Goal: Task Accomplishment & Management: Manage account settings

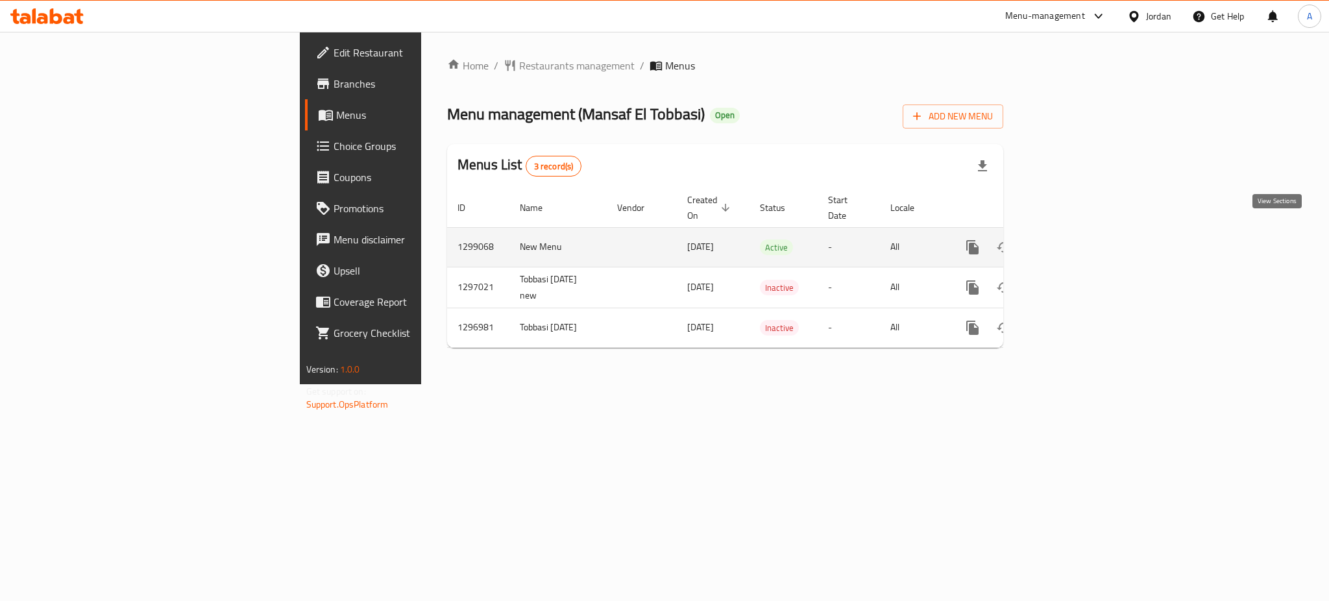
click at [1074, 240] on icon "enhanced table" at bounding box center [1067, 248] width 16 height 16
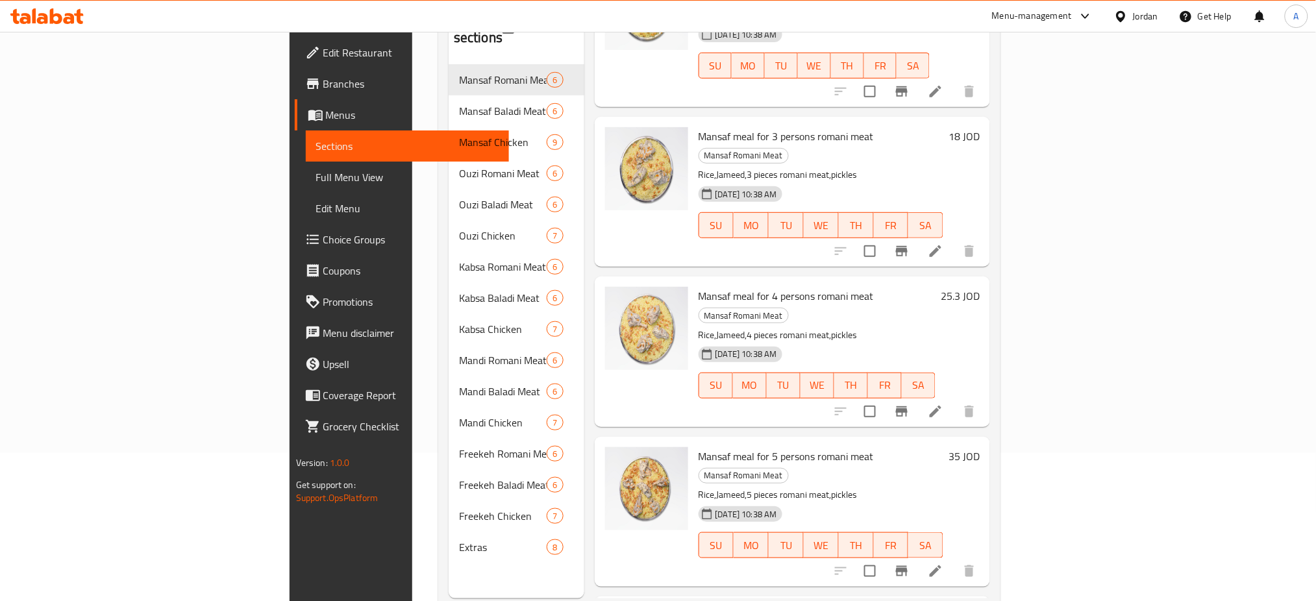
scroll to position [182, 0]
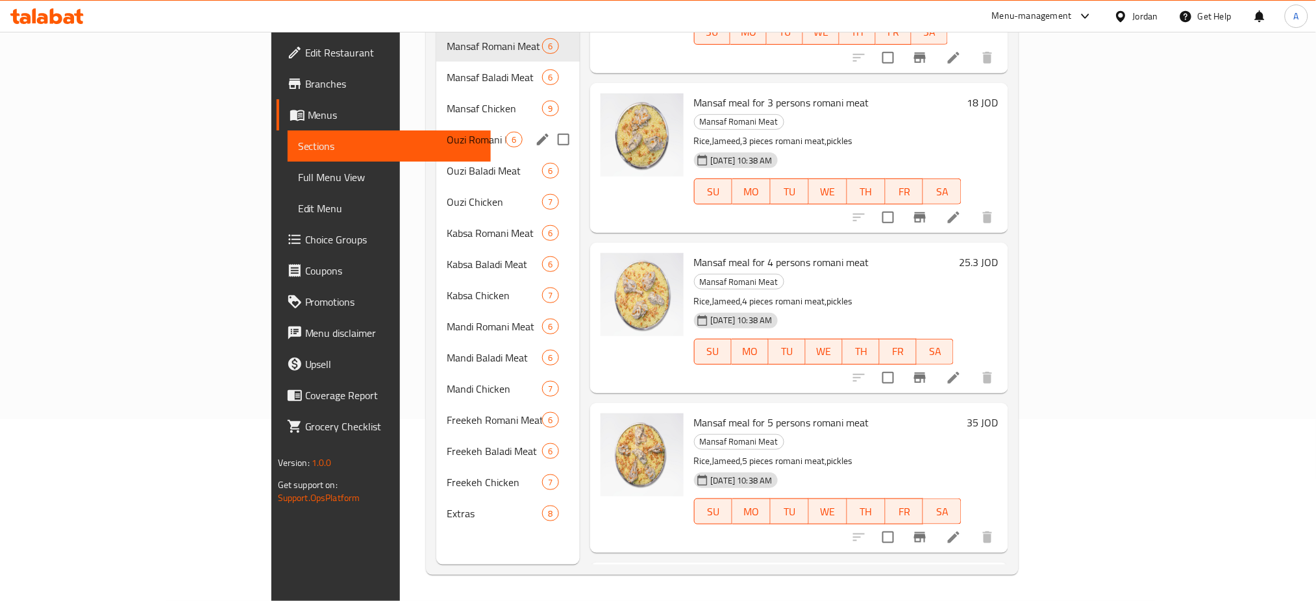
click at [447, 101] on span "Mansaf Chicken" at bounding box center [494, 109] width 95 height 16
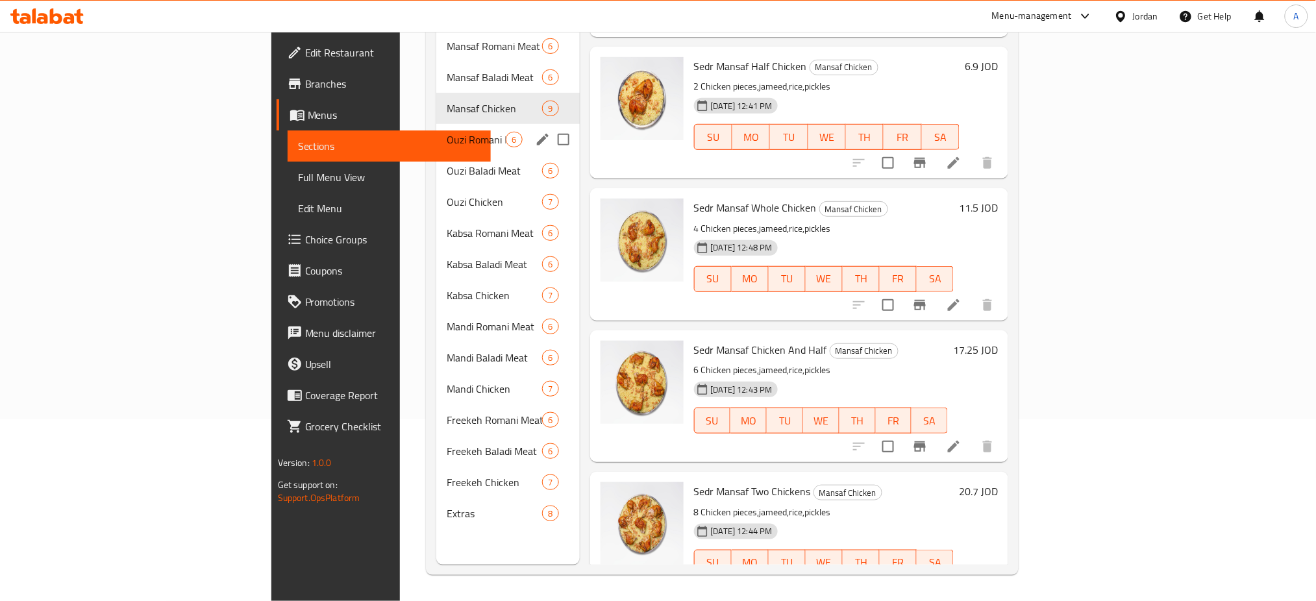
click at [436, 130] on div "Ouzi Romani Meat 6" at bounding box center [507, 139] width 143 height 31
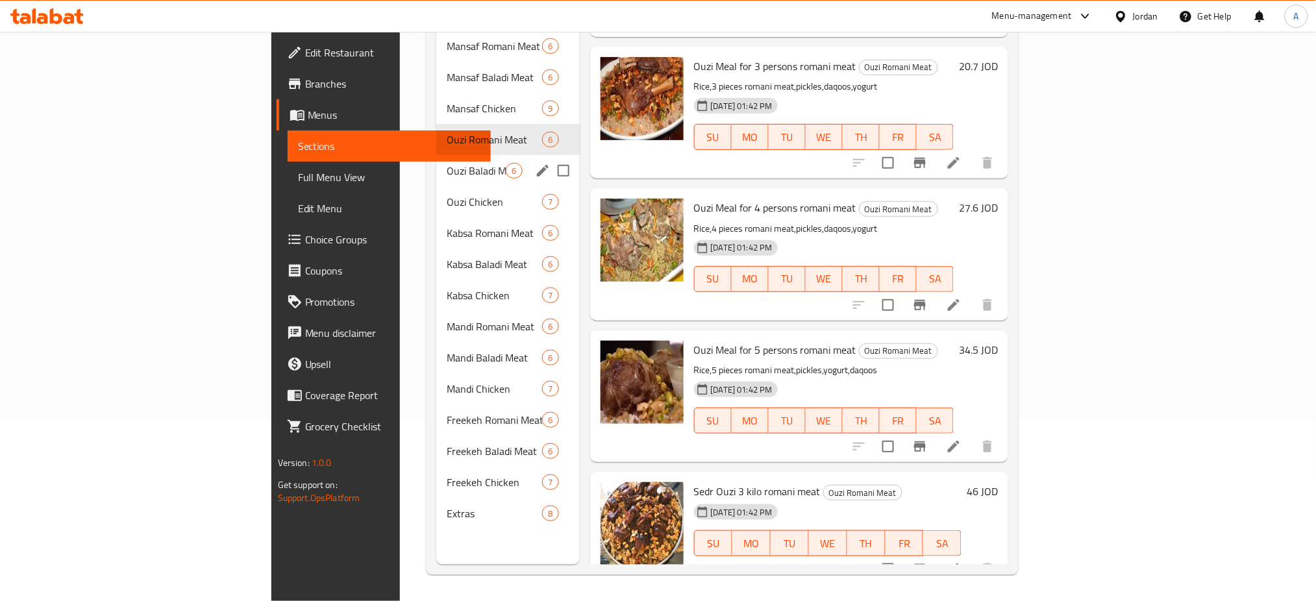
click at [436, 186] on div "Ouzi Chicken 7" at bounding box center [507, 201] width 143 height 31
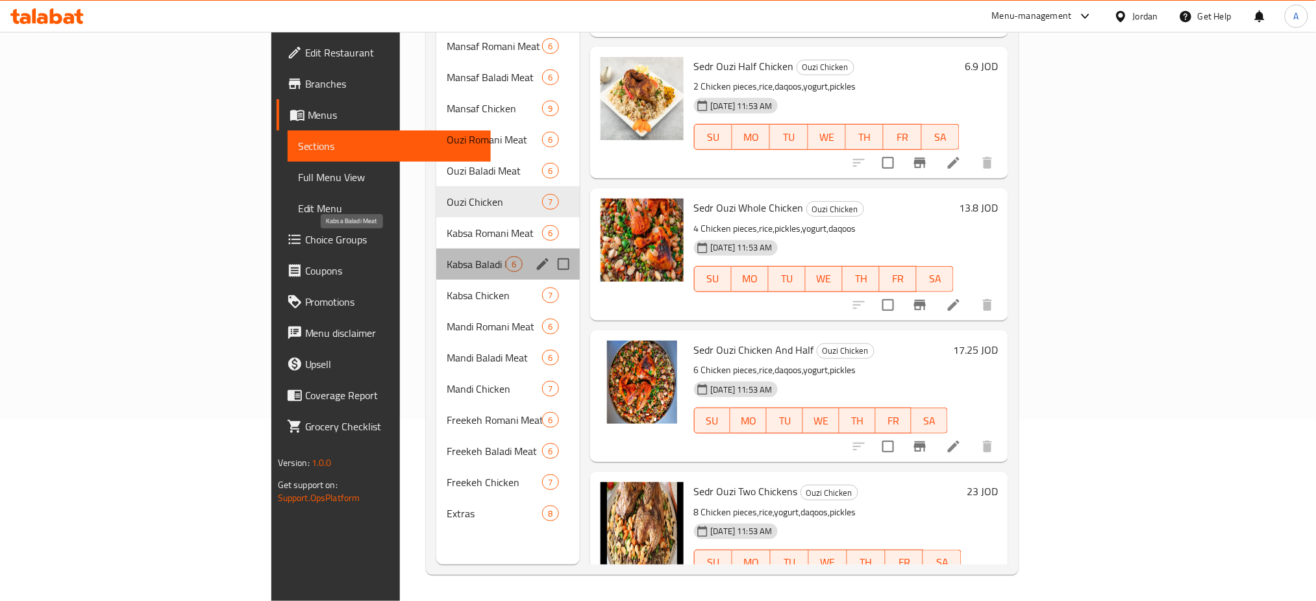
click at [447, 256] on span "Kabsa Baladi Meat" at bounding box center [476, 264] width 59 height 16
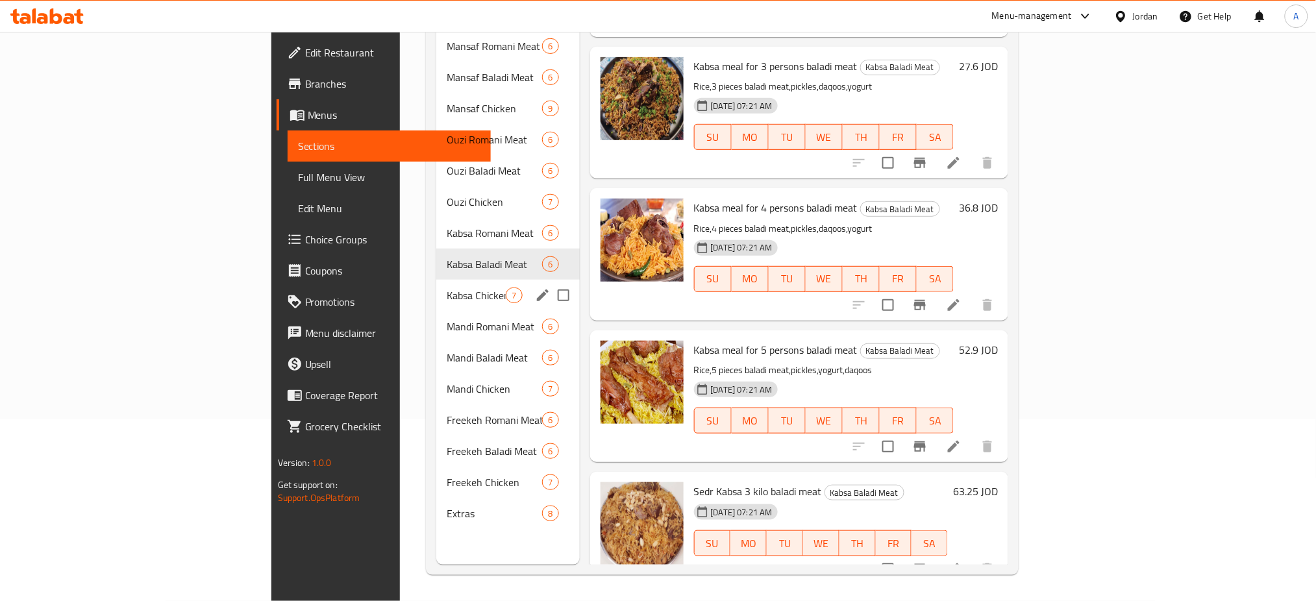
click at [447, 288] on span "Kabsa Chicken" at bounding box center [476, 296] width 59 height 16
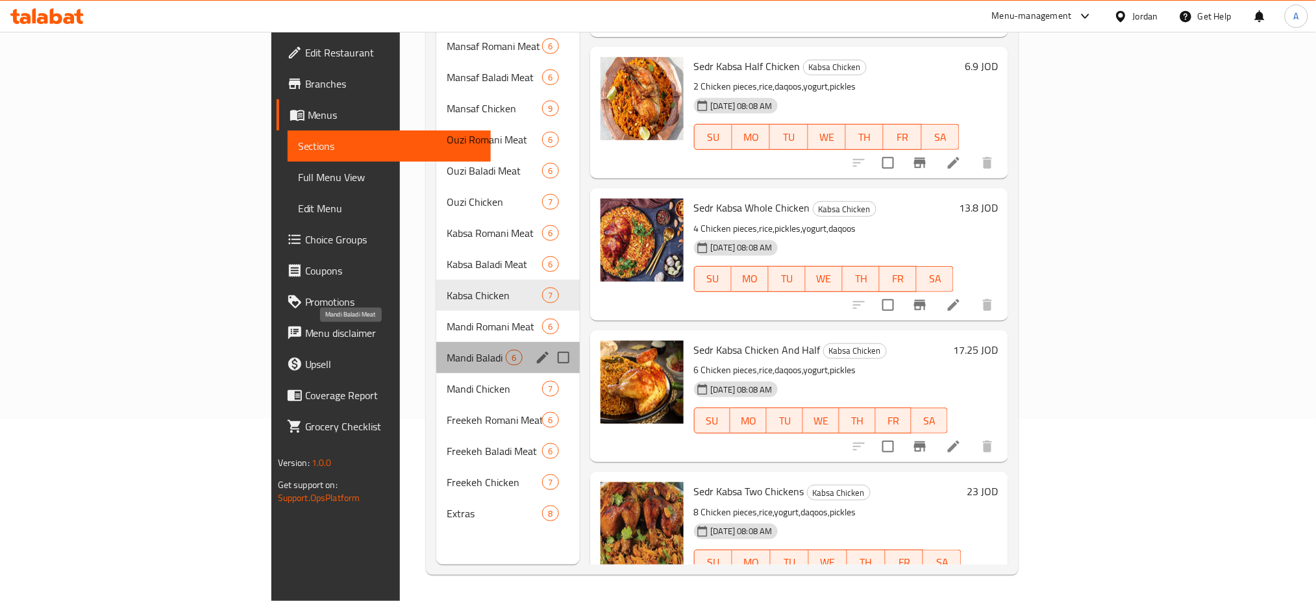
click at [447, 350] on span "Mandi Baladi Meat" at bounding box center [476, 358] width 59 height 16
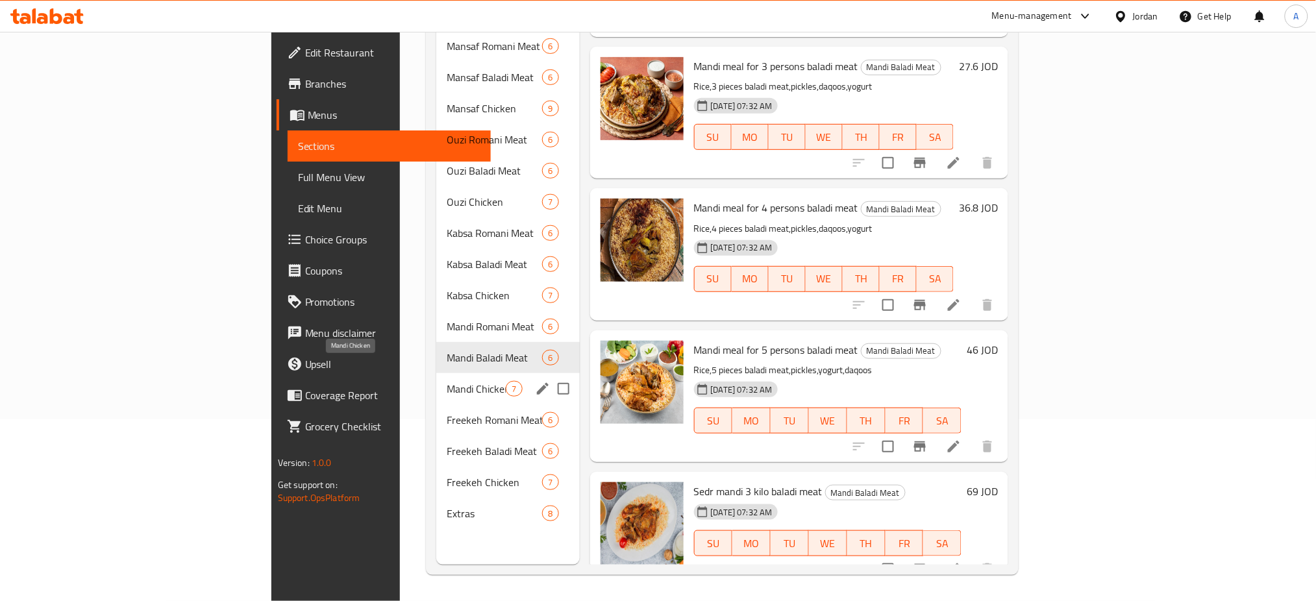
click at [447, 381] on span "Mandi Chicken" at bounding box center [476, 389] width 59 height 16
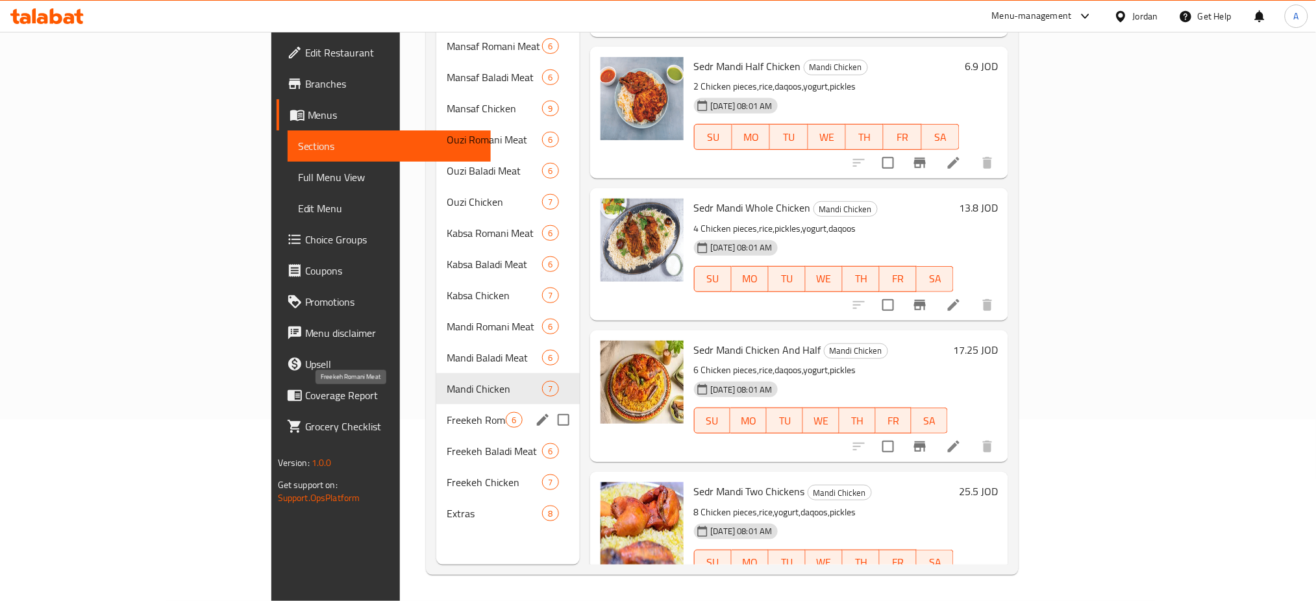
click at [436, 409] on div "Freekeh Romani Meat 6" at bounding box center [507, 419] width 143 height 31
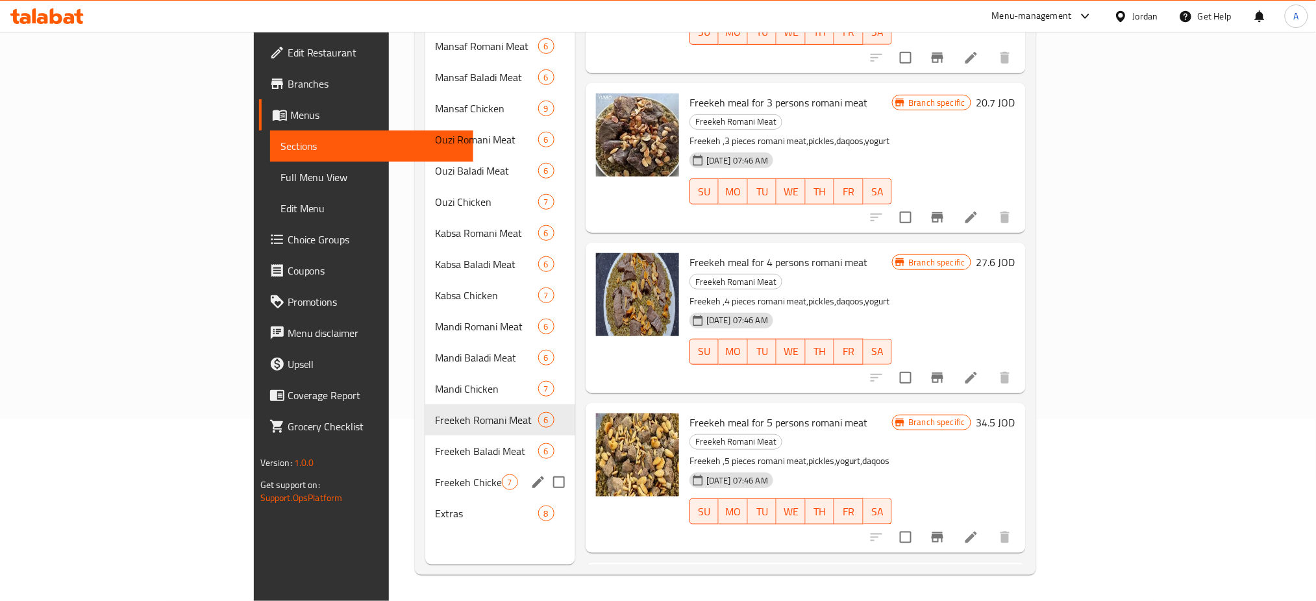
click at [425, 467] on div "Freekeh Chicken 7" at bounding box center [500, 482] width 150 height 31
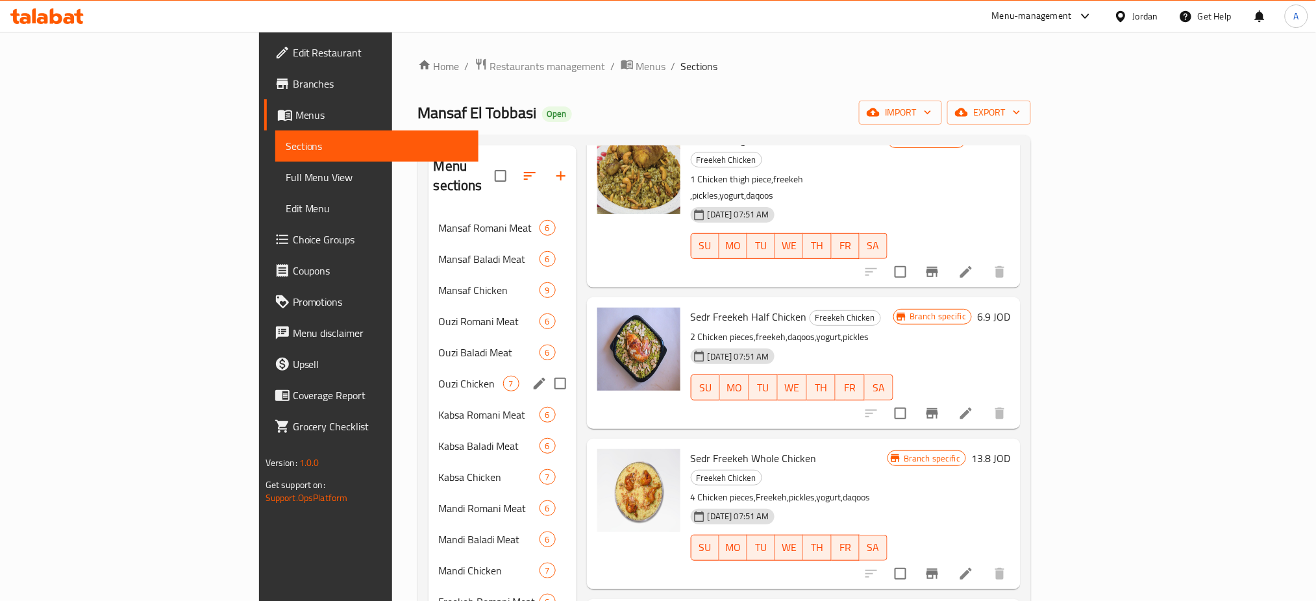
click at [428, 404] on div "Kabsa Romani Meat 6" at bounding box center [502, 414] width 148 height 31
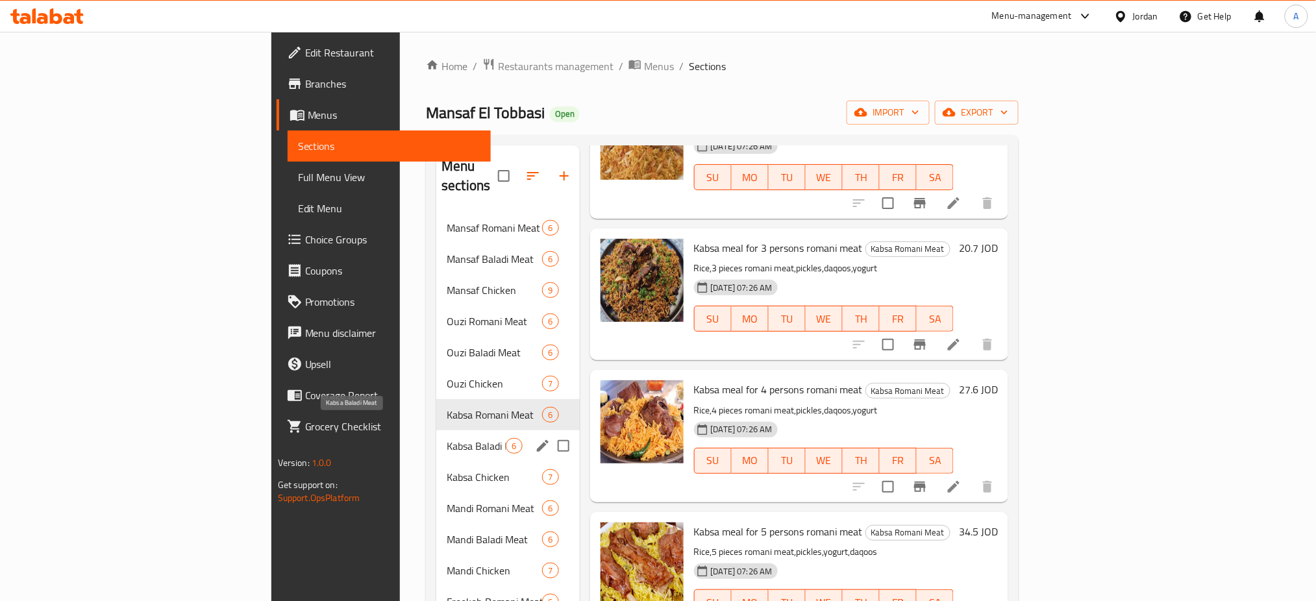
click at [436, 440] on div "Kabsa Baladi Meat 6" at bounding box center [507, 445] width 143 height 31
click at [447, 407] on span "Kabsa Romani Meat" at bounding box center [494, 415] width 95 height 16
click at [447, 376] on span "Ouzi Chicken" at bounding box center [476, 384] width 59 height 16
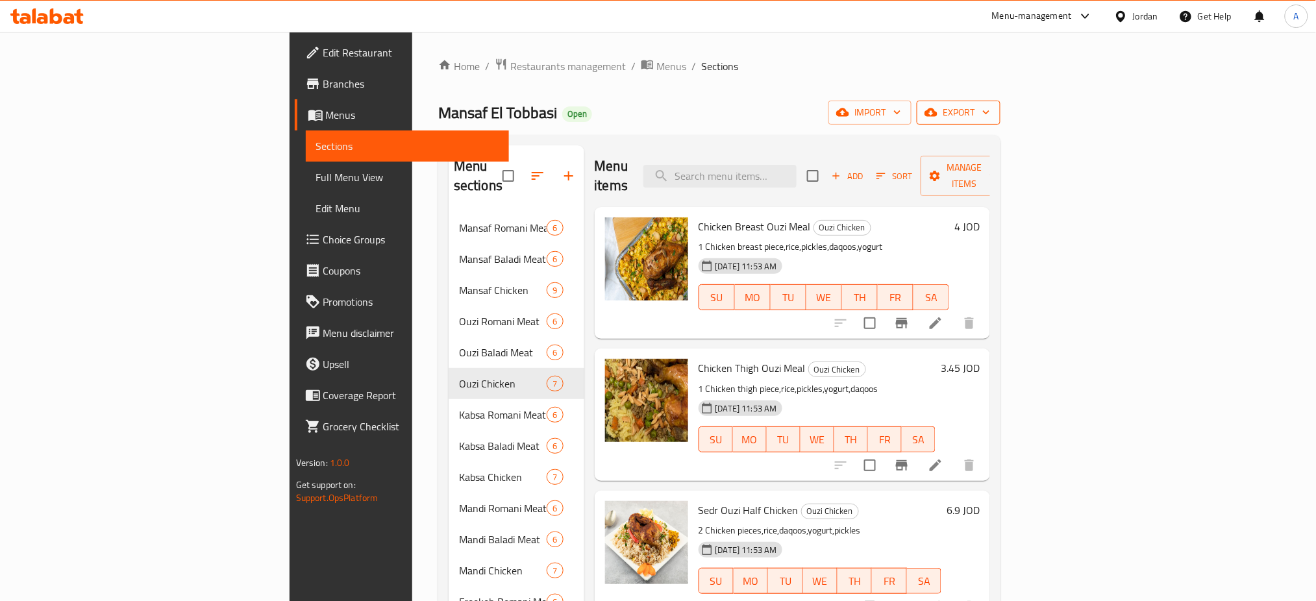
click at [990, 112] on span "export" at bounding box center [958, 112] width 63 height 16
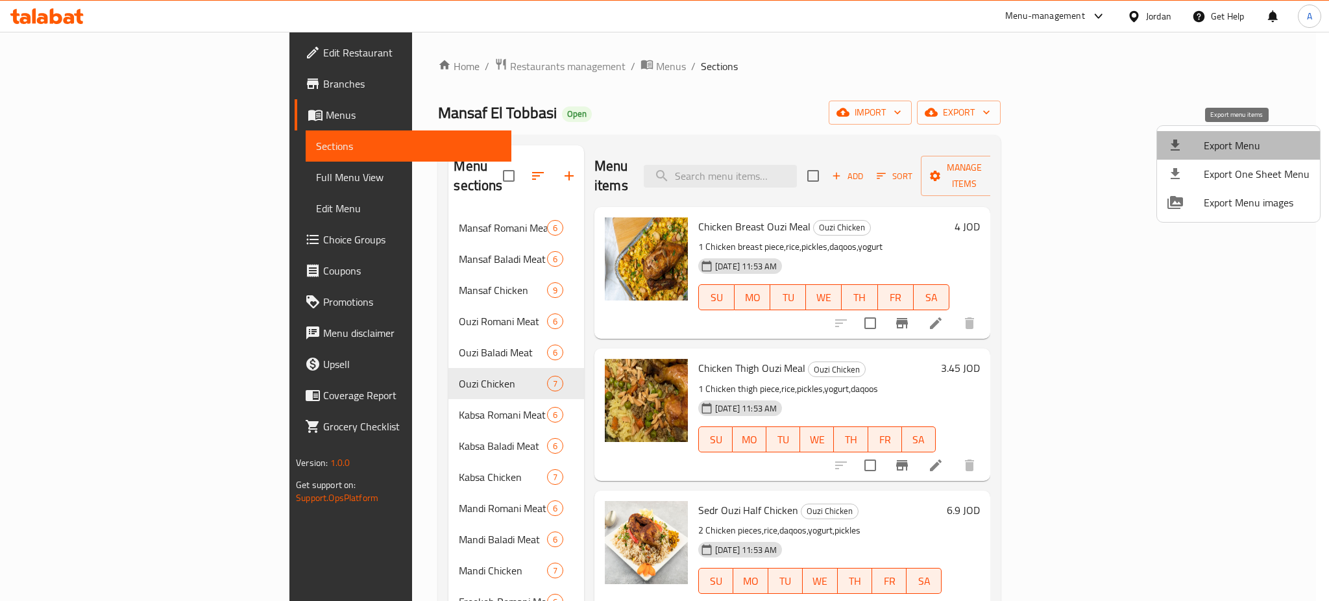
click at [1240, 146] on span "Export Menu" at bounding box center [1257, 146] width 106 height 16
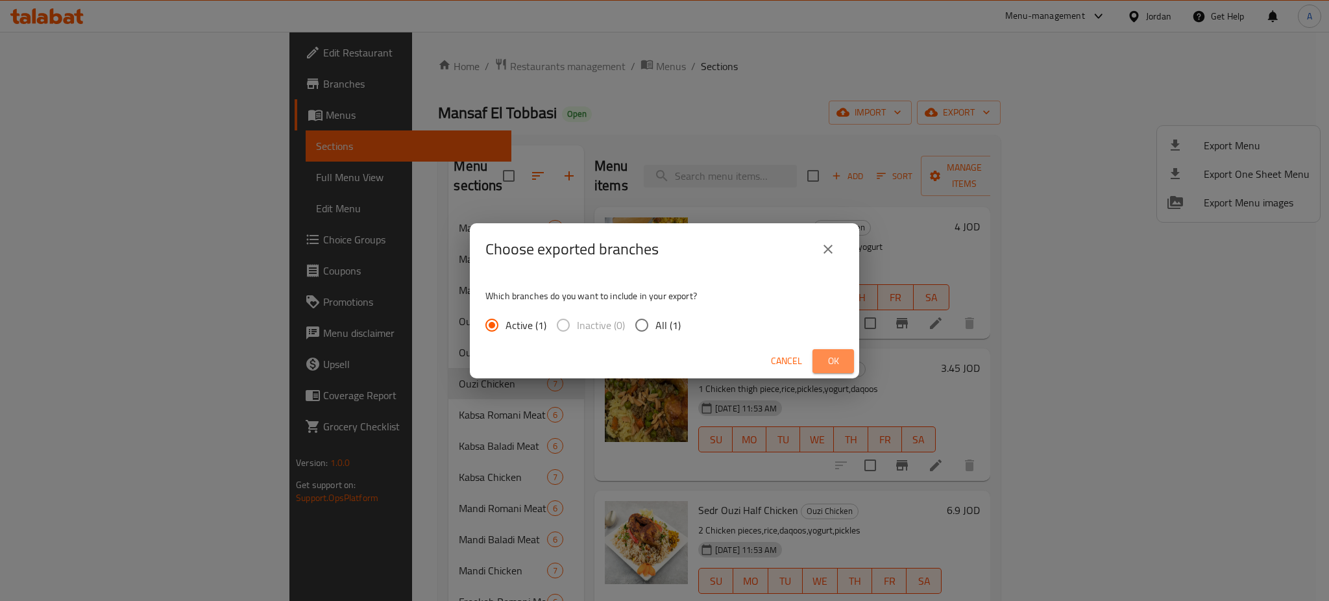
click at [817, 356] on button "Ok" at bounding box center [834, 361] width 42 height 24
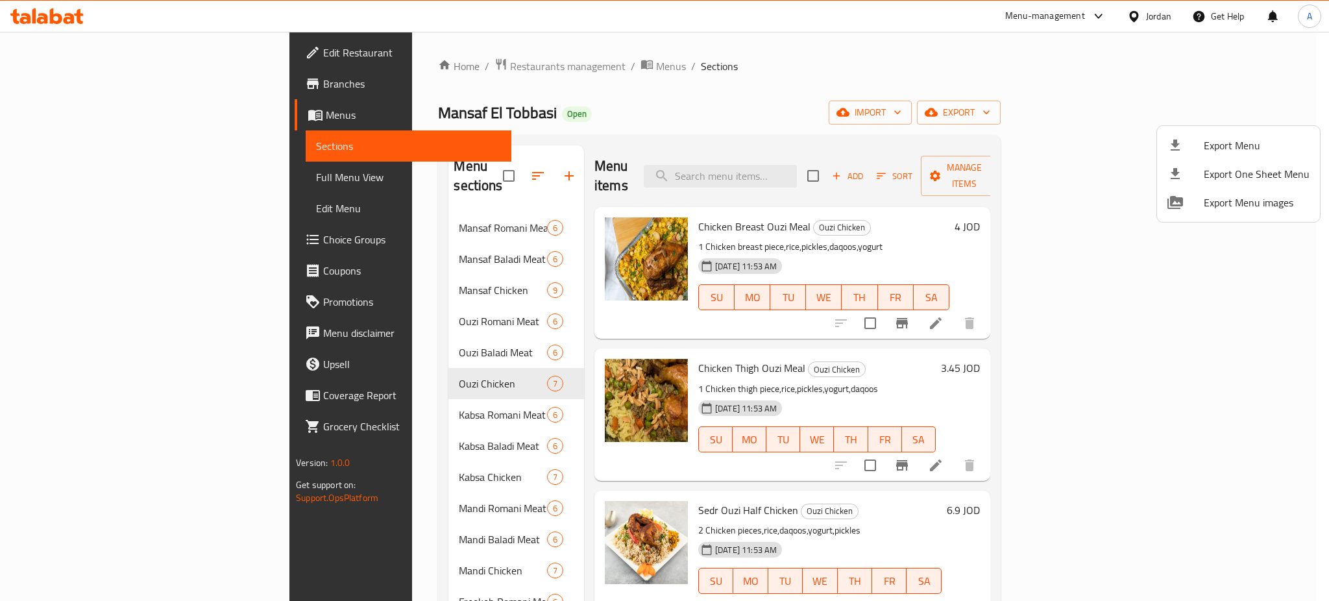
click at [98, 105] on div at bounding box center [664, 300] width 1329 height 601
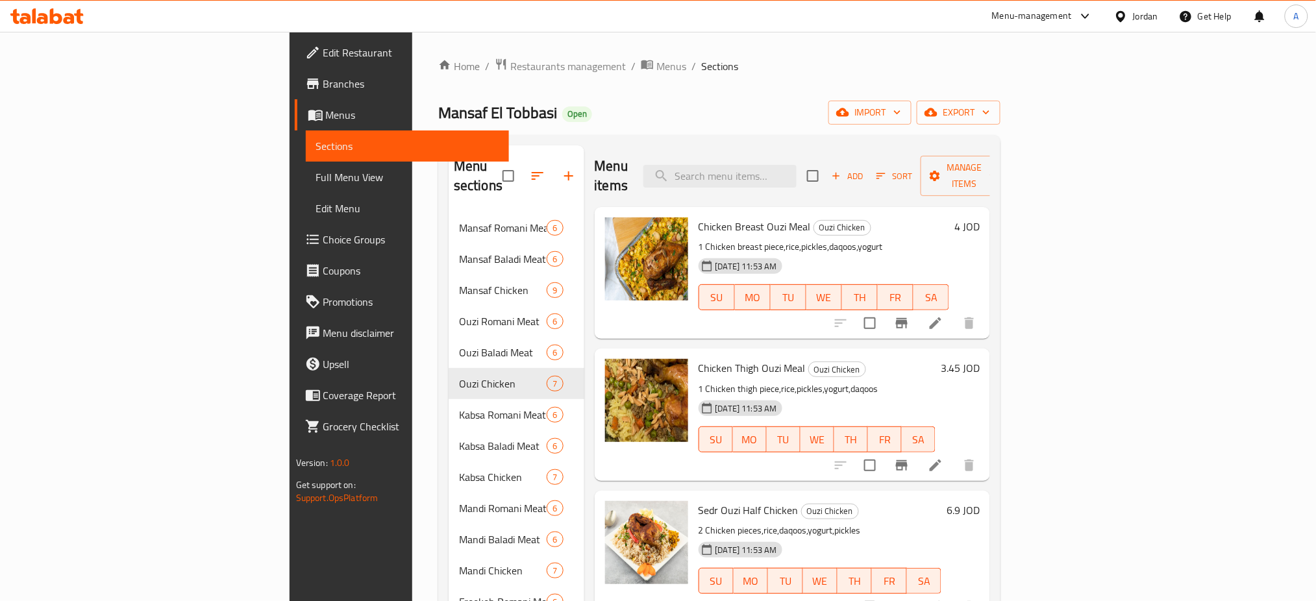
click at [326, 114] on span "Menus" at bounding box center [412, 115] width 173 height 16
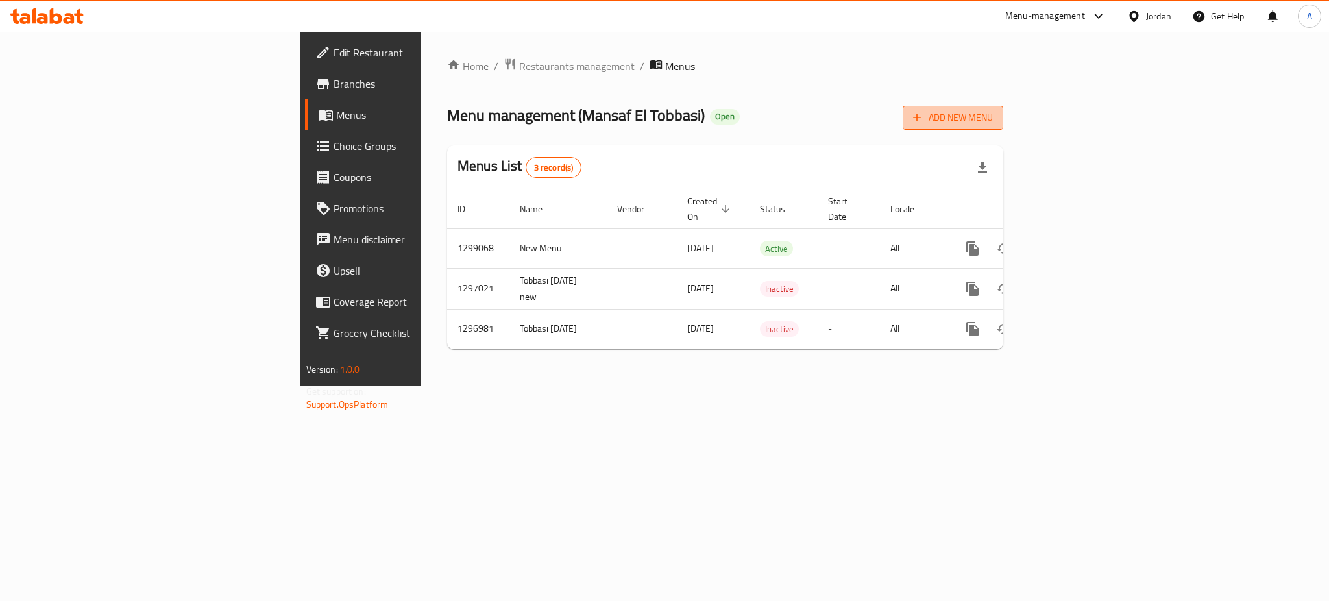
click at [993, 117] on span "Add New Menu" at bounding box center [953, 118] width 80 height 16
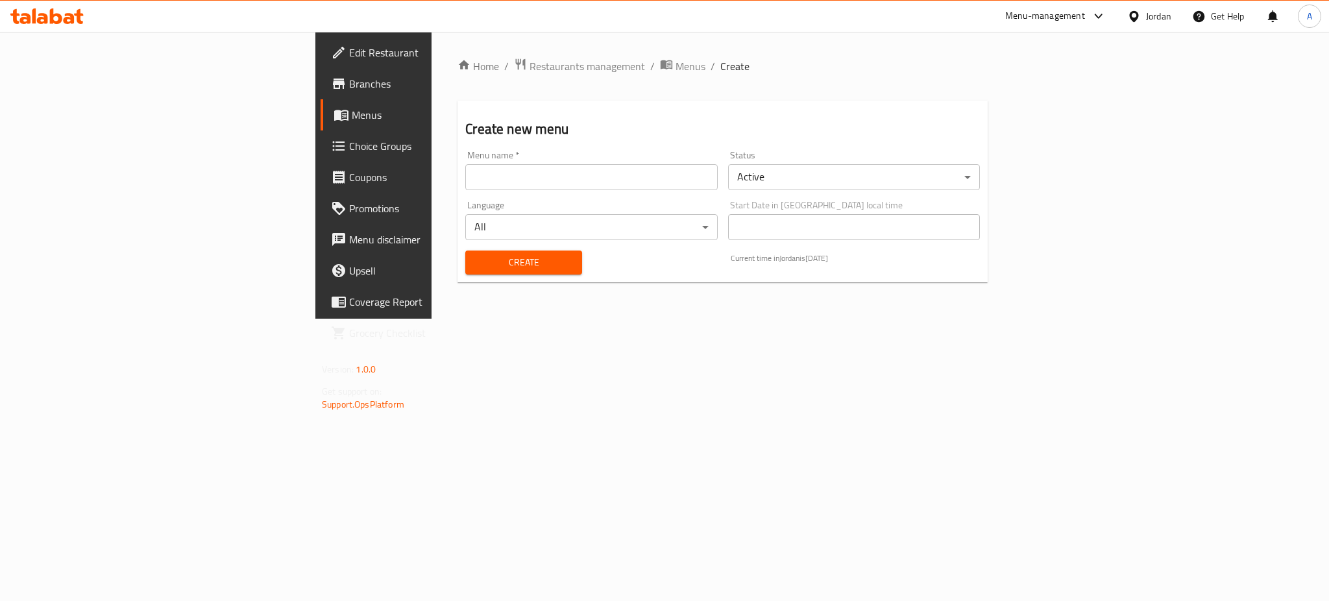
click at [582, 184] on input "text" at bounding box center [591, 177] width 252 height 26
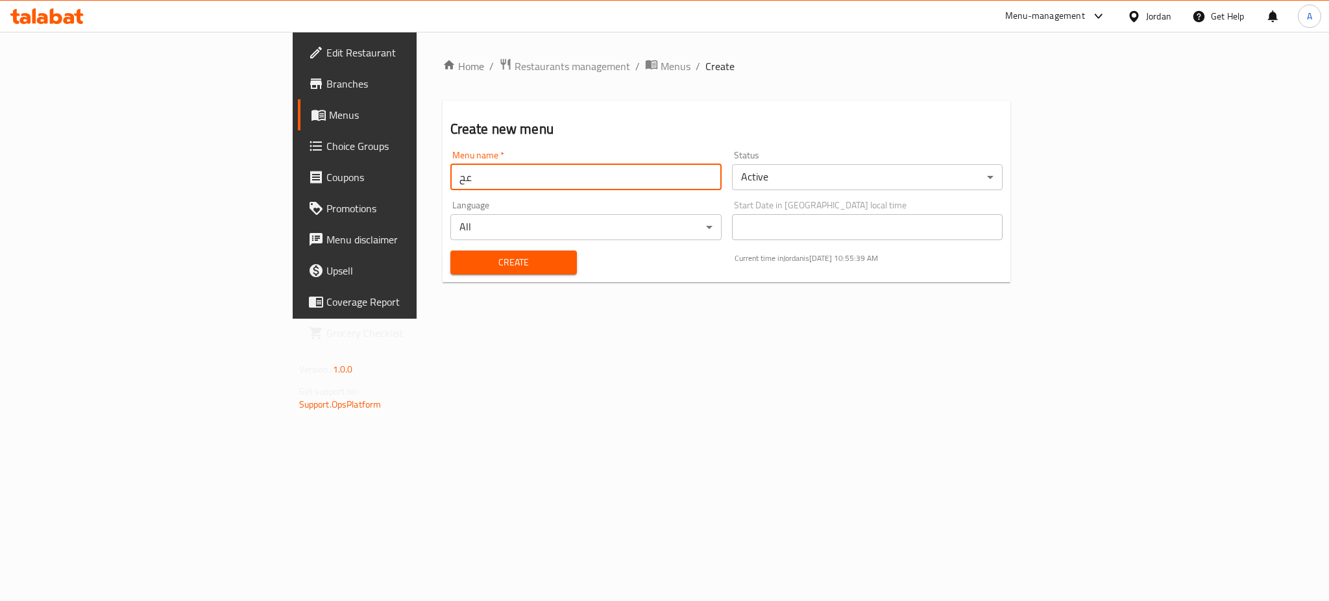
type input "ع"
type input "new menu 15%"
click at [869, 170] on body "​ Menu-management Jordan Get Help A Edit Restaurant Branches Menus Choice Group…" at bounding box center [664, 316] width 1329 height 569
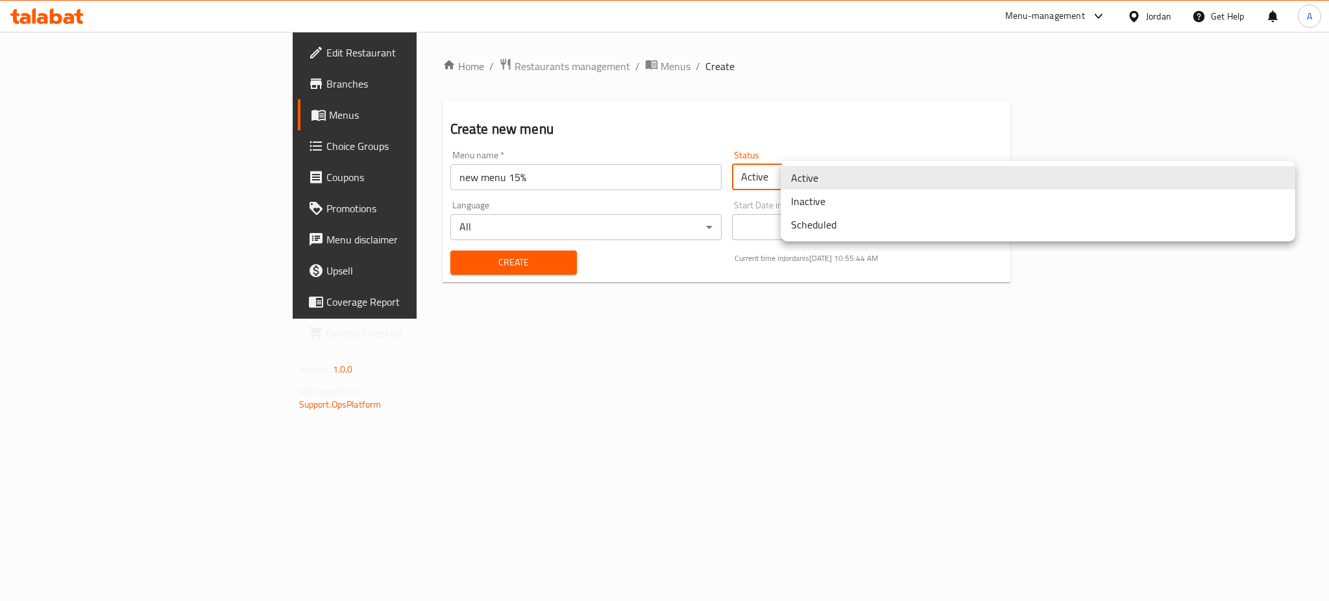
click at [870, 199] on li "Inactive" at bounding box center [1038, 201] width 515 height 23
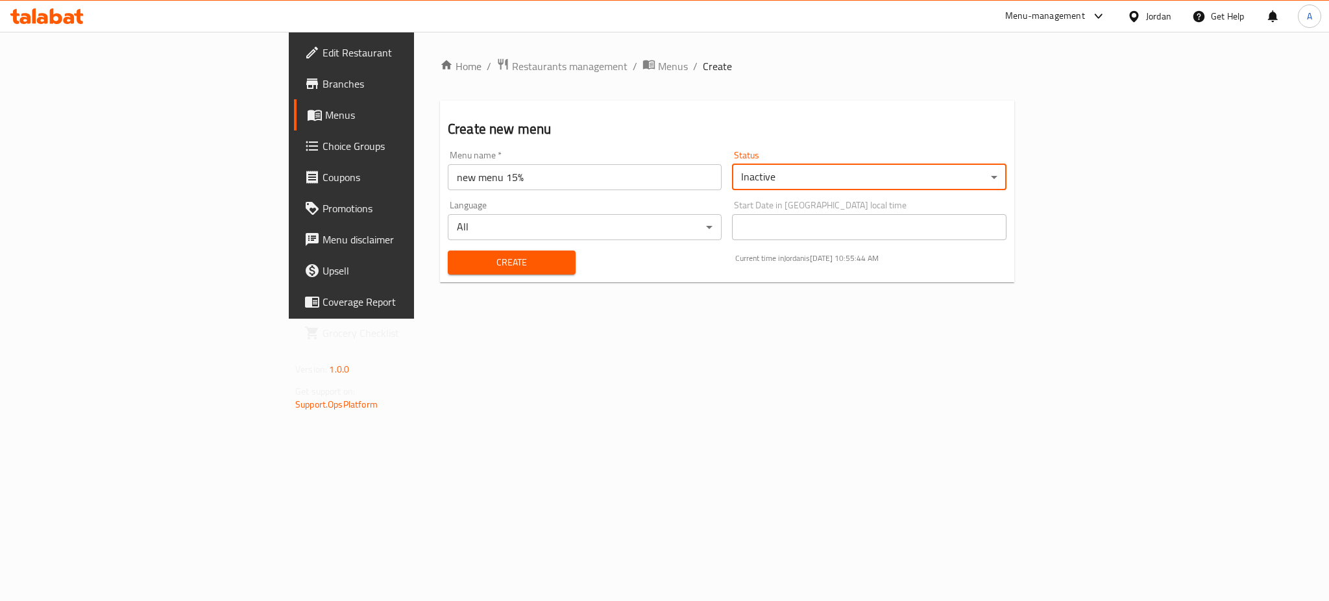
click at [458, 261] on span "Create" at bounding box center [511, 262] width 107 height 16
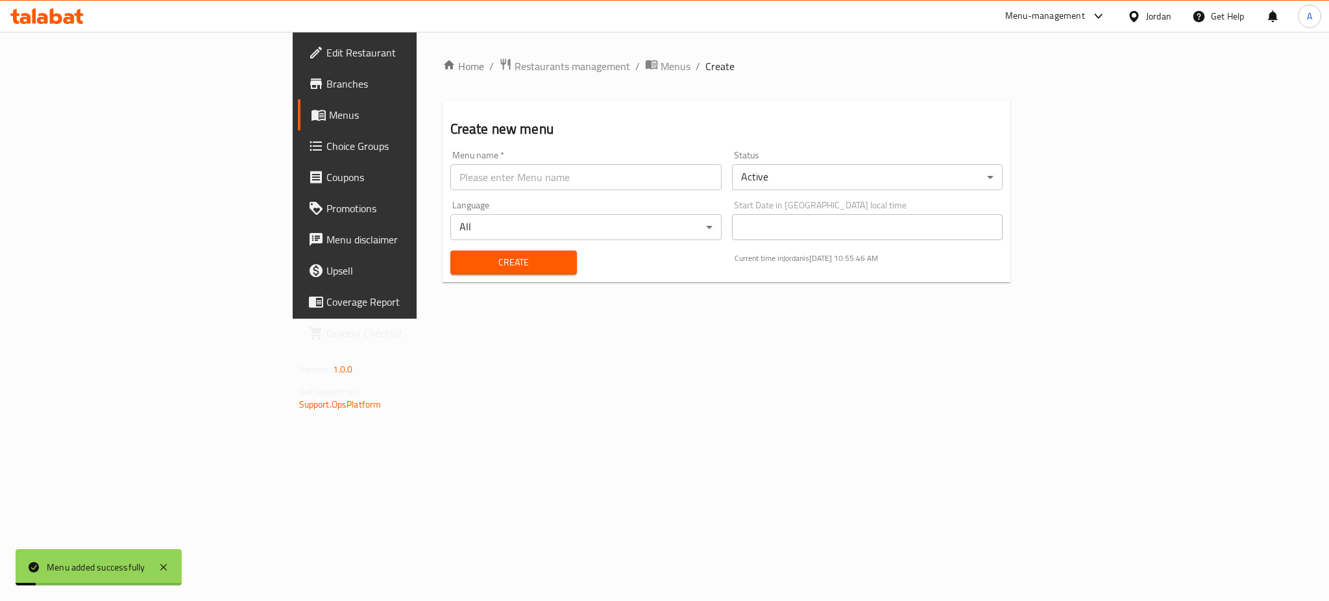
click at [298, 104] on link "Menus" at bounding box center [406, 114] width 217 height 31
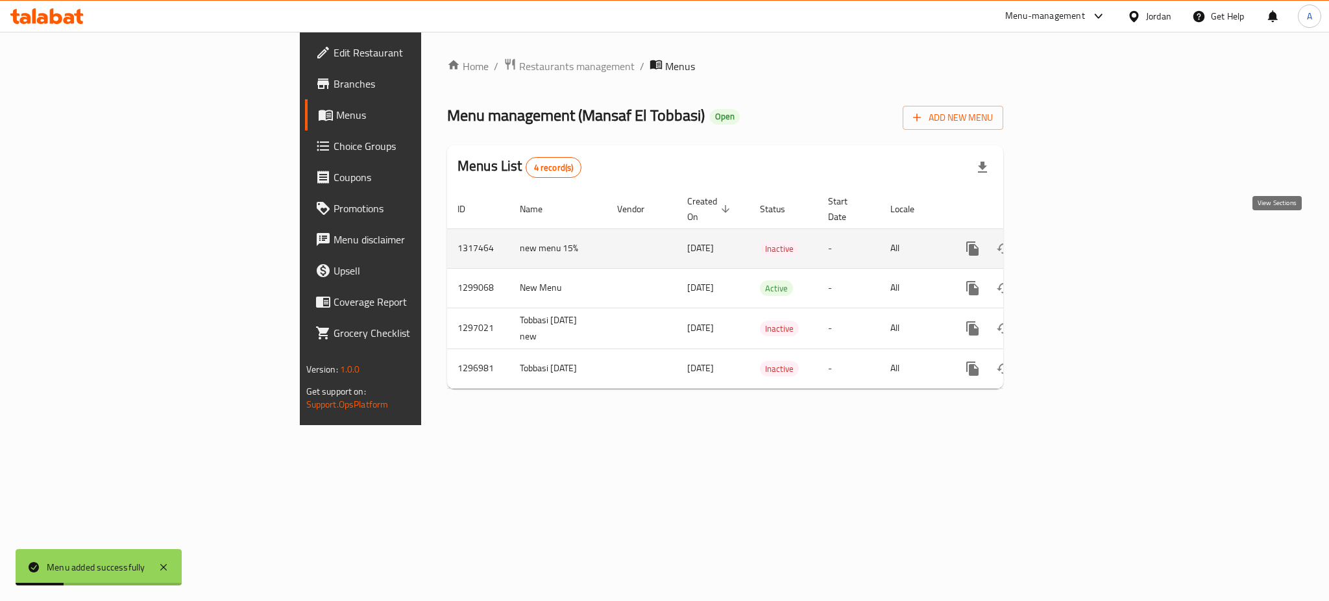
click at [1074, 241] on icon "enhanced table" at bounding box center [1067, 249] width 16 height 16
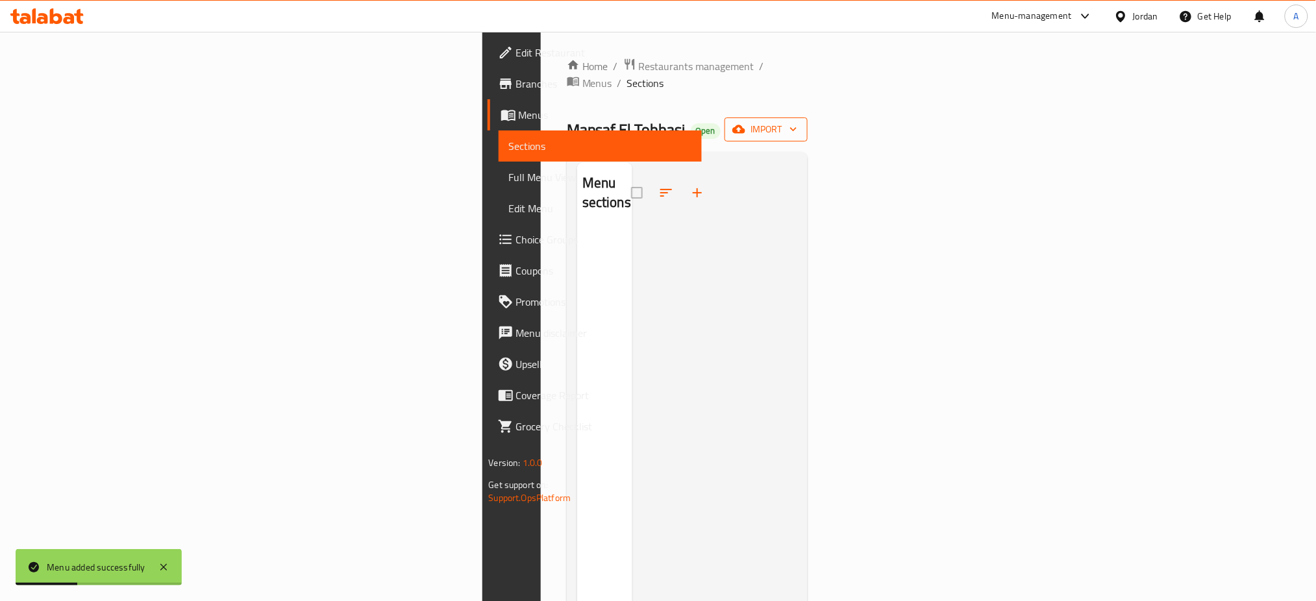
click at [800, 123] on icon "button" at bounding box center [793, 129] width 13 height 13
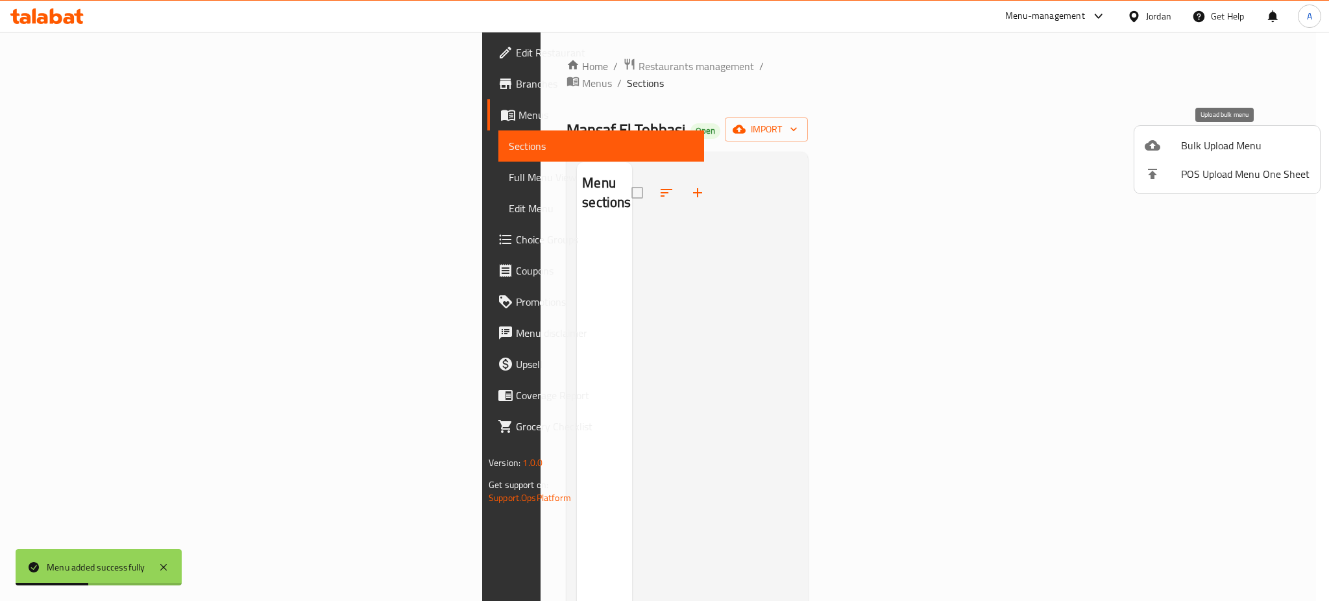
click at [1251, 140] on span "Bulk Upload Menu" at bounding box center [1245, 146] width 129 height 16
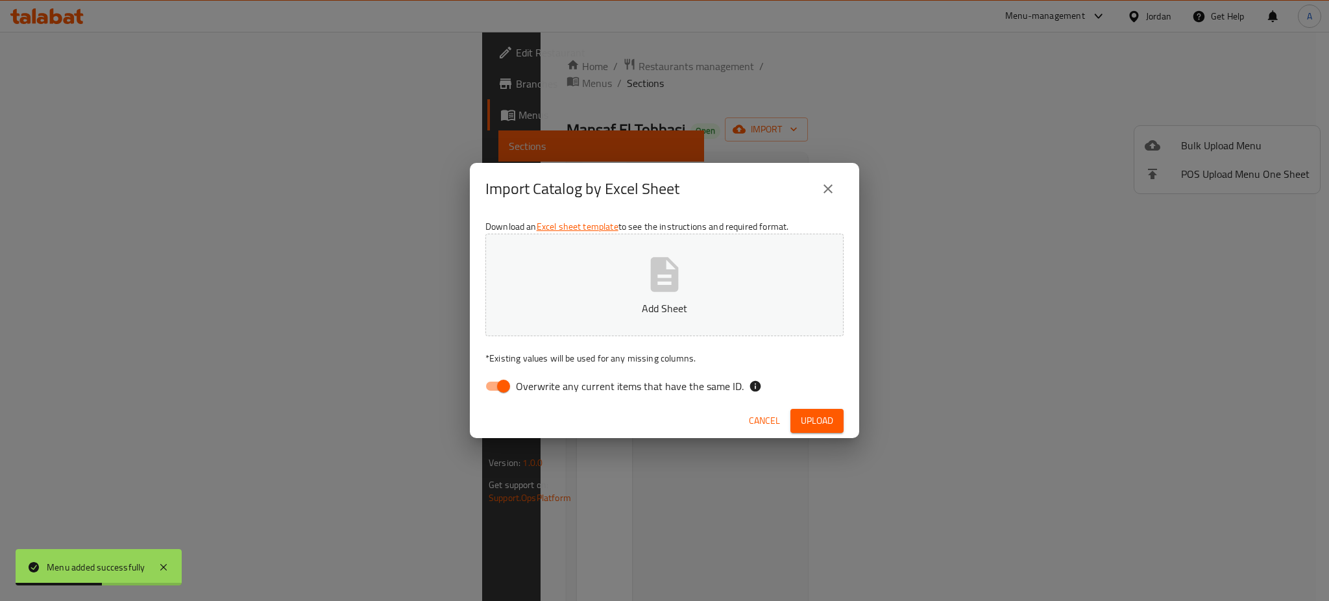
click at [613, 246] on button "Add Sheet" at bounding box center [664, 285] width 358 height 103
click at [497, 386] on input "Overwrite any current items that have the same ID." at bounding box center [504, 386] width 74 height 25
checkbox input "false"
click at [795, 409] on button "Upload" at bounding box center [817, 421] width 53 height 24
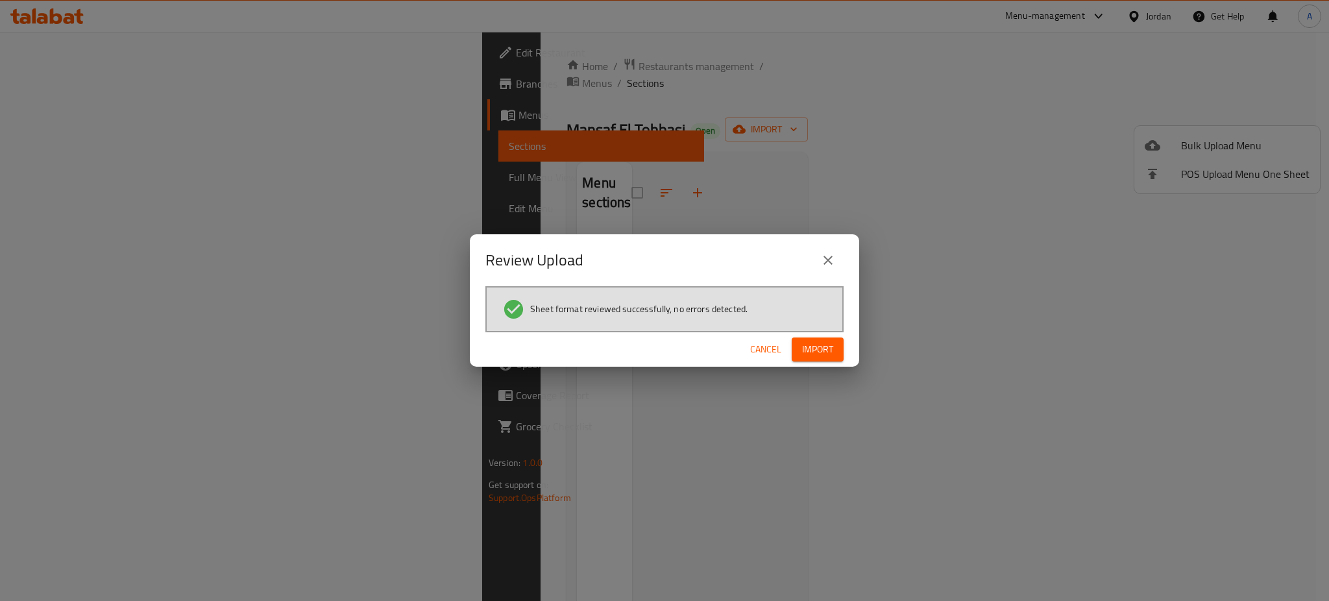
click at [840, 348] on button "Import" at bounding box center [818, 350] width 52 height 24
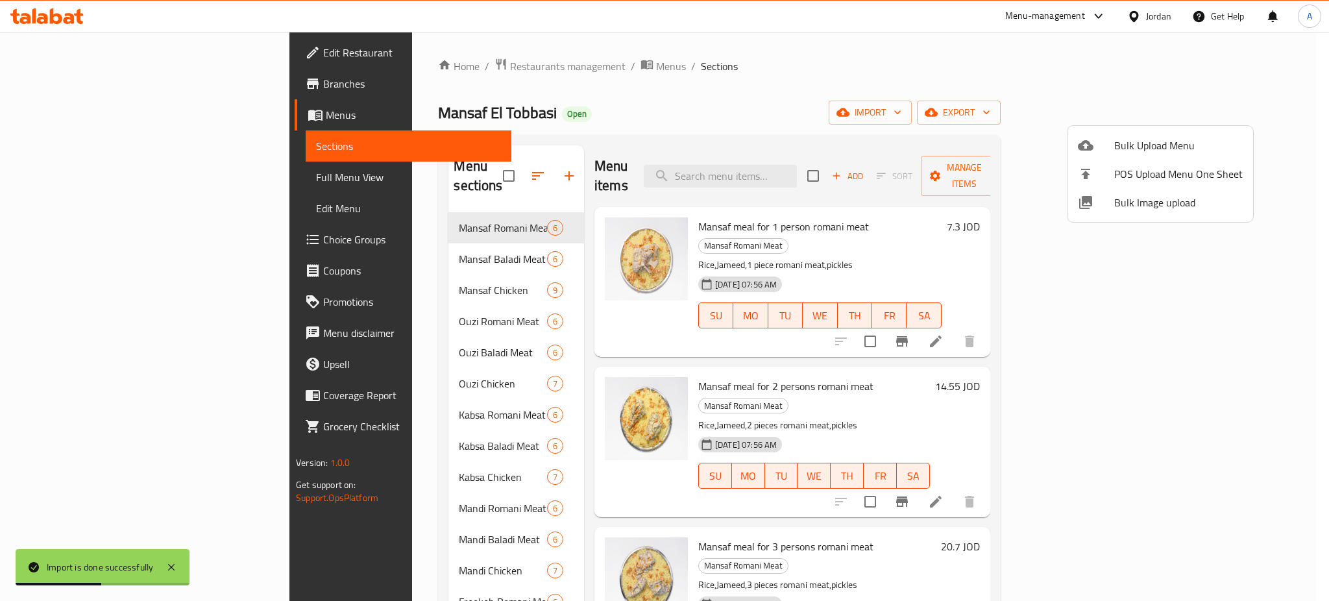
click at [1077, 358] on div at bounding box center [664, 300] width 1329 height 601
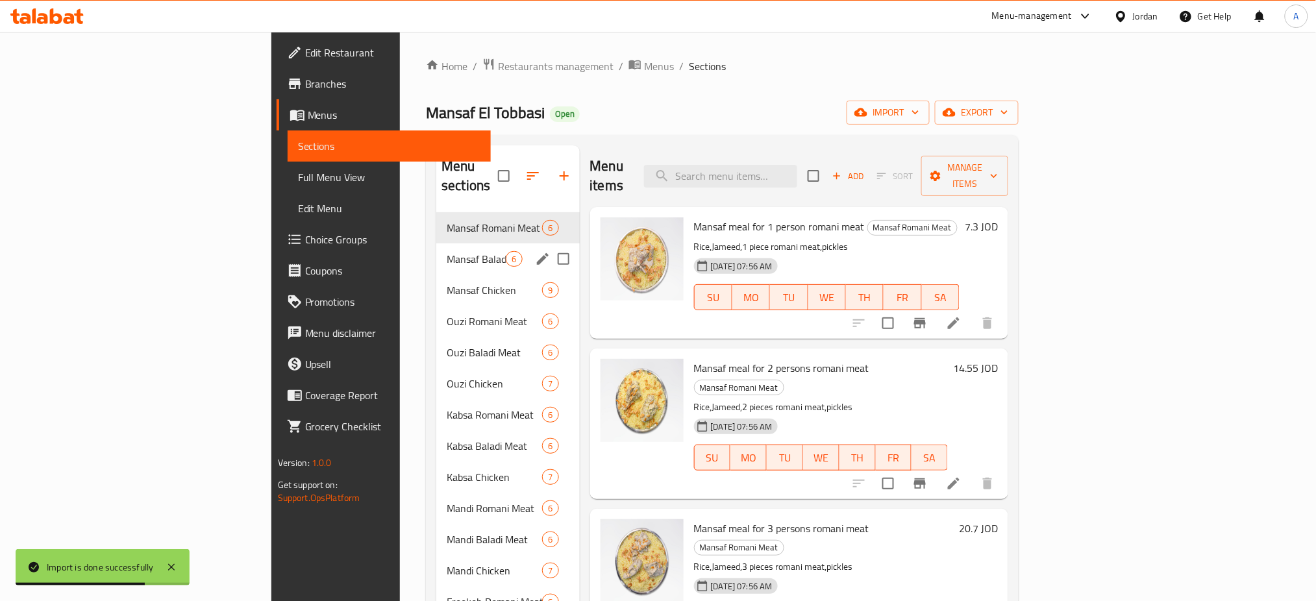
click at [447, 251] on span "Mansaf Baladi Meat" at bounding box center [476, 259] width 59 height 16
click at [447, 220] on span "Mansaf Romani Meat" at bounding box center [476, 228] width 59 height 16
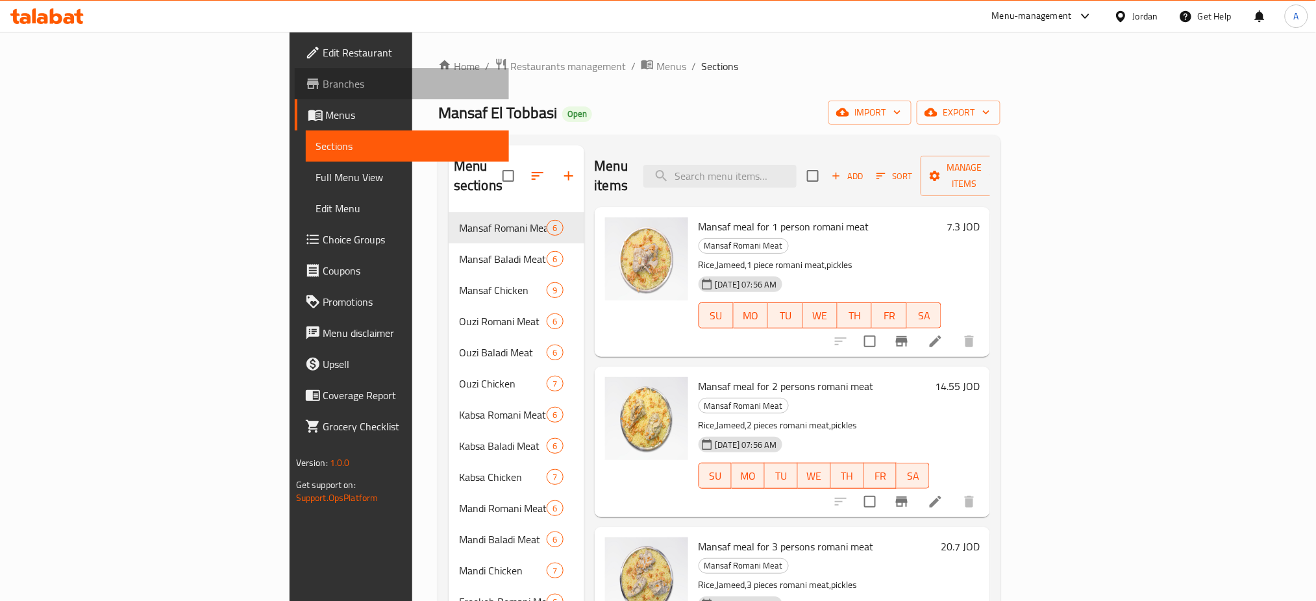
click at [323, 77] on span "Branches" at bounding box center [411, 84] width 176 height 16
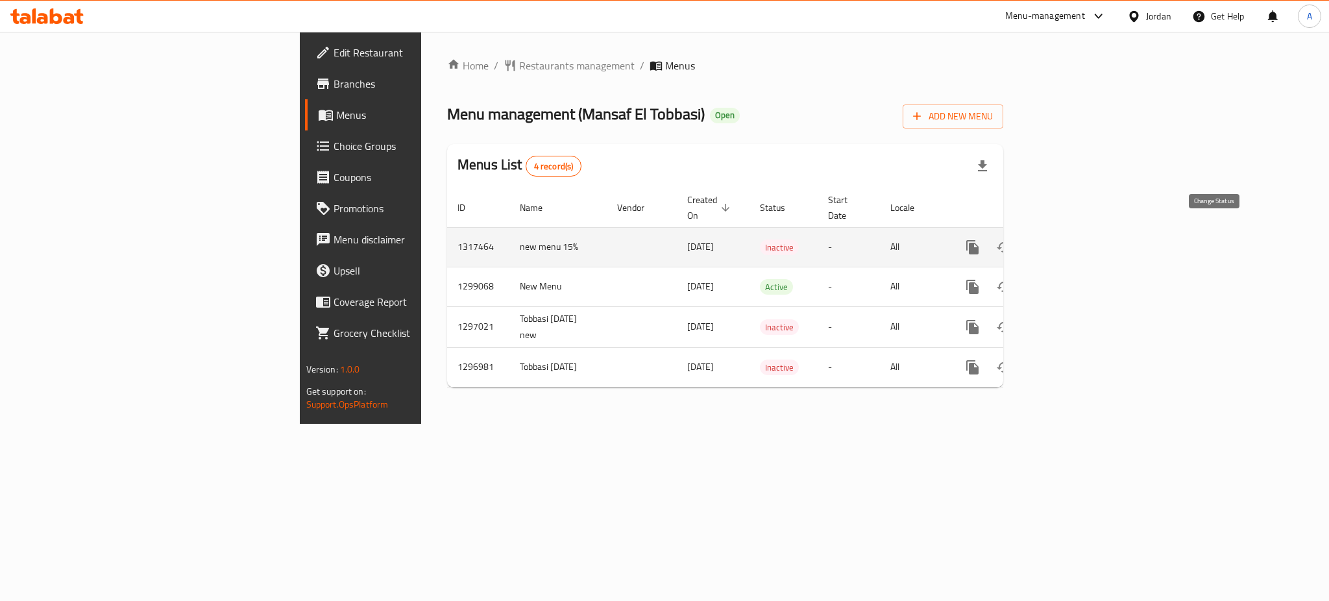
click at [1012, 240] on icon "enhanced table" at bounding box center [1004, 248] width 16 height 16
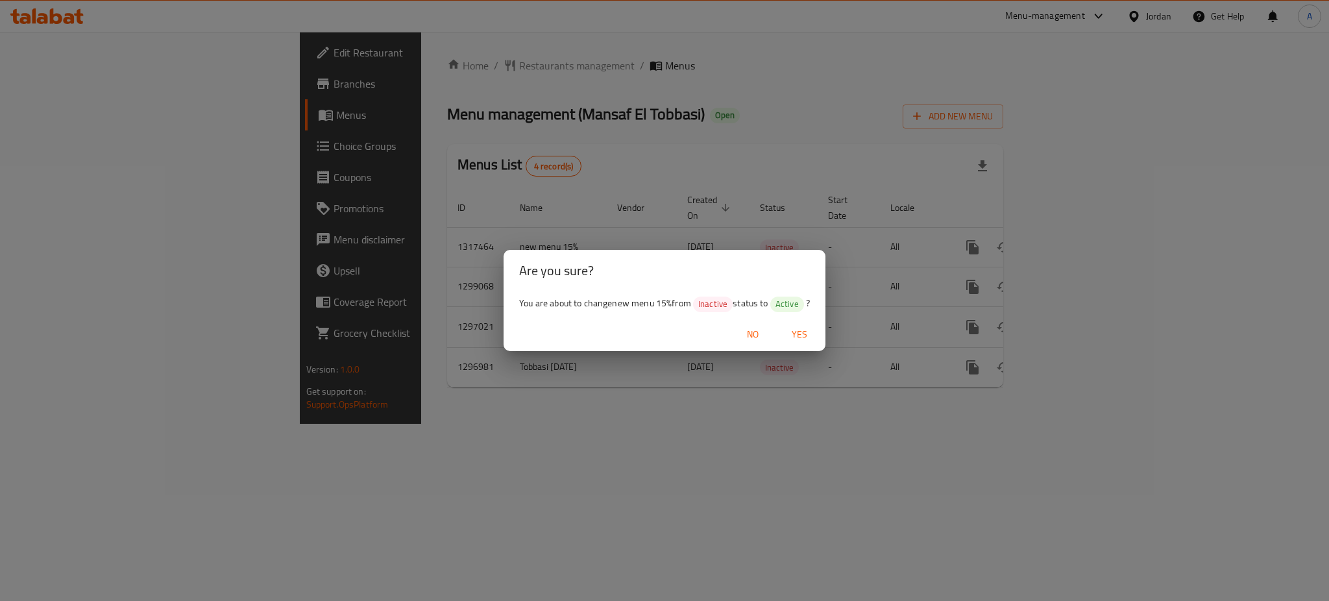
click at [800, 330] on span "Yes" at bounding box center [799, 334] width 31 height 16
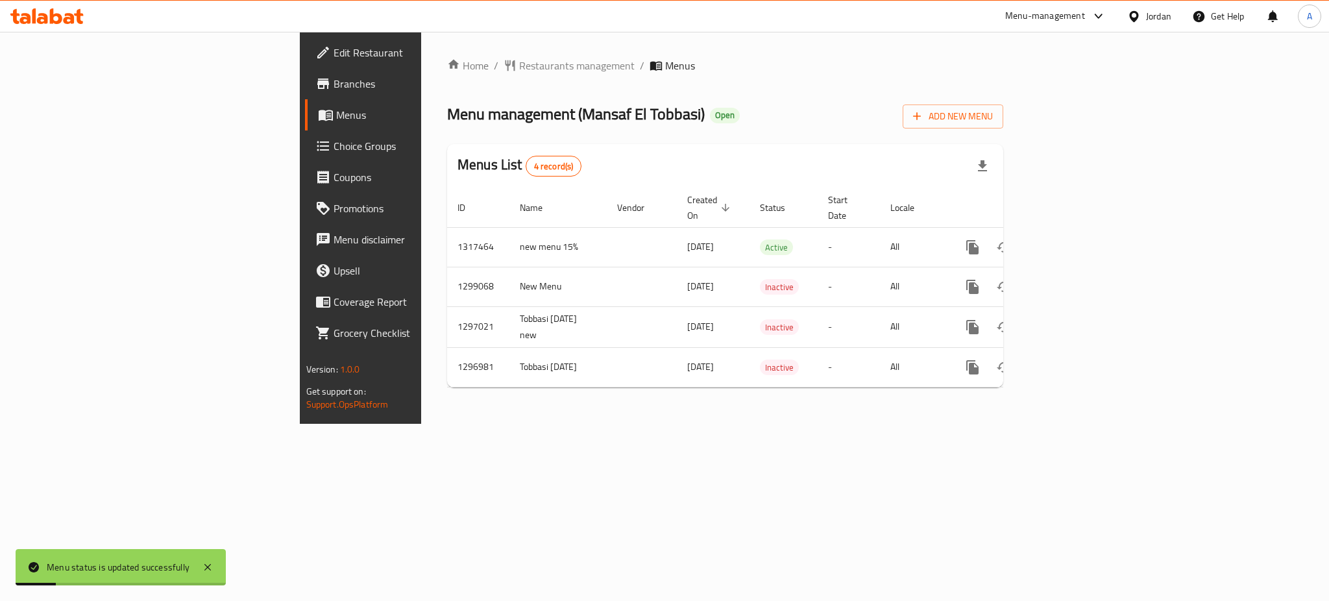
click at [336, 110] on span "Menus" at bounding box center [423, 115] width 175 height 16
click at [305, 74] on link "Branches" at bounding box center [413, 83] width 217 height 31
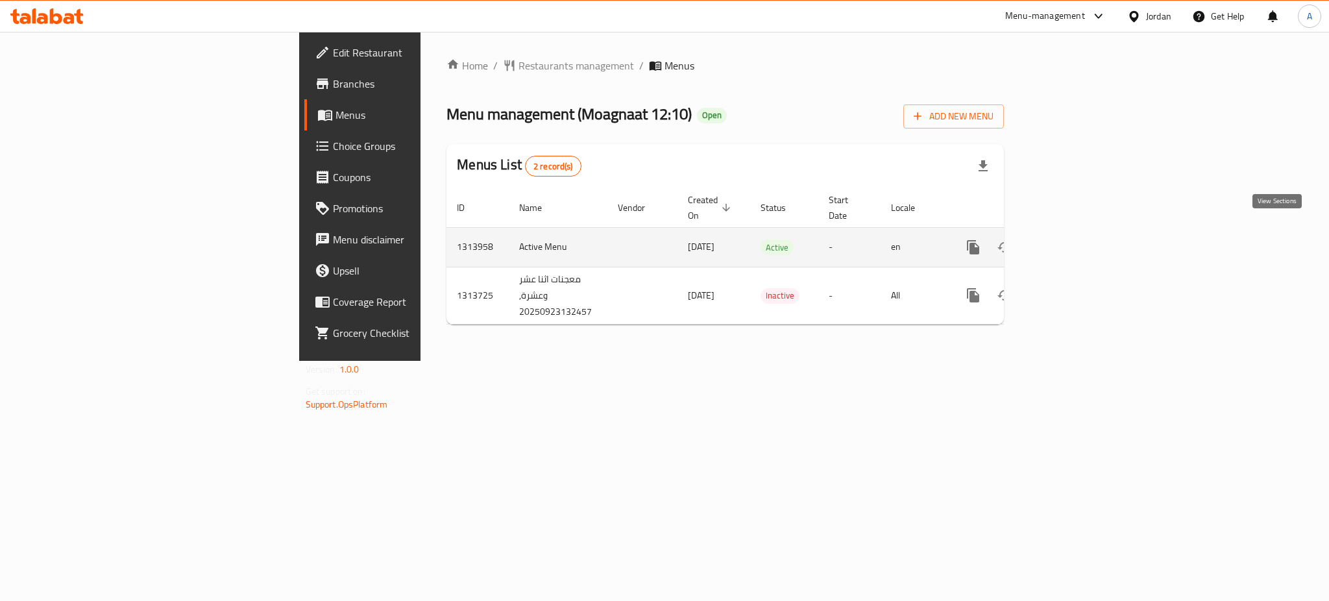
click at [1073, 241] on icon "enhanced table" at bounding box center [1067, 247] width 12 height 12
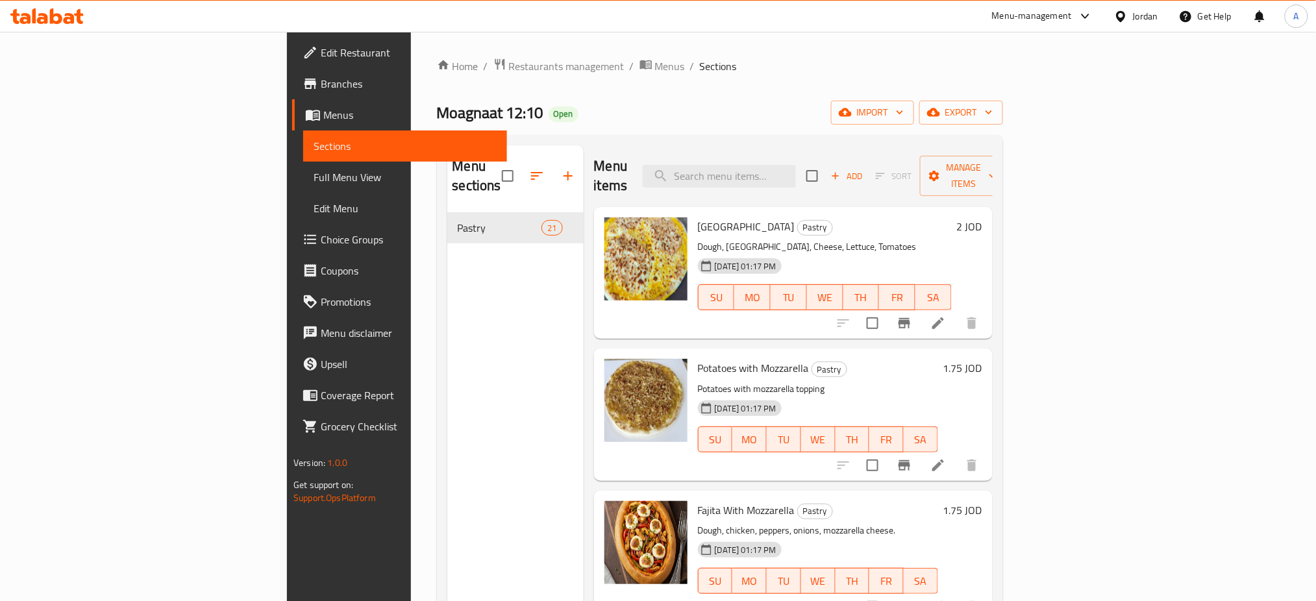
click at [321, 52] on span "Edit Restaurant" at bounding box center [409, 53] width 176 height 16
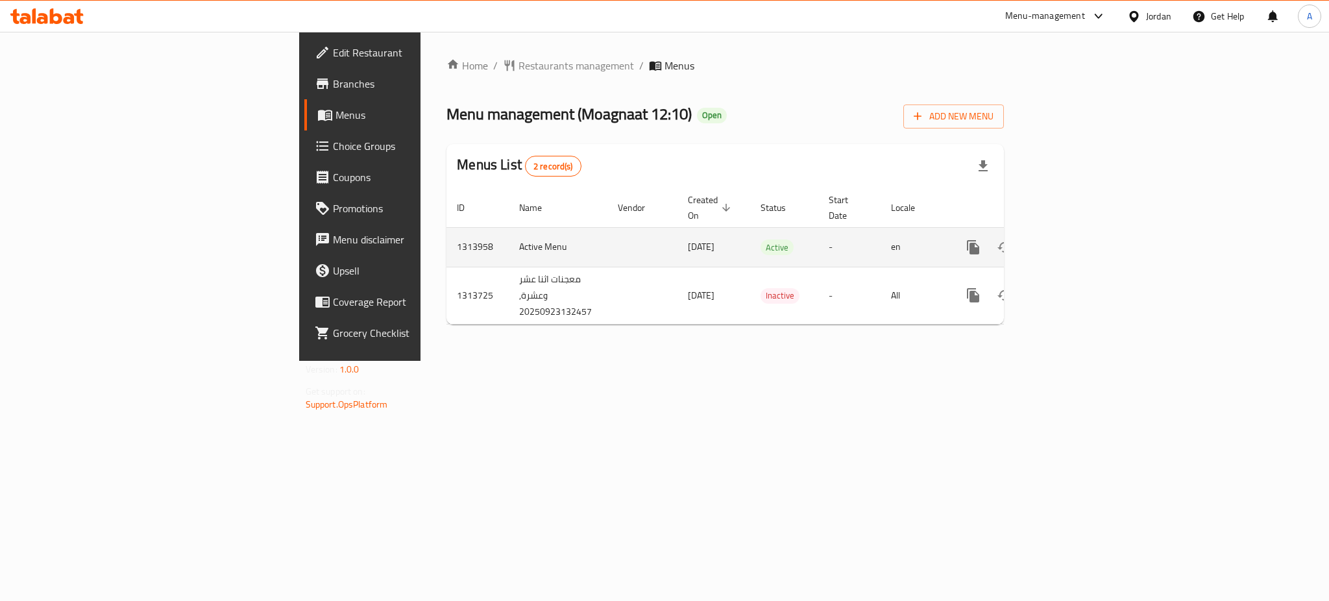
click at [1083, 236] on link "enhanced table" at bounding box center [1066, 247] width 31 height 31
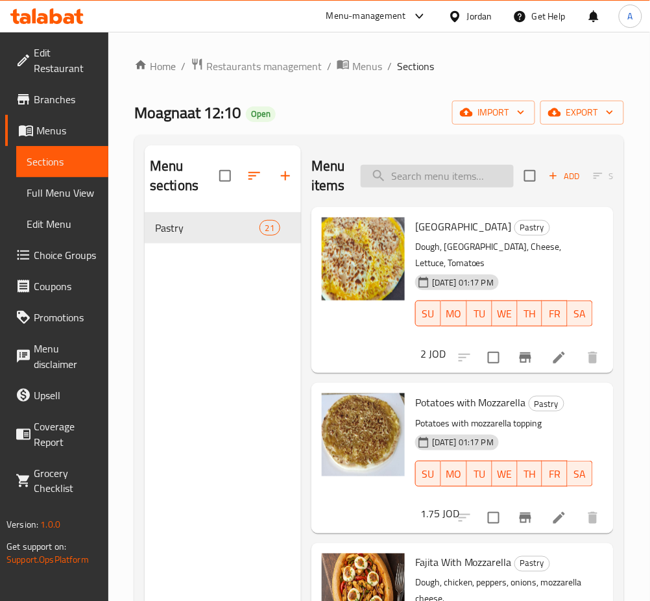
click at [464, 185] on input "search" at bounding box center [437, 176] width 153 height 23
click at [428, 186] on input "search" at bounding box center [437, 176] width 153 height 23
type input "ف"
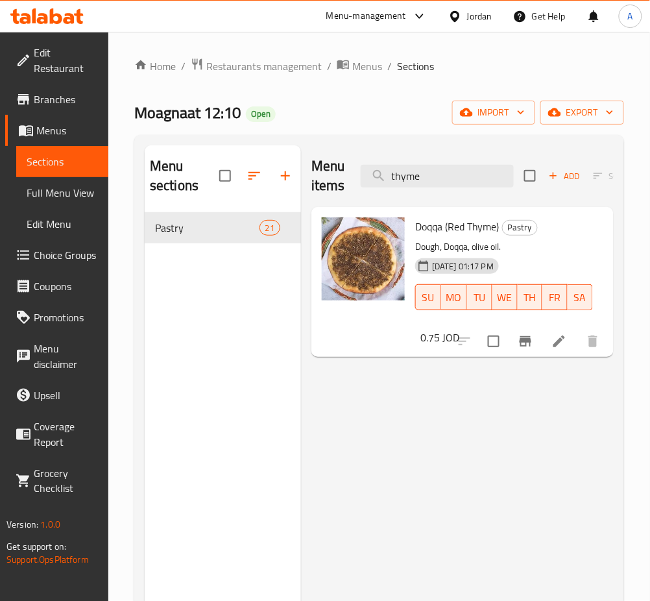
drag, startPoint x: 441, startPoint y: 184, endPoint x: 66, endPoint y: 169, distance: 376.1
click at [69, 173] on div "Edit Restaurant Branches Menus Sections Full Menu View Edit Menu Choice Groups …" at bounding box center [325, 407] width 650 height 751
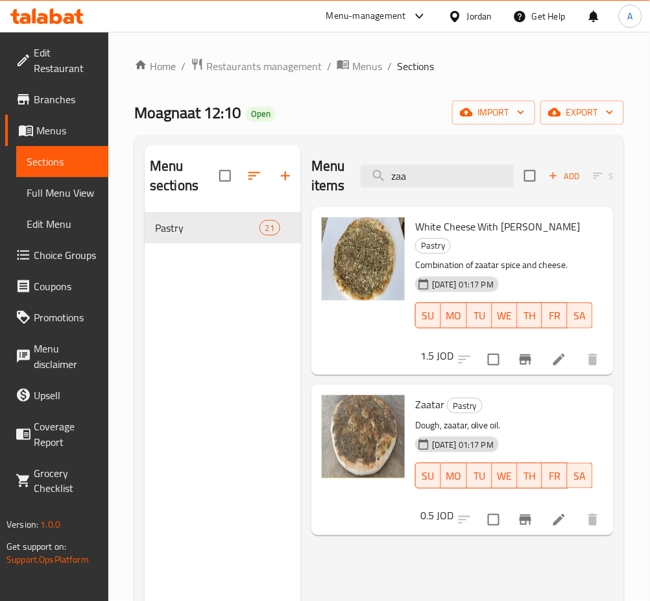
drag, startPoint x: 456, startPoint y: 177, endPoint x: 302, endPoint y: 178, distance: 153.2
click at [302, 178] on div "Menu items zaa Add Sort Manage items White Cheese With Zaatar Pastry Combinatio…" at bounding box center [457, 445] width 313 height 601
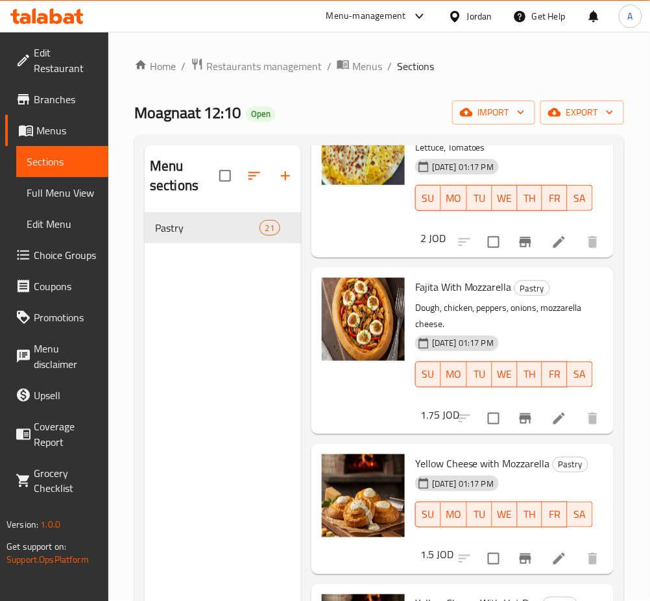
scroll to position [260, 0]
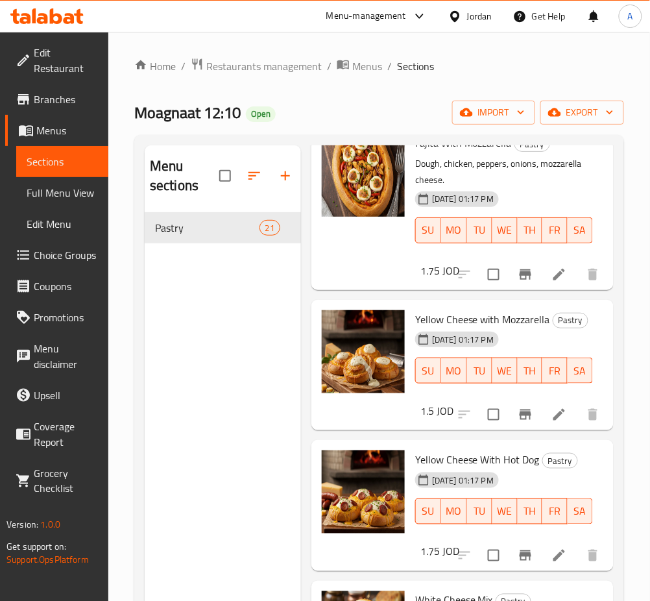
type input "cheese"
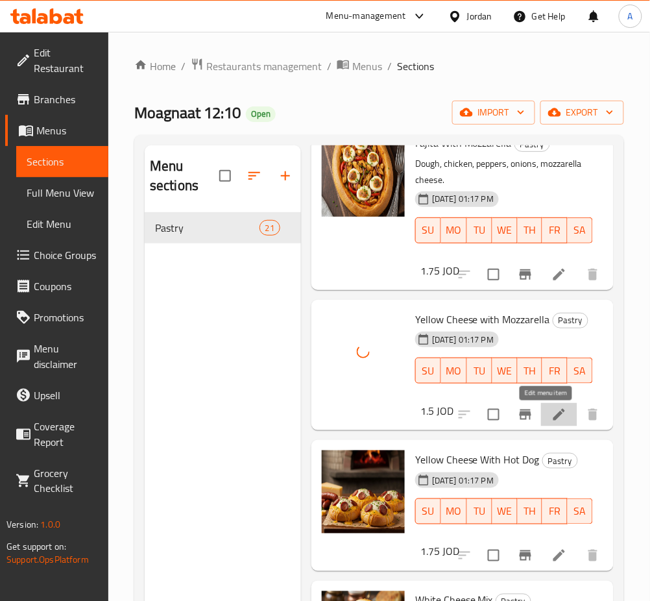
click at [554, 419] on icon at bounding box center [560, 415] width 12 height 12
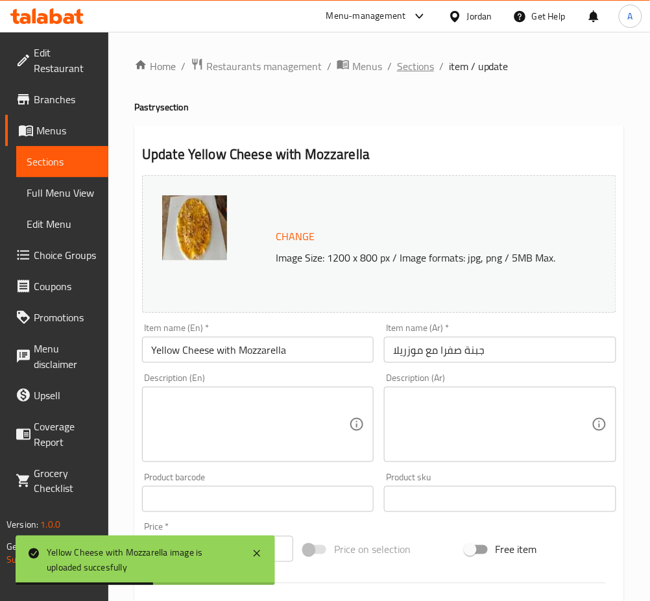
click at [408, 68] on span "Sections" at bounding box center [415, 66] width 37 height 16
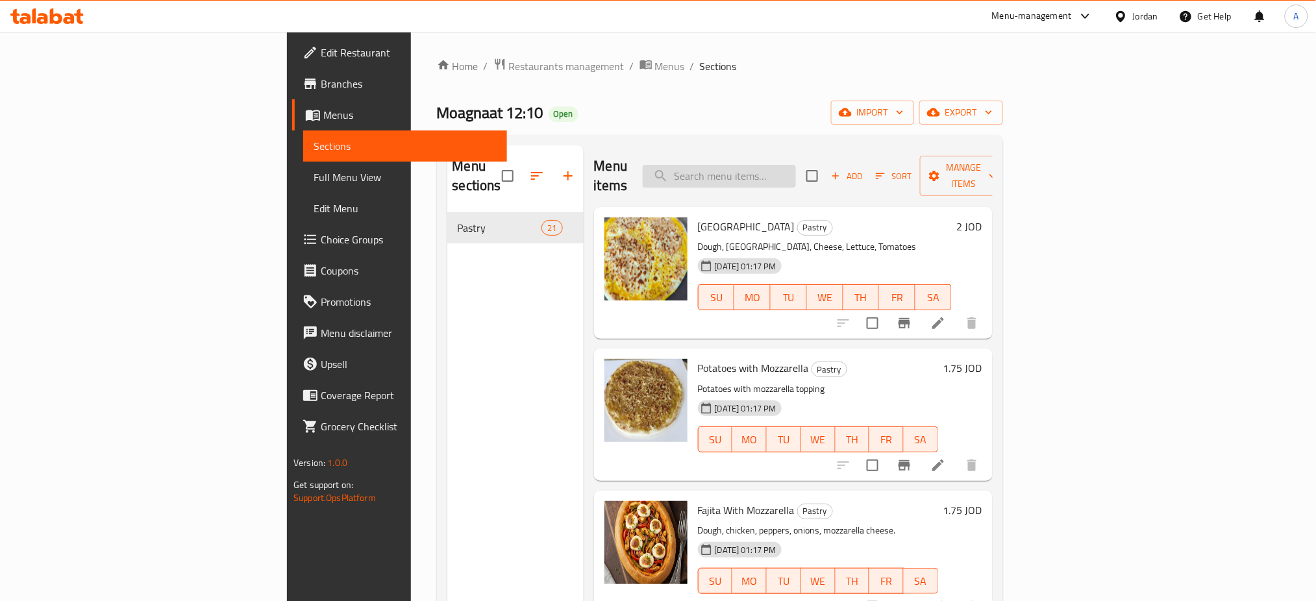
click at [796, 170] on input "search" at bounding box center [719, 176] width 153 height 23
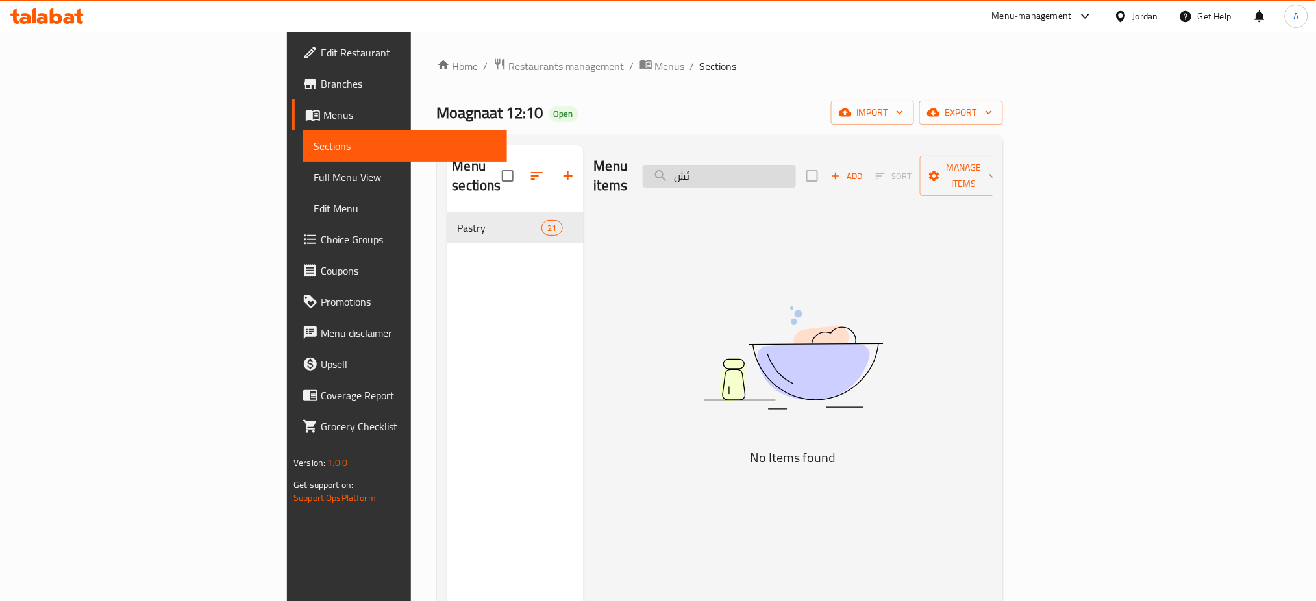
type input "ئ"
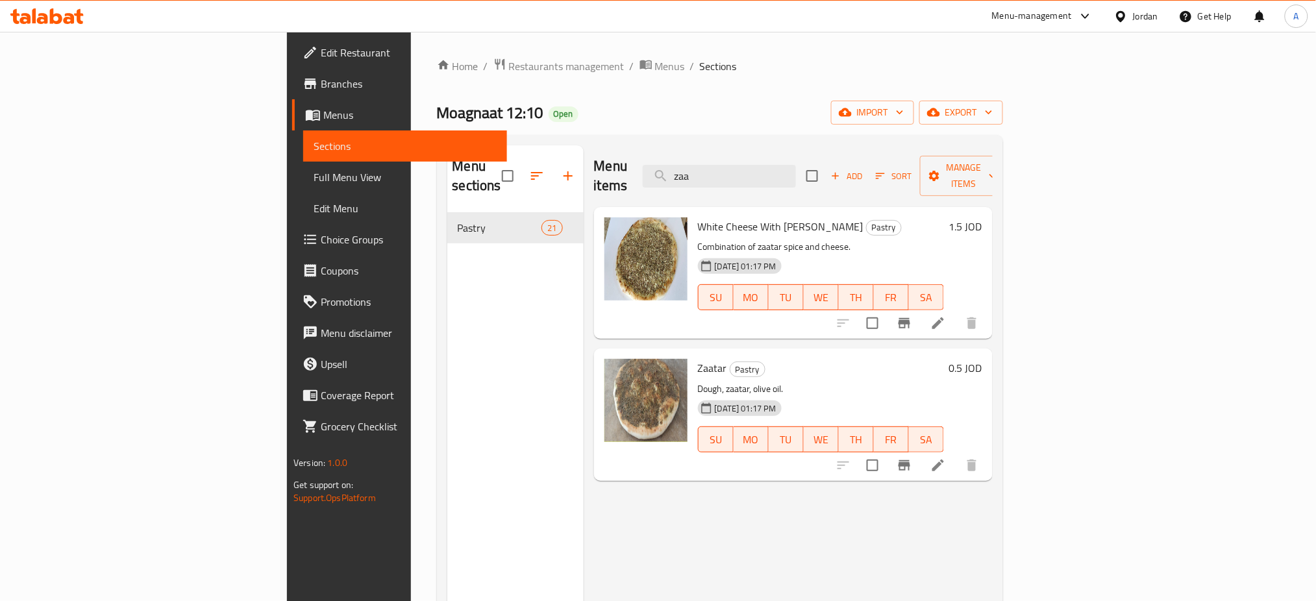
type input "zaa"
click at [982, 359] on h6 "0.5 JOD" at bounding box center [965, 368] width 33 height 18
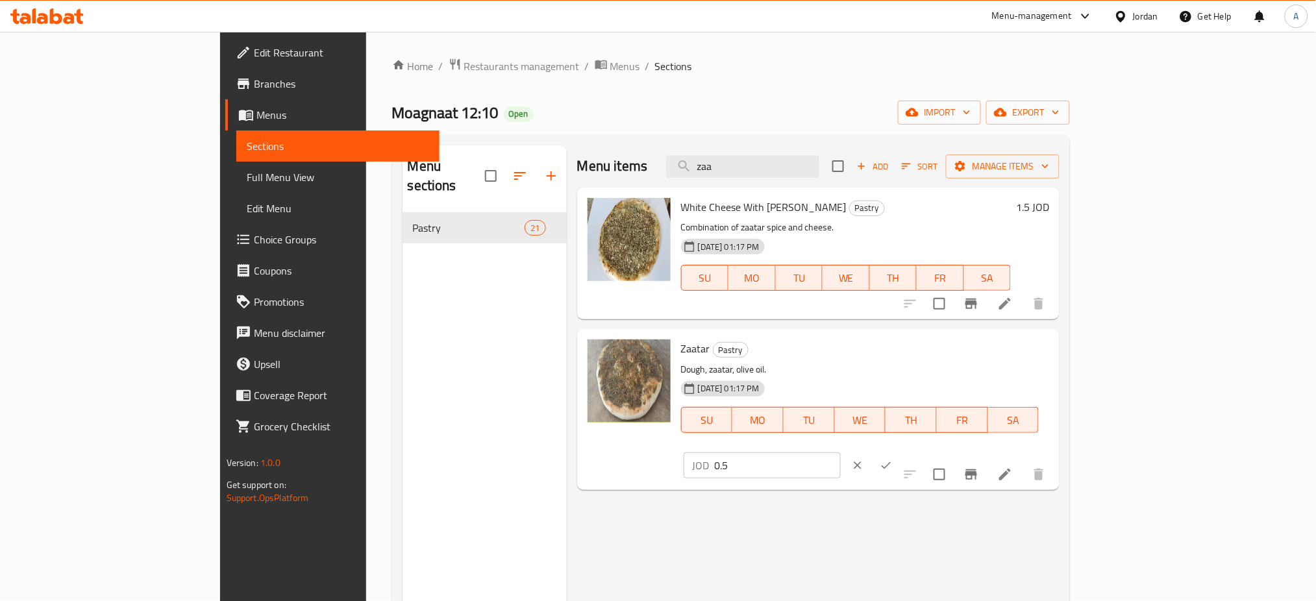
click at [841, 452] on input "0.5" at bounding box center [778, 465] width 126 height 26
type input "0.75"
click at [900, 451] on button "ok" at bounding box center [886, 465] width 29 height 29
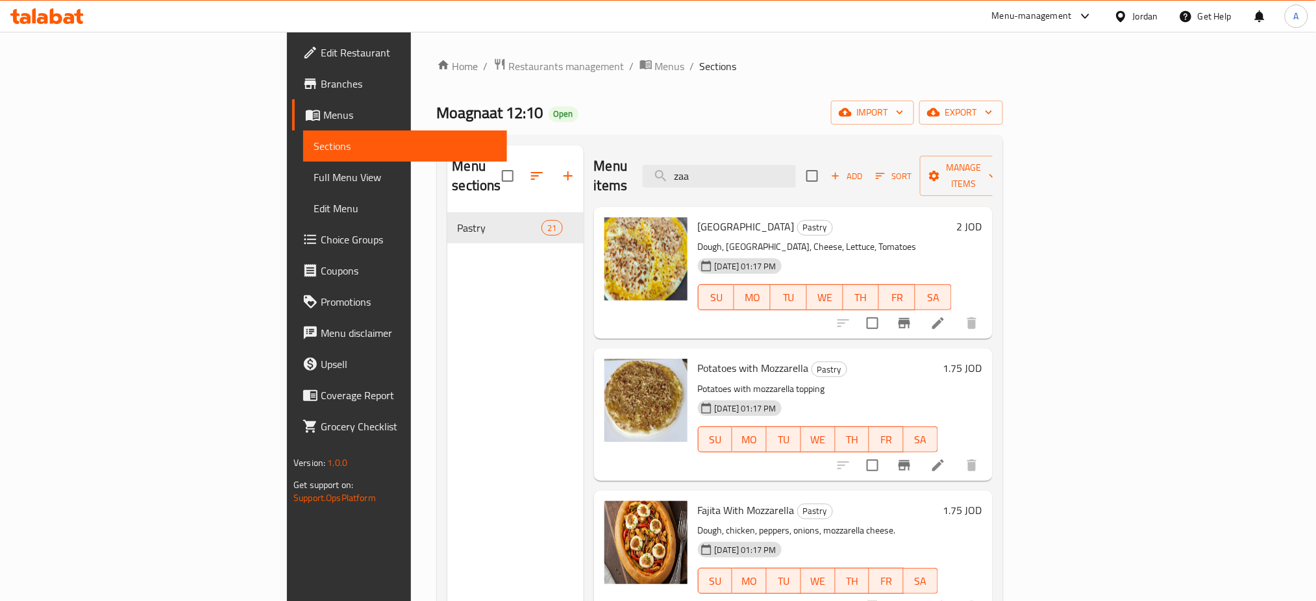
click at [1003, 140] on div "Menu sections Pastry 21 Menu items zaa Add Sort Manage items Turkey Pastry Doug…" at bounding box center [720, 446] width 566 height 622
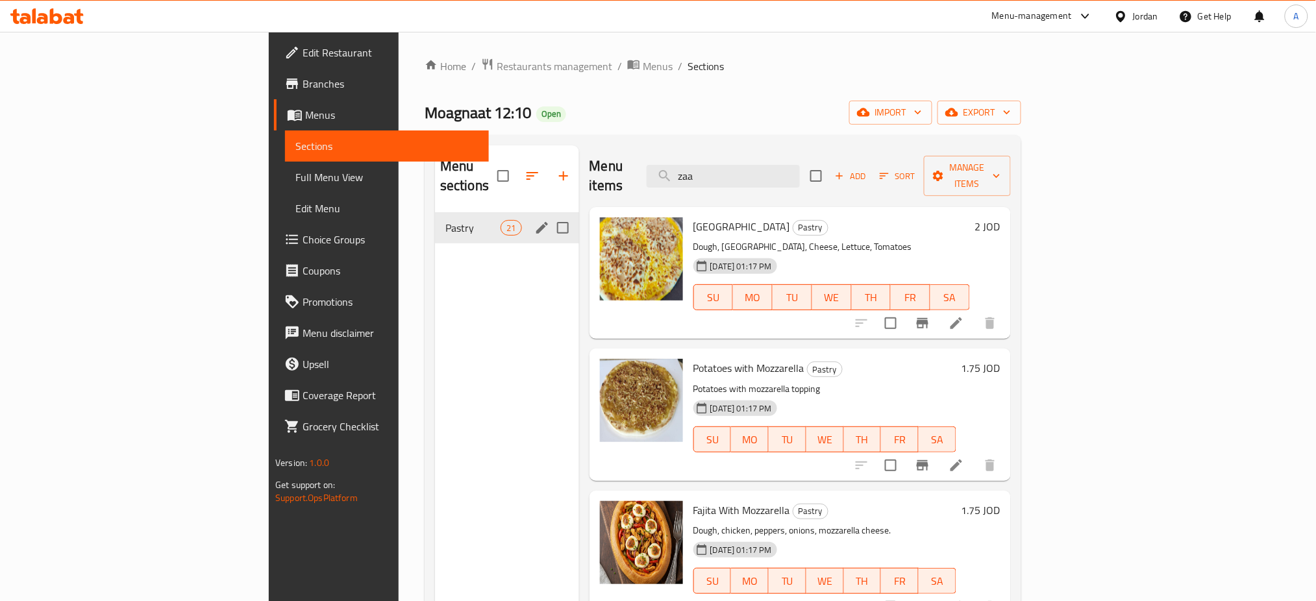
click at [435, 217] on div "Pastry 21" at bounding box center [507, 227] width 144 height 31
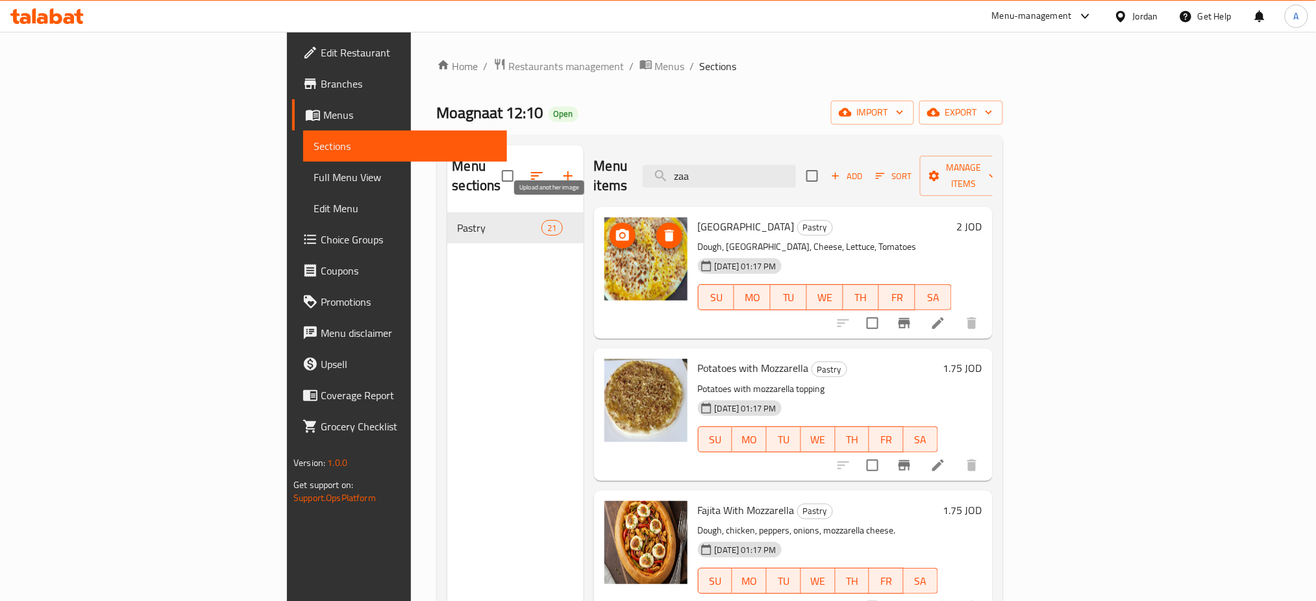
click at [609, 228] on span "upload picture" at bounding box center [622, 236] width 26 height 16
click at [813, 154] on div "Menu items zaa Add Sort Manage items" at bounding box center [793, 176] width 399 height 62
drag, startPoint x: 811, startPoint y: 167, endPoint x: 594, endPoint y: 169, distance: 217.4
click at [618, 169] on div "Menu items zaa Add Sort Manage items" at bounding box center [793, 176] width 399 height 62
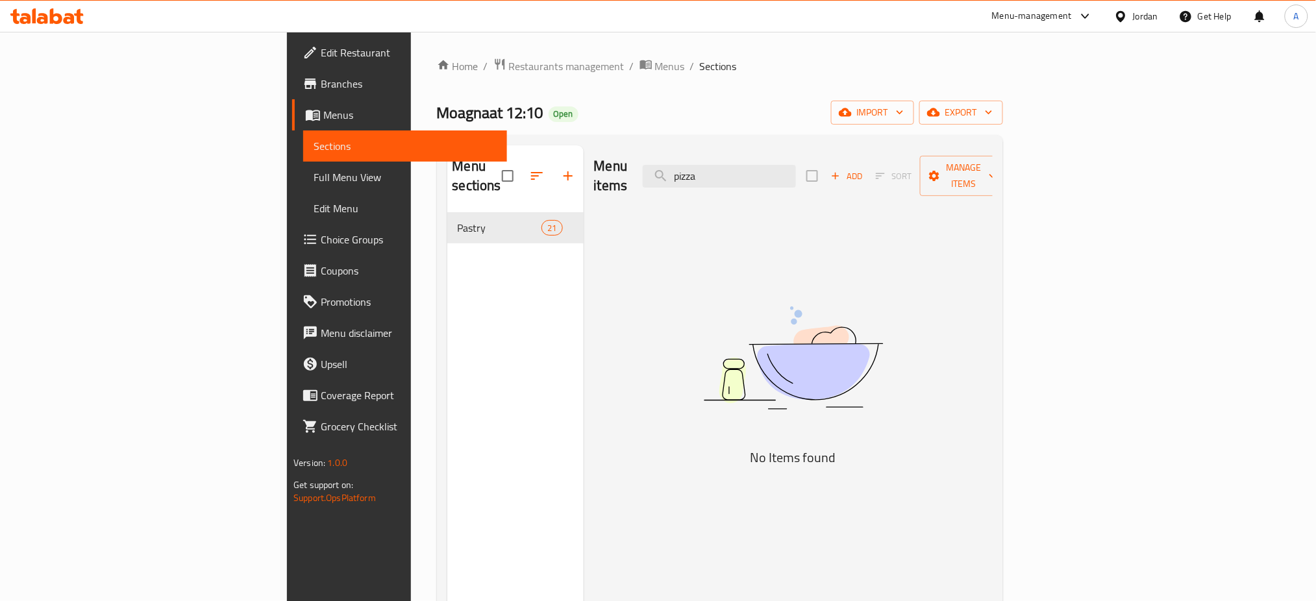
drag, startPoint x: 798, startPoint y: 163, endPoint x: 408, endPoint y: 146, distance: 391.1
click at [489, 154] on div "Menu sections Pastry 21 Menu items pizza Add Sort Manage items No Items found" at bounding box center [719, 445] width 545 height 601
type input "barb"
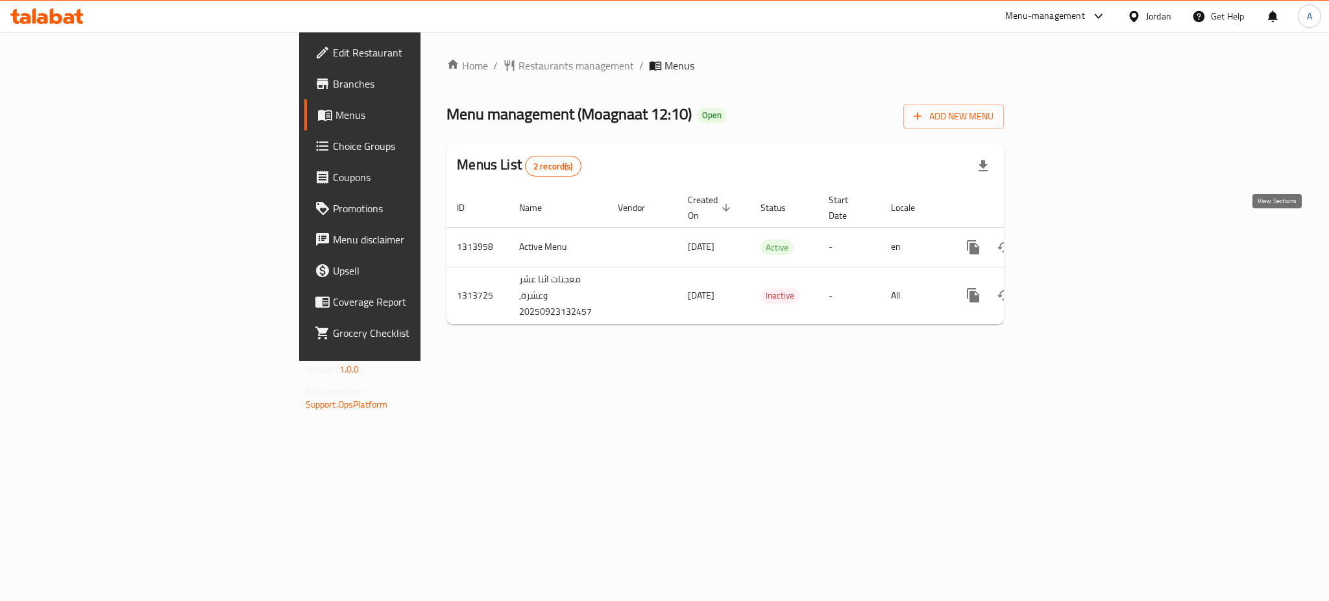
click at [1073, 241] on icon "enhanced table" at bounding box center [1067, 247] width 12 height 12
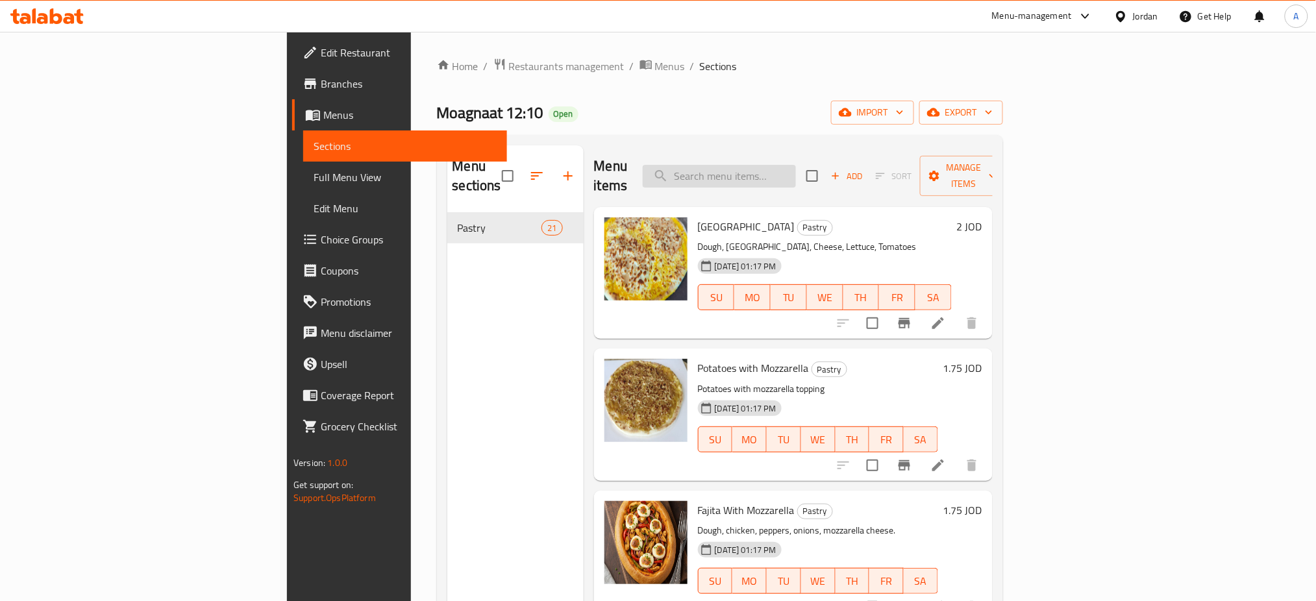
click at [796, 165] on input "search" at bounding box center [719, 176] width 153 height 23
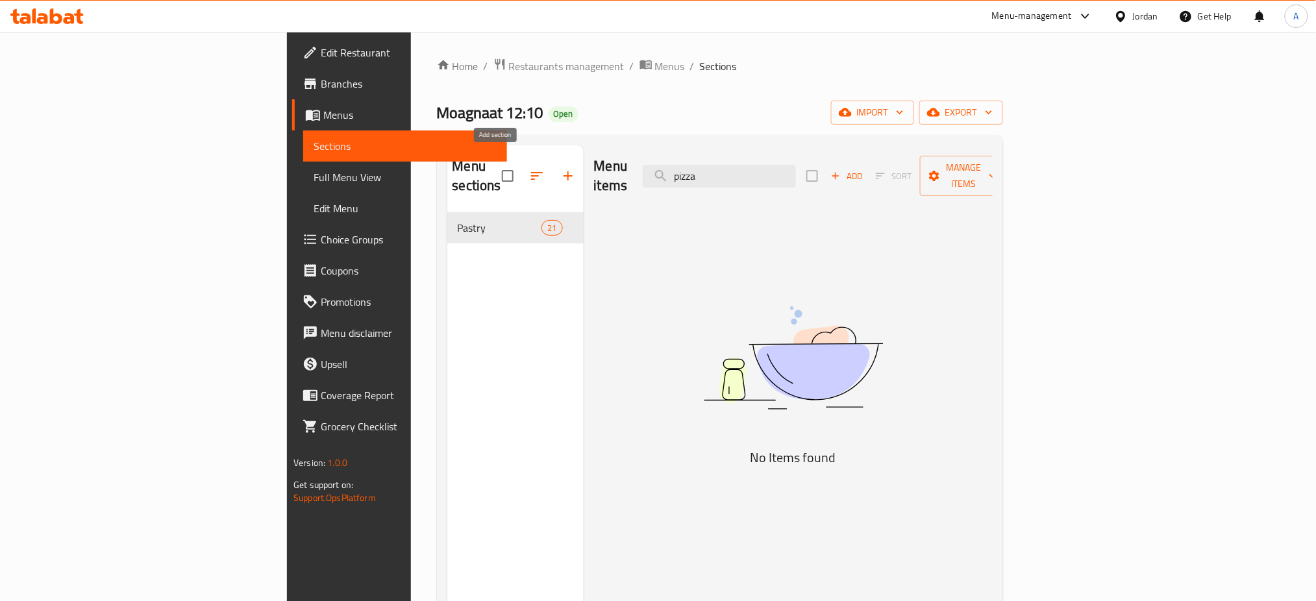
type input "pizza"
click at [560, 170] on icon "button" at bounding box center [568, 176] width 16 height 16
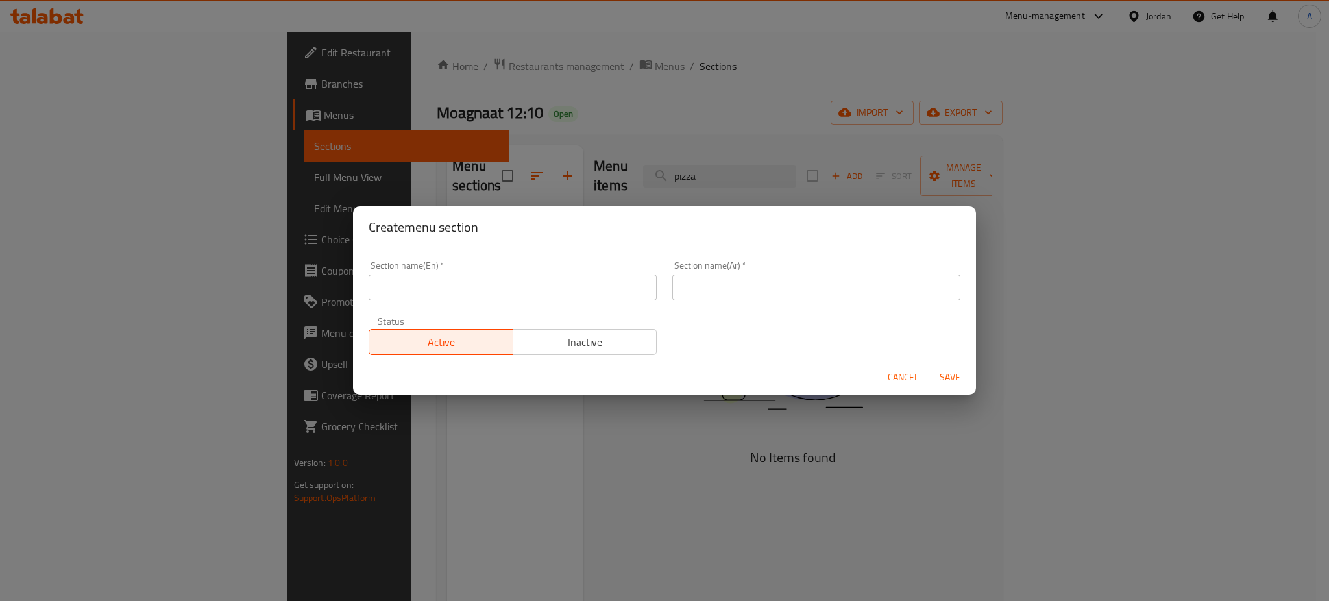
click at [542, 280] on input "text" at bounding box center [513, 288] width 288 height 26
type input "Pizza"
click at [729, 300] on input "text" at bounding box center [816, 288] width 288 height 26
type input "بيتزا"
click at [957, 375] on span "Save" at bounding box center [950, 377] width 31 height 16
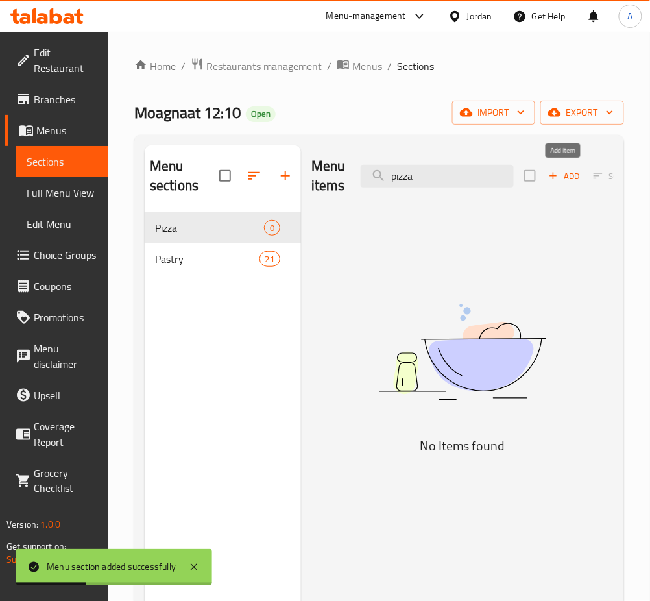
click at [557, 171] on icon "button" at bounding box center [554, 176] width 12 height 12
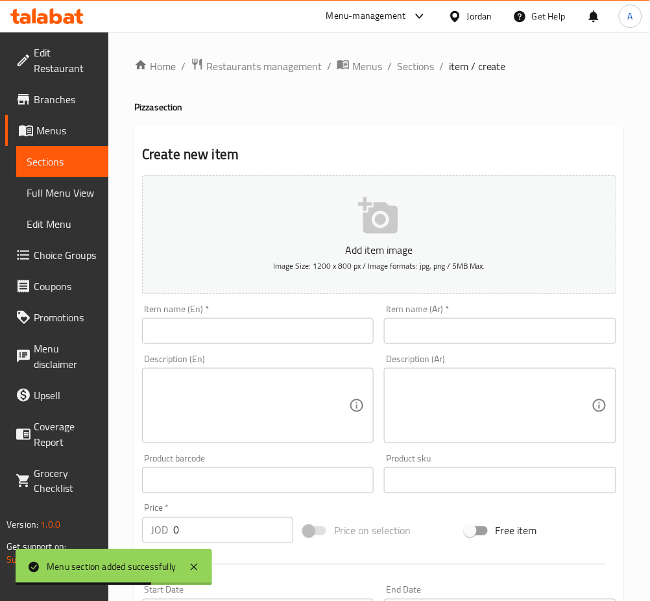
drag, startPoint x: 568, startPoint y: 344, endPoint x: 552, endPoint y: 342, distance: 16.3
click at [568, 344] on div "Item name (Ar)   * Item name (Ar) *" at bounding box center [500, 324] width 242 height 50
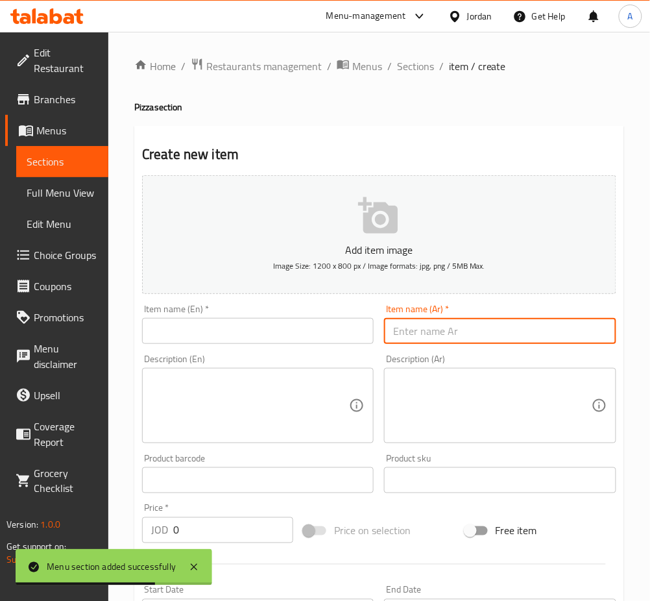
drag, startPoint x: 541, startPoint y: 340, endPoint x: 522, endPoint y: 339, distance: 18.2
click at [540, 340] on input "text" at bounding box center [500, 331] width 232 height 26
paste input "بيتزا سوبريم ( سلامي) 2.5"
drag, startPoint x: 408, startPoint y: 332, endPoint x: 375, endPoint y: 334, distance: 32.5
click at [375, 334] on div "Add item image Image Size: 1200 x 800 px / Image formats: jpg, png / 5MB Max. I…" at bounding box center [379, 449] width 485 height 559
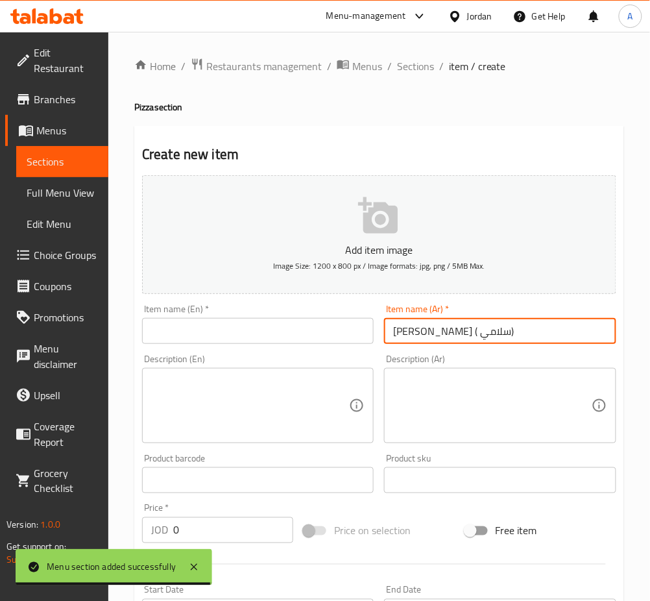
type input "بيتزا سوبريم ( سلامي)"
drag, startPoint x: 232, startPoint y: 528, endPoint x: 133, endPoint y: 528, distance: 98.7
click at [133, 528] on div "Home / Restaurants management / Menus / Sections / item / create Pizza section …" at bounding box center [379, 474] width 542 height 885
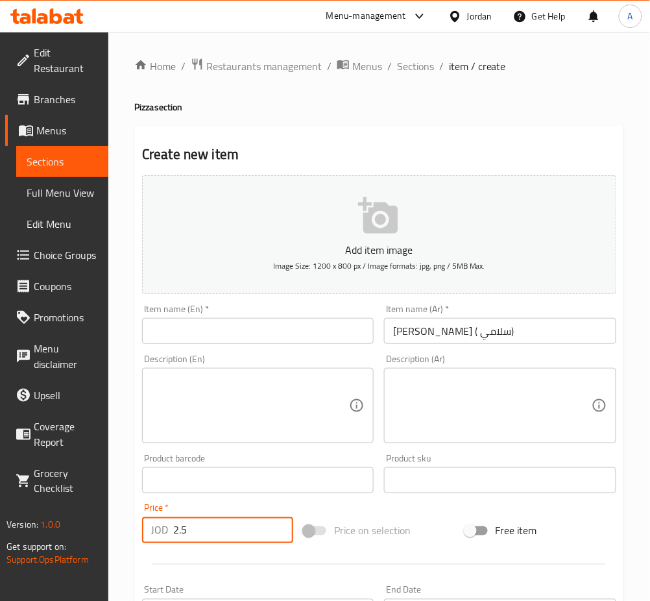
type input "2.5"
click at [281, 339] on input "text" at bounding box center [258, 331] width 232 height 26
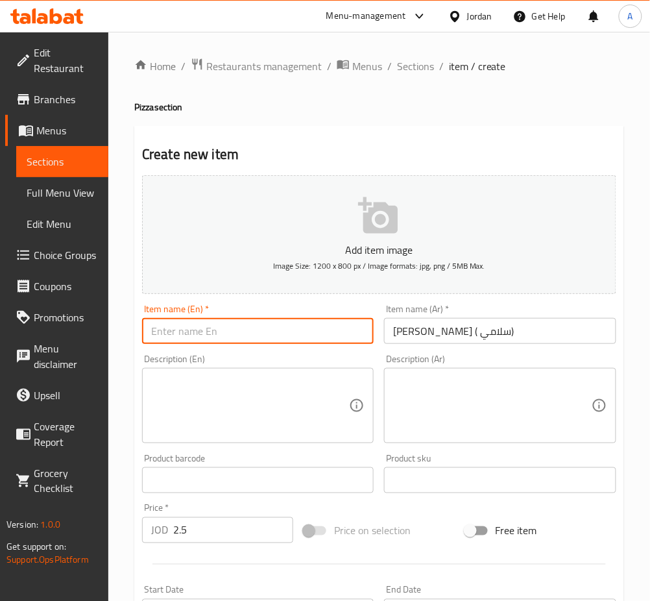
type input "س"
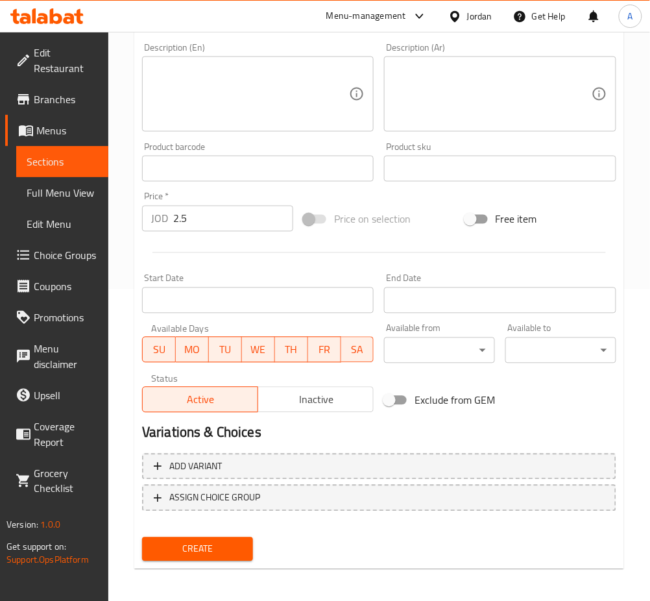
scroll to position [313, 0]
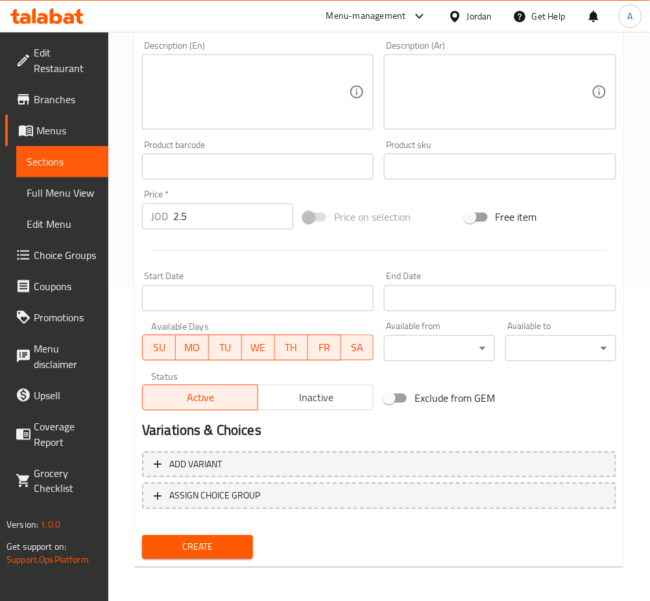
type input "Pizza Supreme ([PERSON_NAME])"
click at [239, 540] on span "Create" at bounding box center [198, 547] width 90 height 16
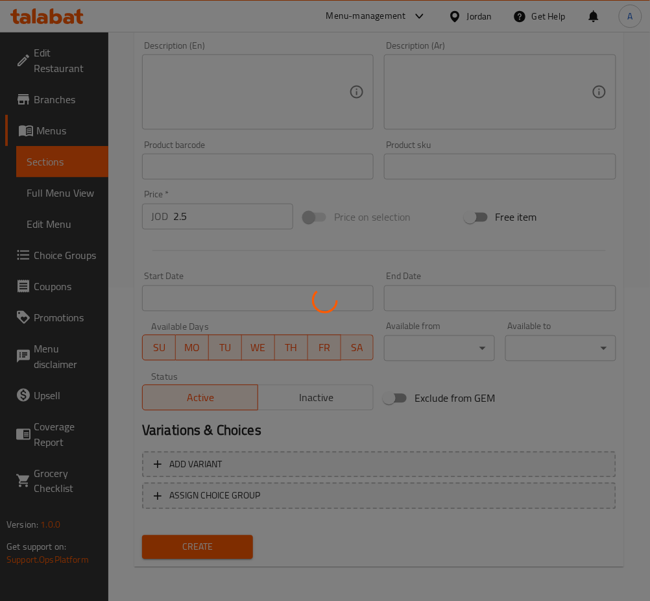
type input "0"
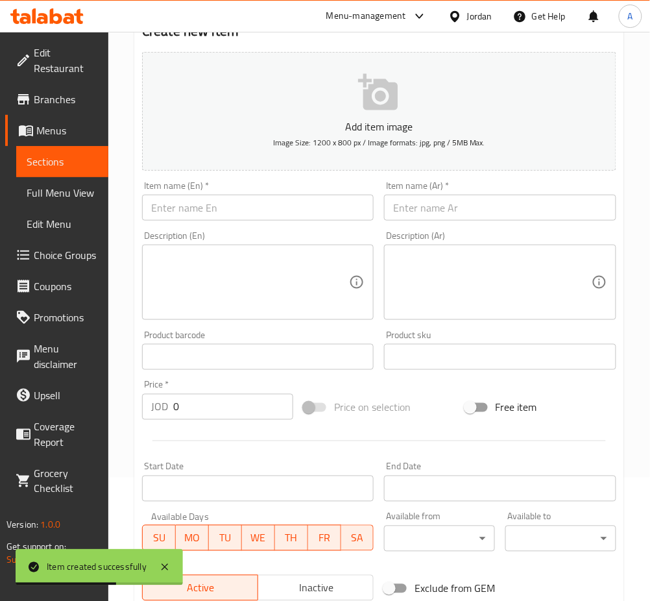
scroll to position [0, 0]
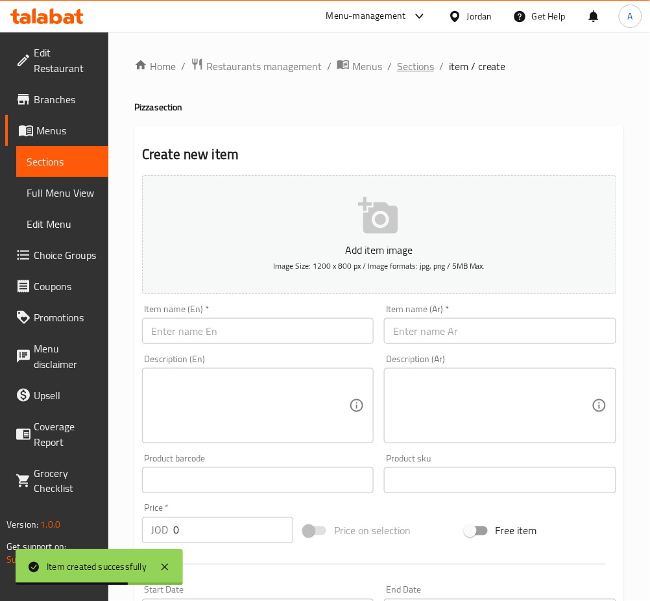
click at [417, 68] on span "Sections" at bounding box center [415, 66] width 37 height 16
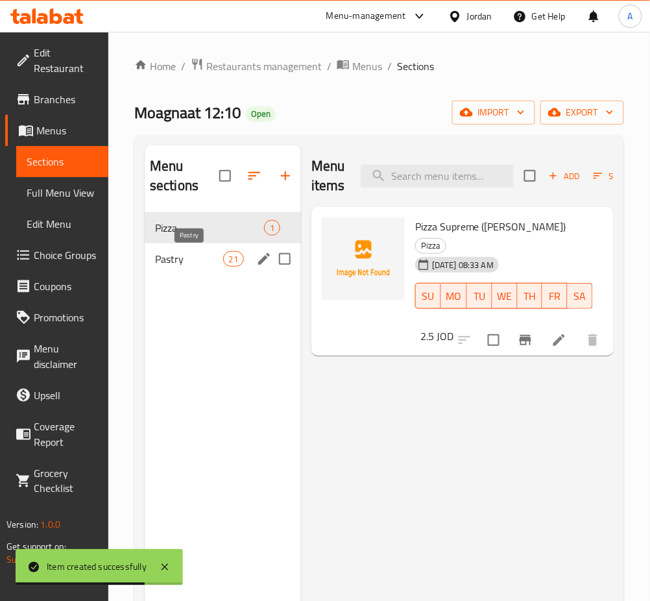
click at [221, 266] on span "Pastry" at bounding box center [189, 259] width 68 height 16
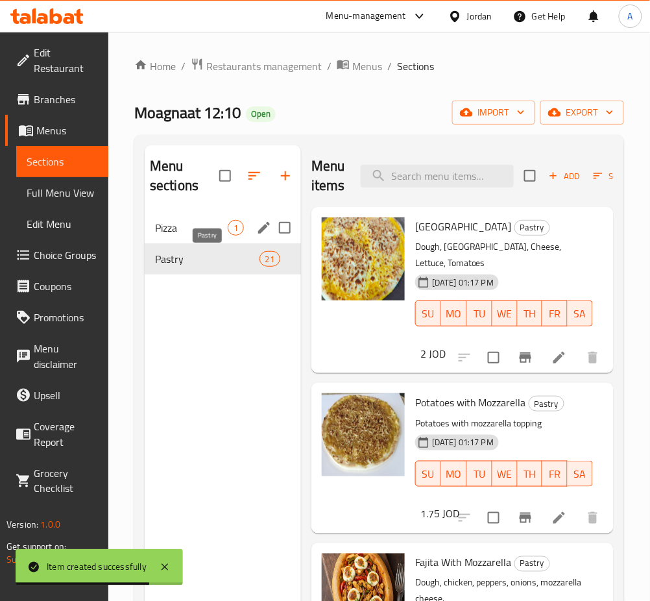
click at [240, 222] on span "1" at bounding box center [235, 228] width 15 height 12
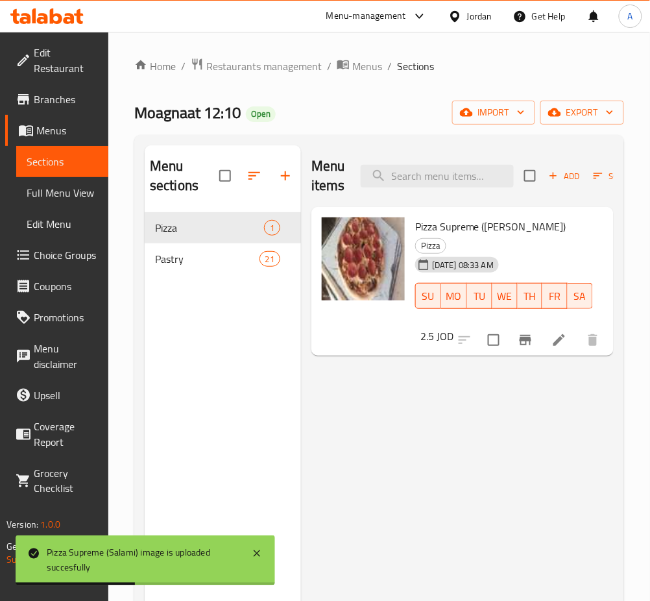
click at [574, 330] on li at bounding box center [559, 339] width 36 height 23
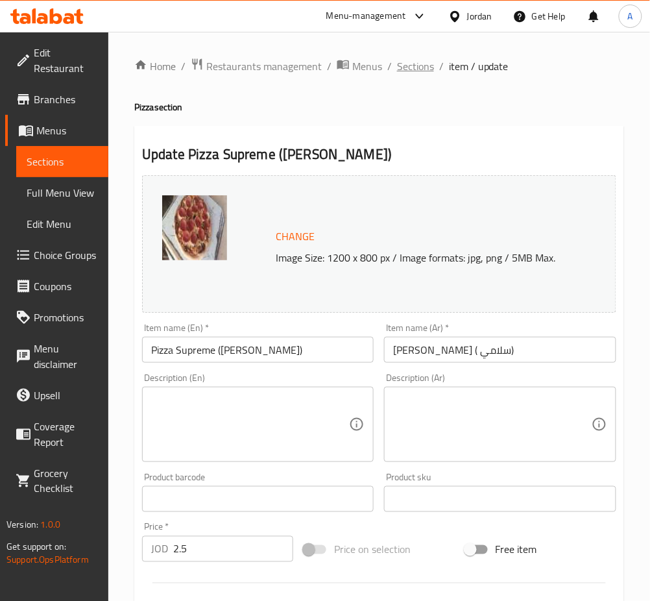
click at [407, 67] on span "Sections" at bounding box center [415, 66] width 37 height 16
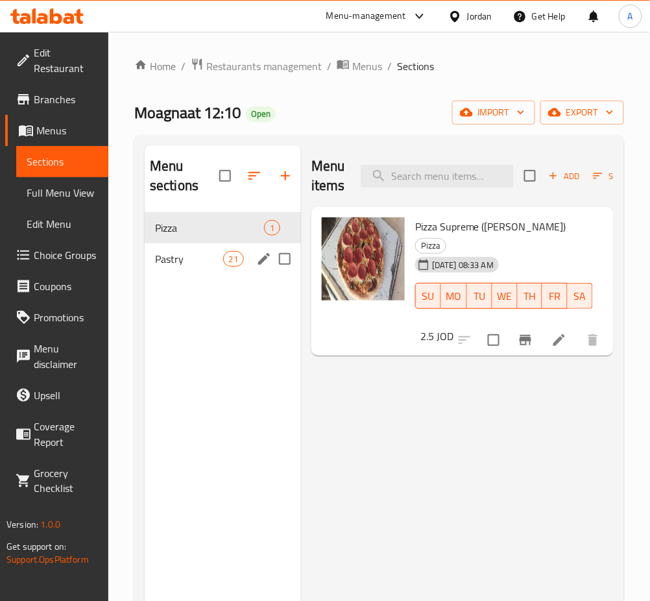
click at [206, 246] on div "Pastry 21" at bounding box center [223, 258] width 156 height 31
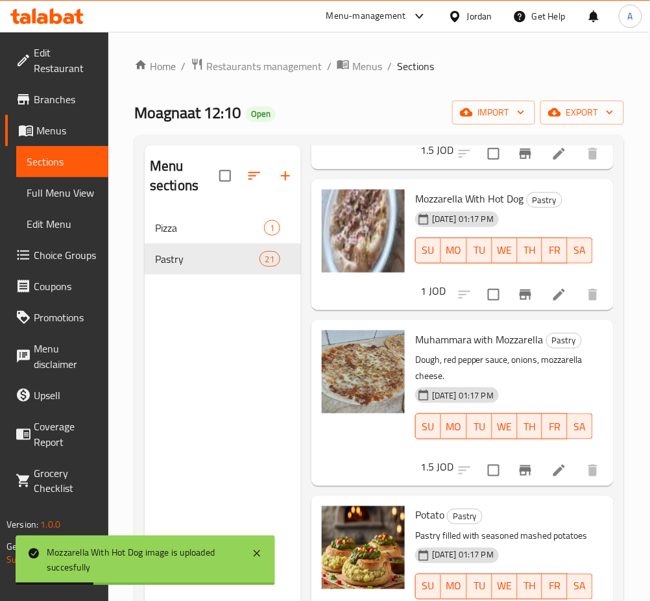
scroll to position [1904, 0]
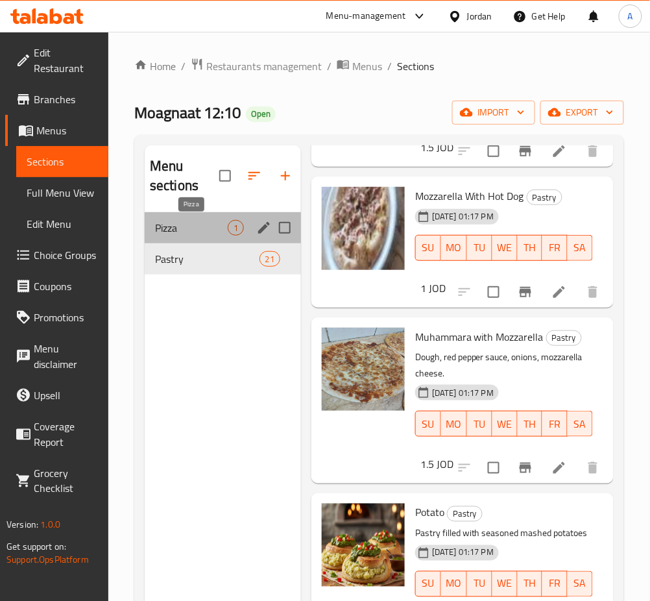
click at [203, 225] on span "Pizza" at bounding box center [191, 228] width 73 height 16
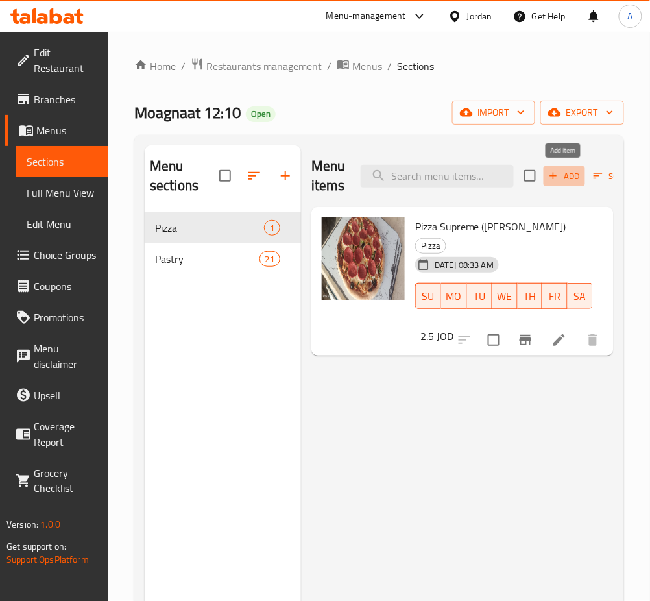
click at [558, 177] on icon "button" at bounding box center [554, 176] width 12 height 12
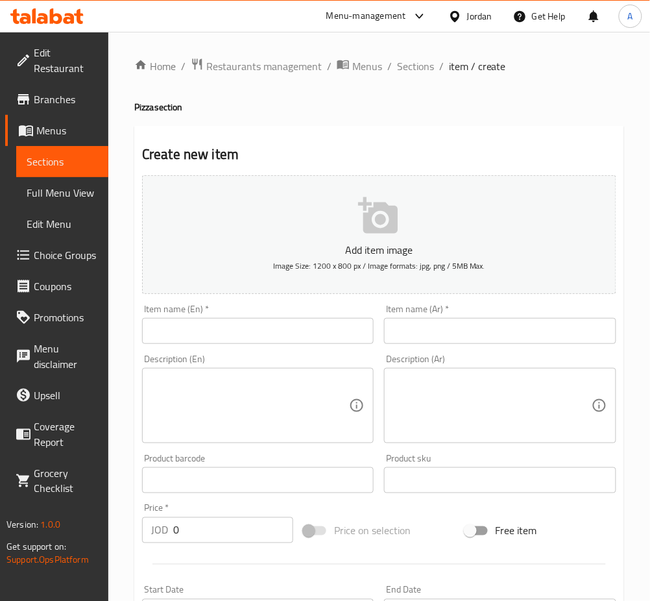
click at [452, 330] on input "text" at bounding box center [500, 331] width 232 height 26
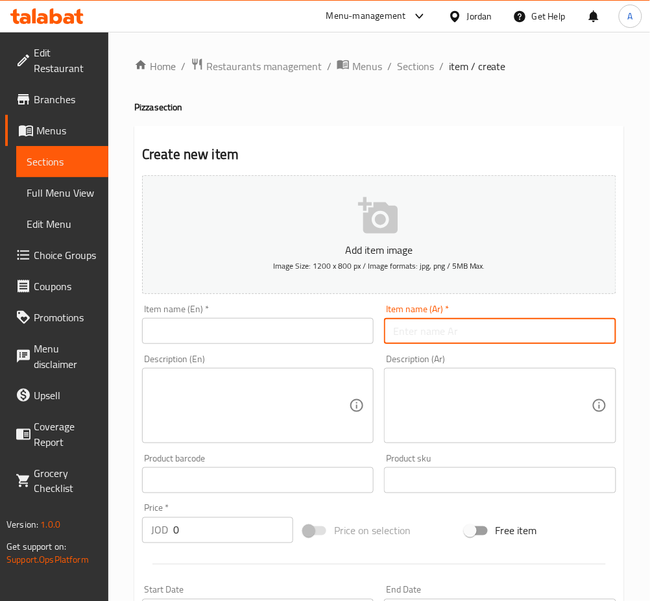
type input "f"
type input "بيتزا باربكيو"
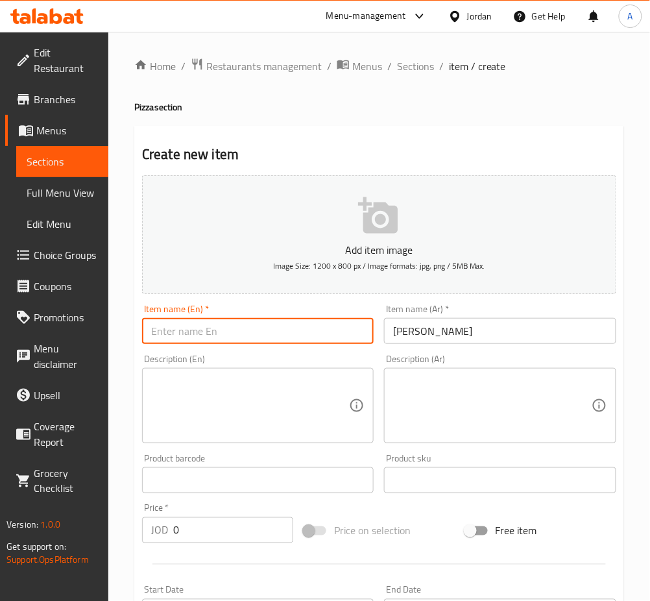
click at [223, 336] on input "text" at bounding box center [258, 331] width 232 height 26
type input "P"
type input "Barbecue Pizza"
drag, startPoint x: 193, startPoint y: 530, endPoint x: 128, endPoint y: 534, distance: 65.7
click at [128, 534] on div "Home / Restaurants management / Menus / Sections / item / create Pizza section …" at bounding box center [379, 474] width 542 height 885
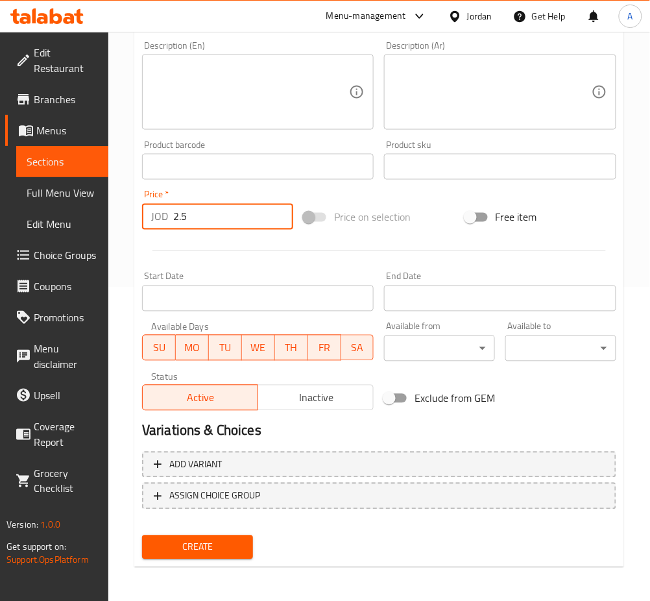
type input "2.5"
click at [243, 540] on button "Create" at bounding box center [197, 547] width 111 height 24
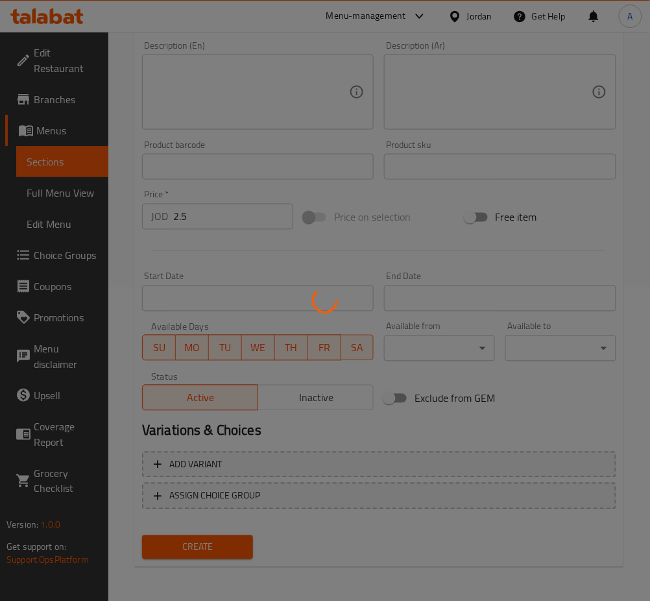
scroll to position [169, 0]
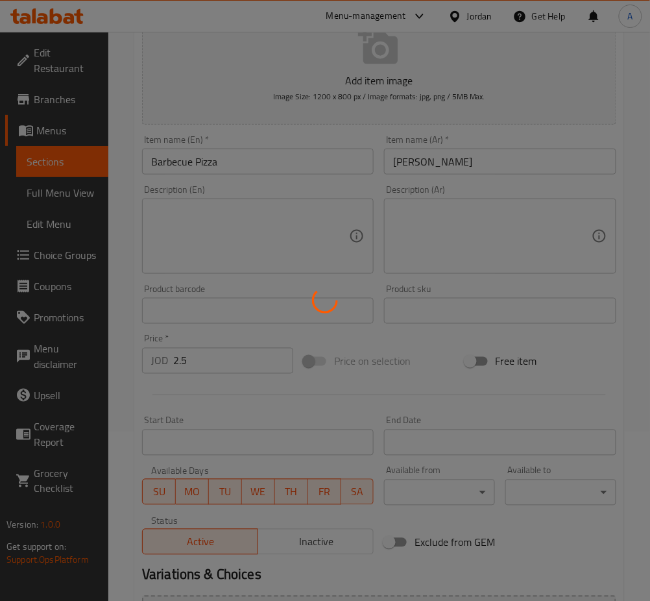
type input "0"
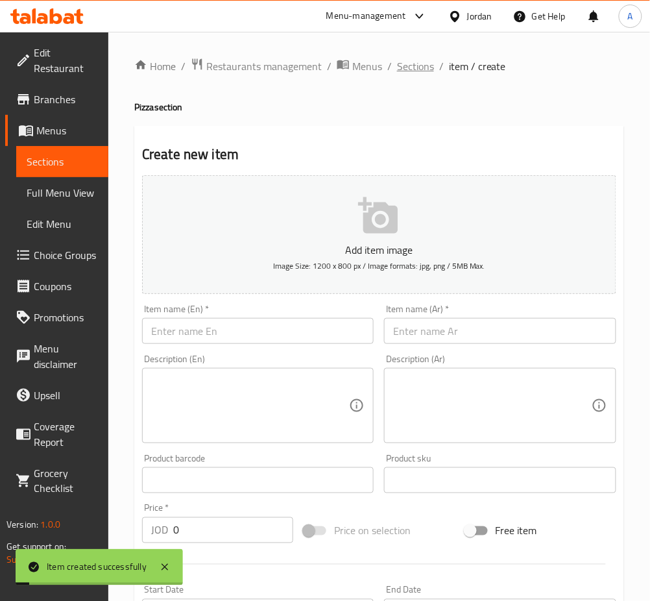
click at [426, 73] on span "Sections" at bounding box center [415, 66] width 37 height 16
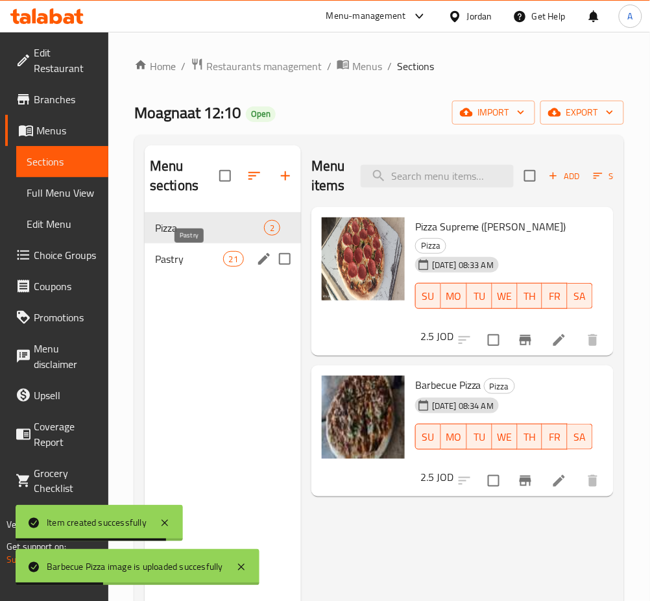
click at [211, 260] on span "Pastry" at bounding box center [189, 259] width 68 height 16
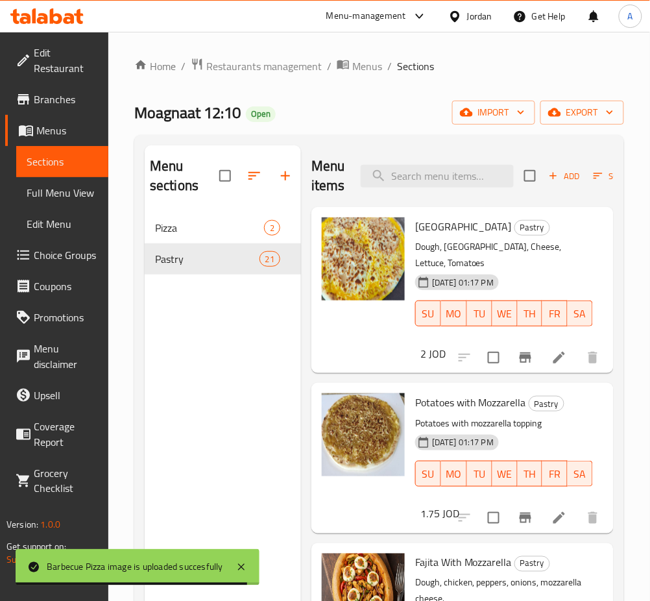
scroll to position [101, 0]
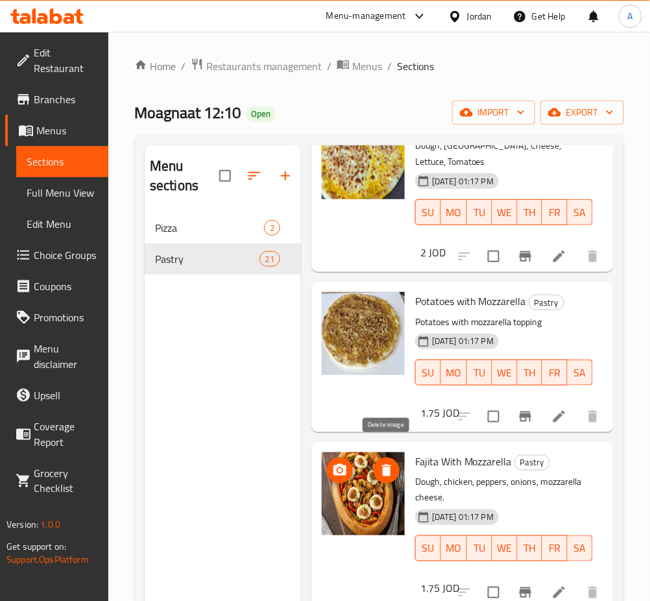
click at [380, 463] on icon "delete image" at bounding box center [387, 471] width 16 height 16
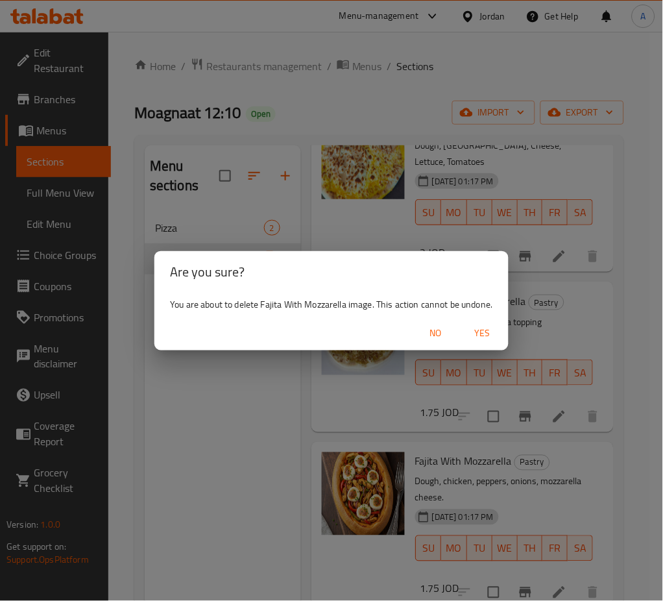
click at [480, 332] on span "Yes" at bounding box center [482, 333] width 31 height 16
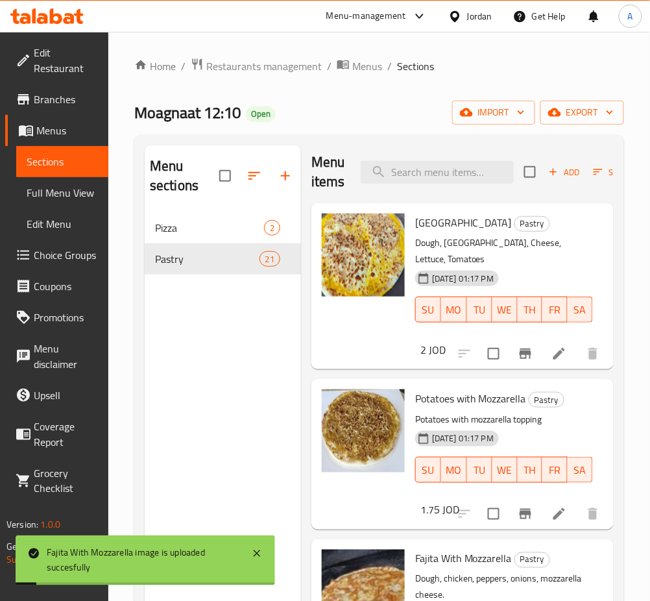
scroll to position [0, 0]
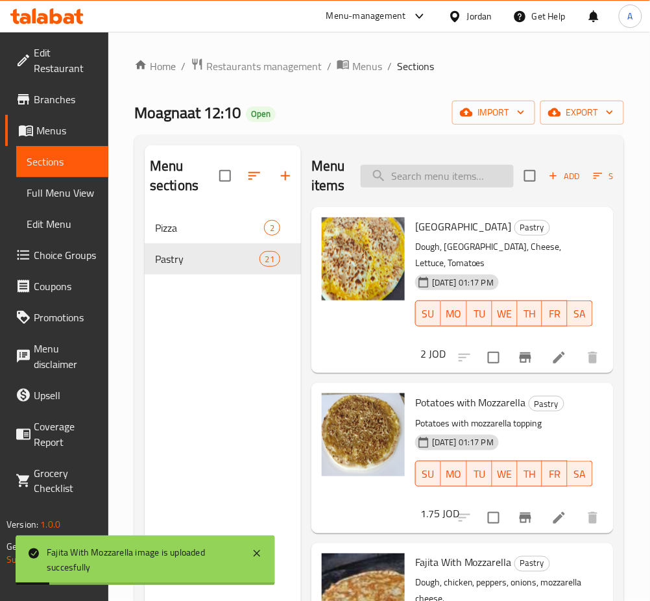
click at [456, 185] on input "search" at bounding box center [437, 176] width 153 height 23
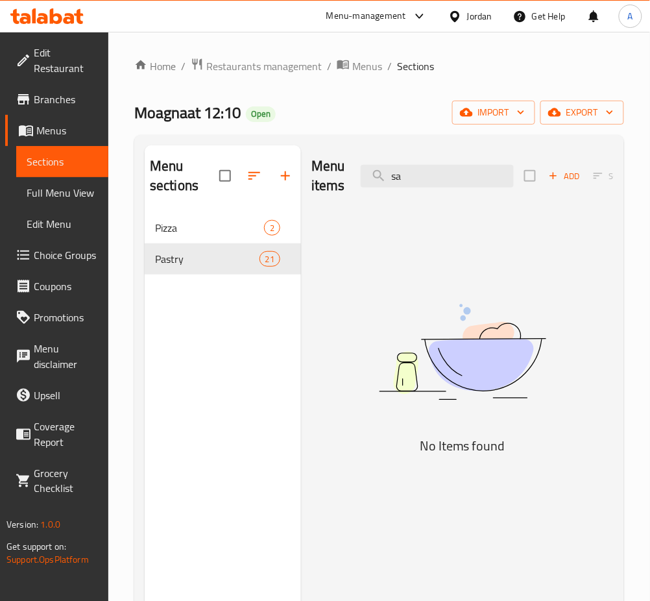
type input "s"
type input "صفي"
click at [548, 174] on icon "button" at bounding box center [554, 176] width 12 height 12
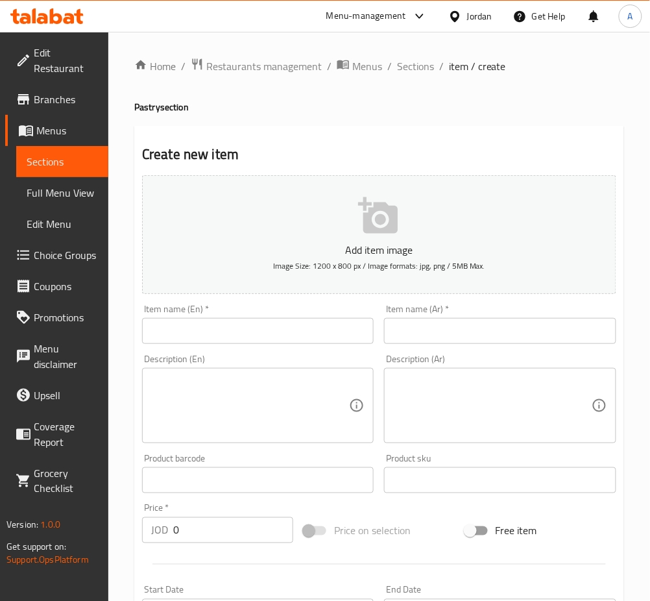
click at [500, 330] on input "text" at bounding box center [500, 331] width 232 height 26
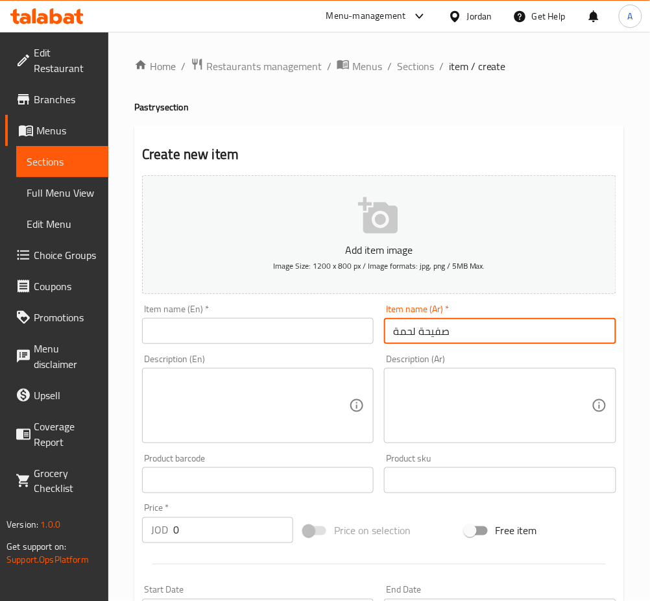
type input "صفيحة لحمة"
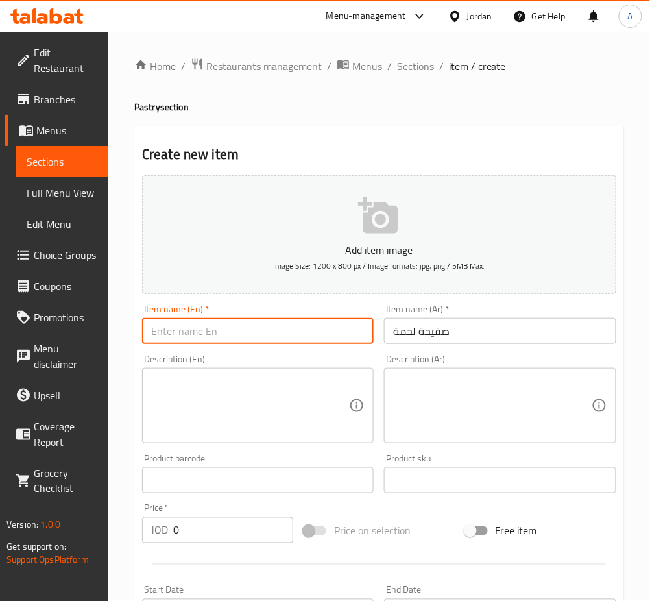
click at [337, 325] on input "text" at bounding box center [258, 331] width 232 height 26
type input "Meat Safiha"
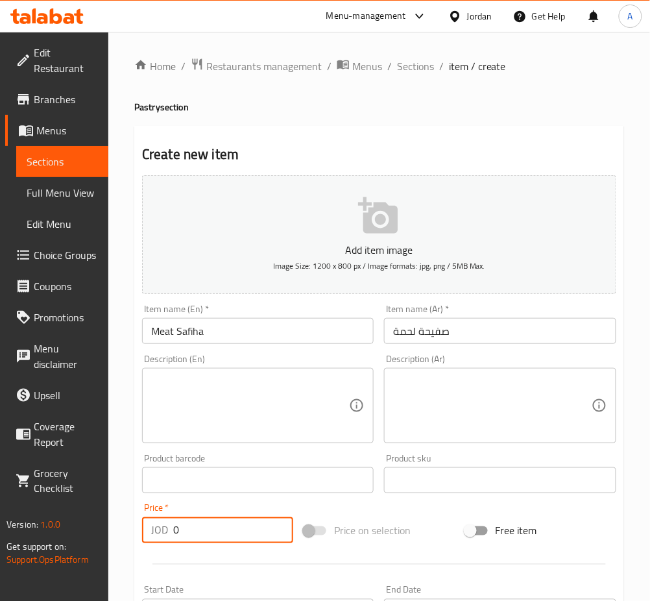
type input "1"
drag, startPoint x: 241, startPoint y: 524, endPoint x: 79, endPoint y: 520, distance: 162.3
click at [79, 520] on div "Edit Restaurant Branches Menus Sections Full Menu View Edit Menu Choice Groups …" at bounding box center [325, 474] width 650 height 885
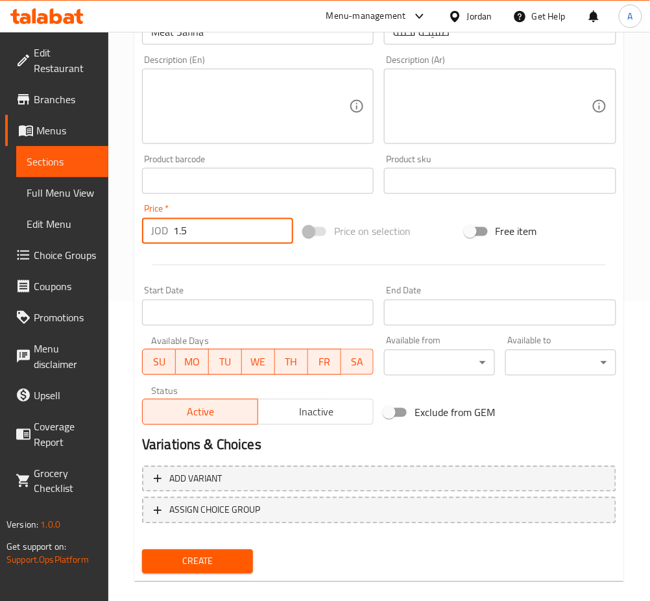
scroll to position [313, 0]
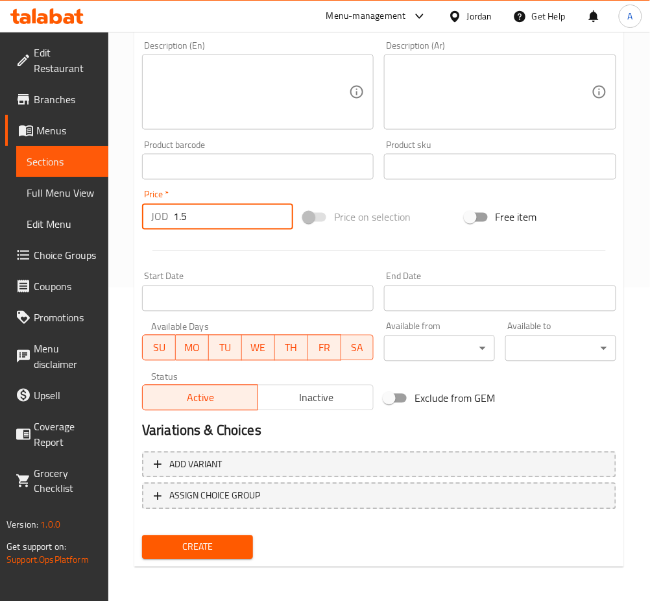
type input "1.5"
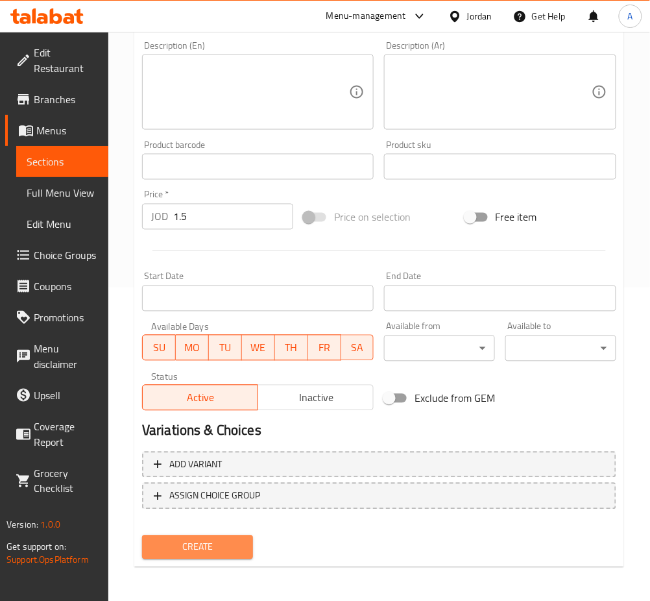
click at [181, 539] on span "Create" at bounding box center [198, 547] width 90 height 16
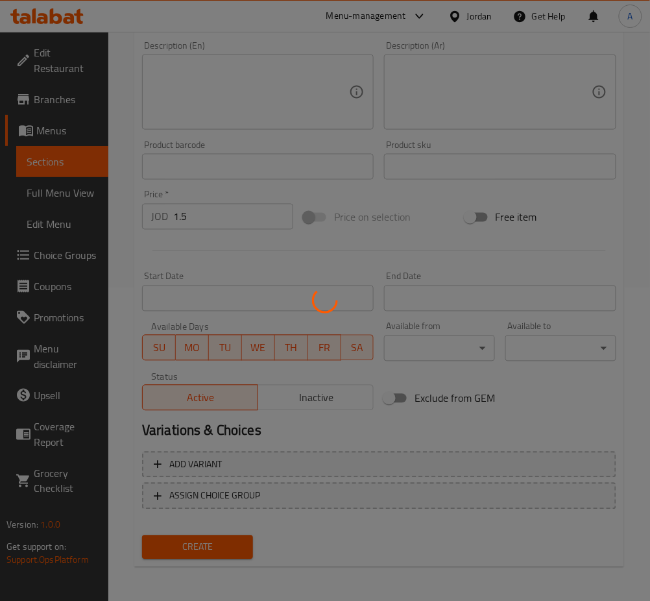
type input "0"
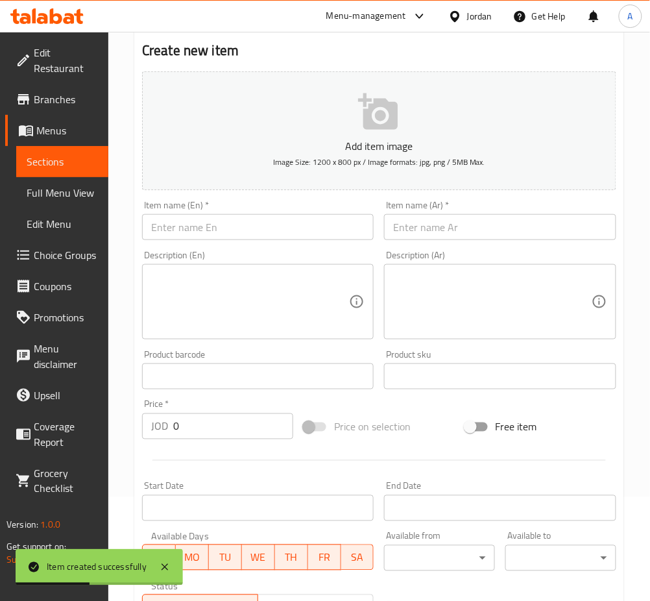
scroll to position [0, 0]
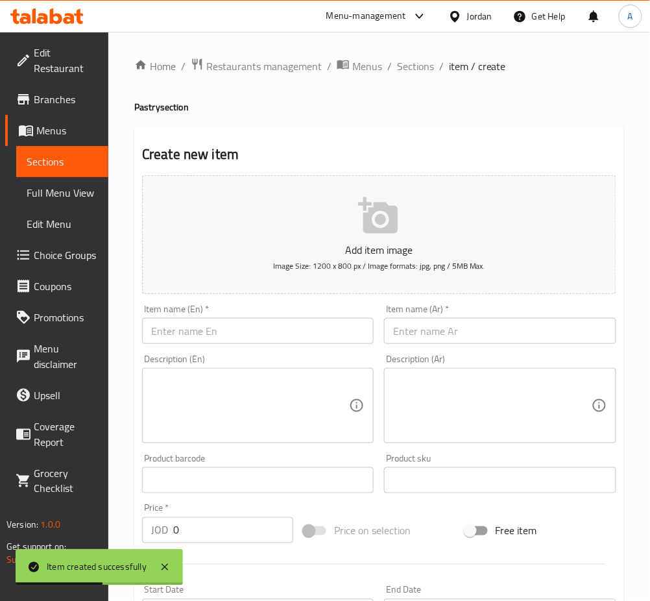
click at [415, 67] on span "Sections" at bounding box center [415, 66] width 37 height 16
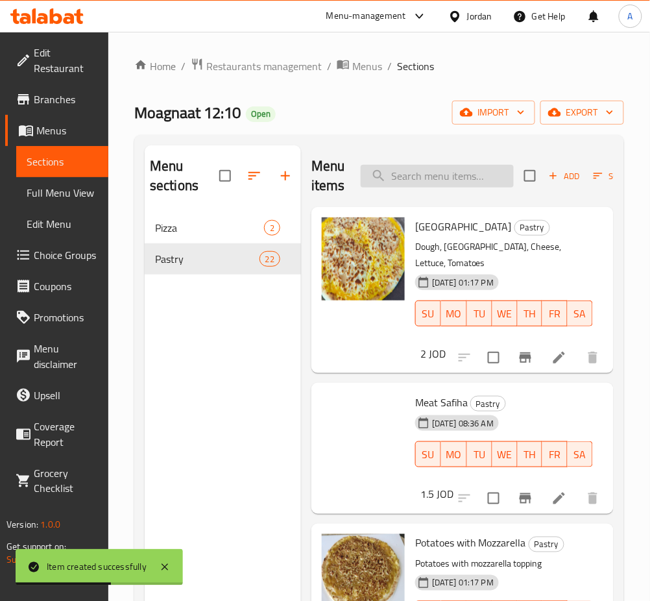
click at [447, 175] on input "search" at bounding box center [437, 176] width 153 height 23
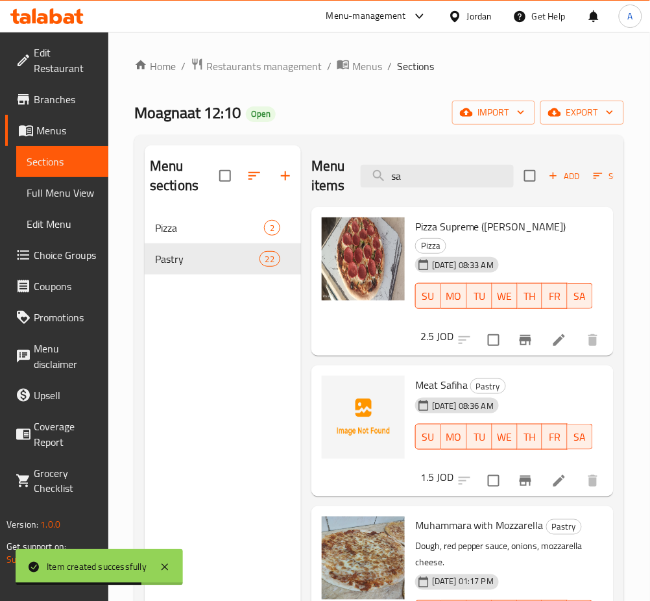
type input "sa"
click at [541, 469] on li at bounding box center [559, 480] width 36 height 23
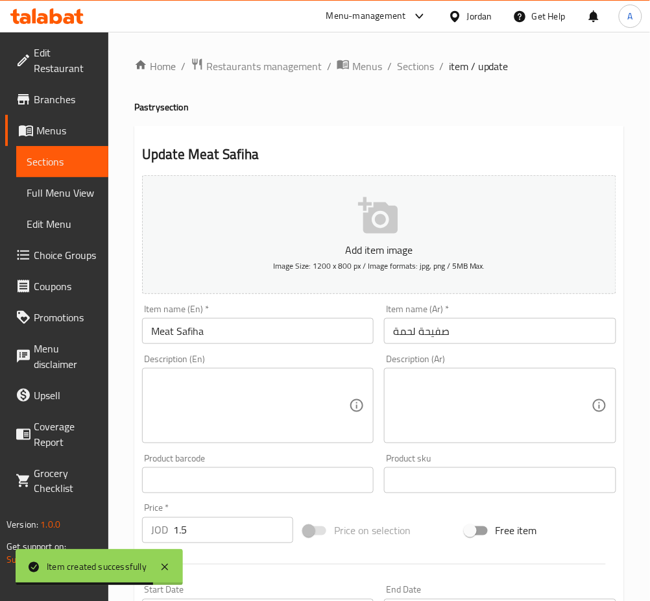
click at [369, 219] on icon "button" at bounding box center [378, 215] width 40 height 36
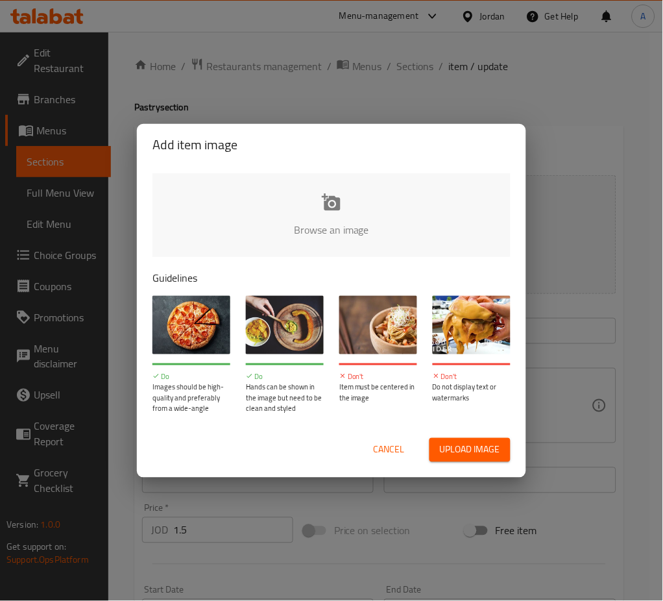
type input "C:\fakepath\WhatsApp Image 2025-10-15 at 11.17.21_2df54c23.jpg"
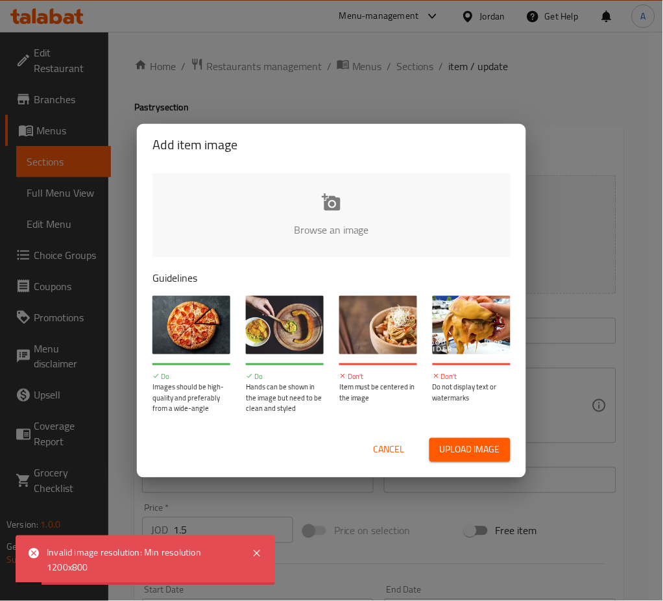
click at [402, 454] on span "Cancel" at bounding box center [389, 450] width 31 height 16
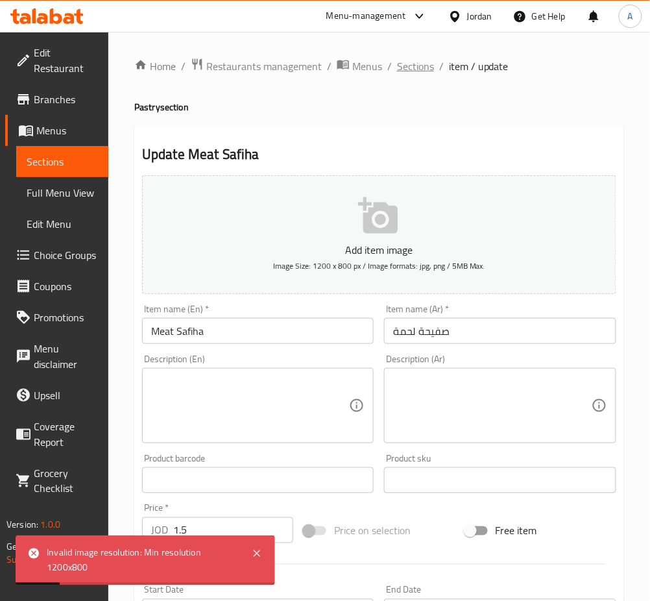
click at [408, 61] on span "Sections" at bounding box center [415, 66] width 37 height 16
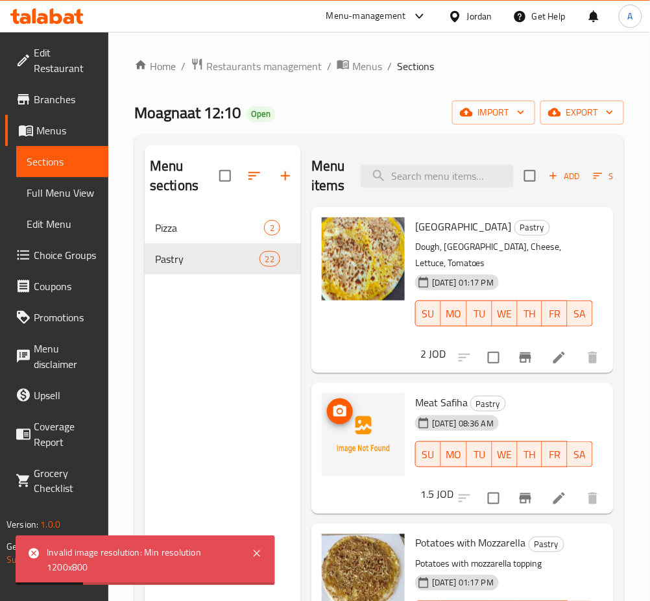
click at [339, 410] on circle "upload picture" at bounding box center [340, 412] width 4 height 4
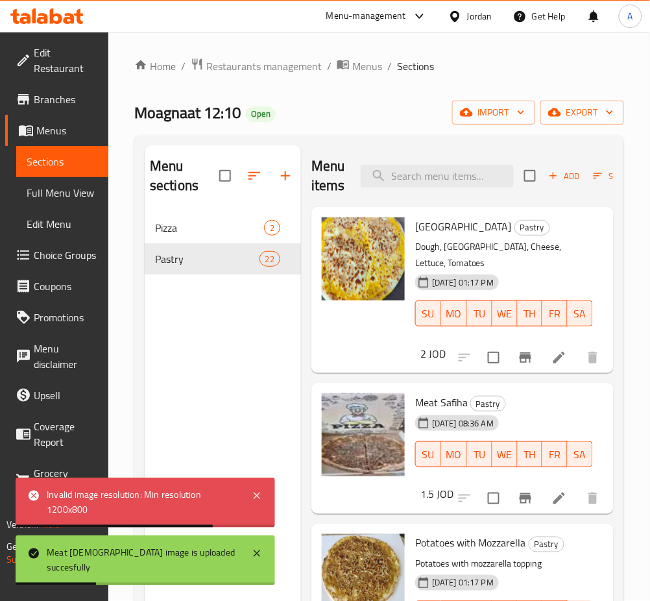
click at [245, 352] on div "Menu sections Pizza 2 Pastry 22" at bounding box center [223, 445] width 156 height 601
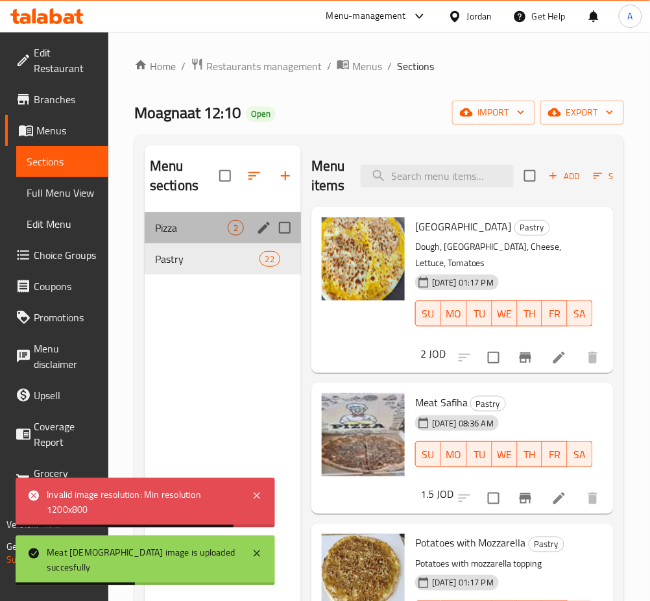
click at [224, 229] on span "Pizza" at bounding box center [191, 228] width 73 height 16
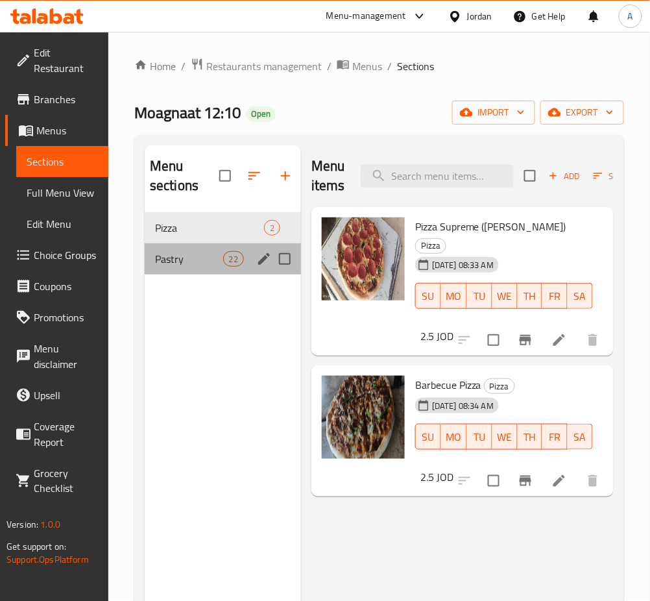
click at [243, 265] on div "Pastry 22" at bounding box center [223, 258] width 156 height 31
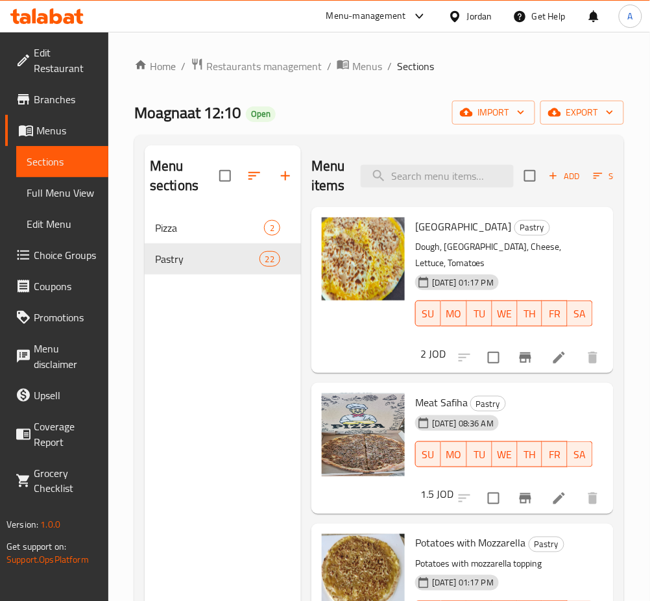
click at [430, 164] on div "Menu items Add Sort Manage items" at bounding box center [463, 176] width 302 height 62
click at [432, 176] on input "search" at bounding box center [437, 176] width 153 height 23
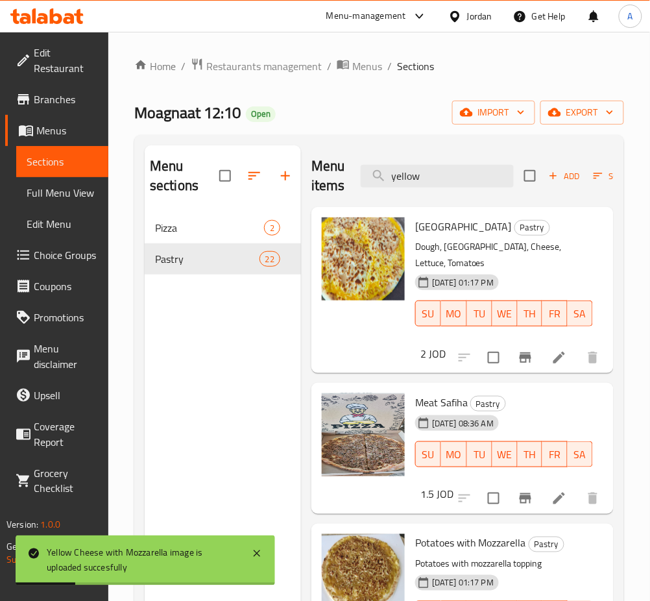
drag, startPoint x: 479, startPoint y: 182, endPoint x: 200, endPoint y: 184, distance: 279.1
click at [201, 184] on div "Menu sections Pizza 2 Pastry 22 Menu items yellow Add Sort Manage items Turkey …" at bounding box center [379, 445] width 469 height 601
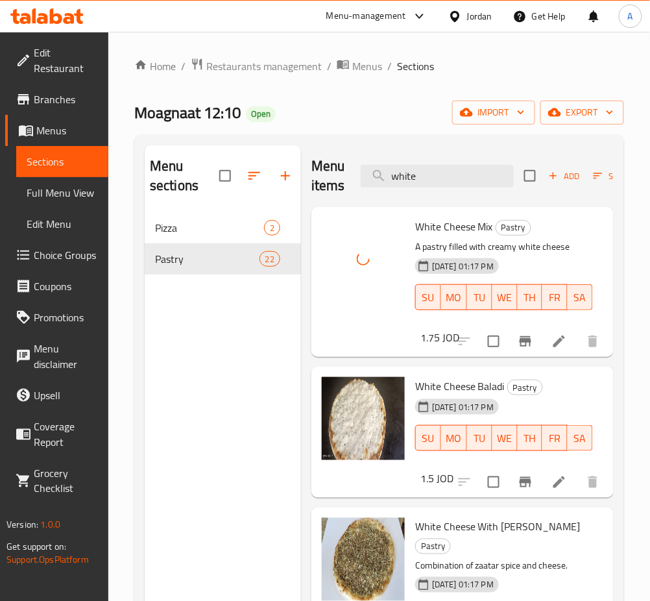
drag, startPoint x: 474, startPoint y: 176, endPoint x: 306, endPoint y: 179, distance: 168.8
click at [306, 177] on div "Menu items white Add Sort Manage items White Cheese Mix Pastry A pastry filled …" at bounding box center [457, 445] width 313 height 601
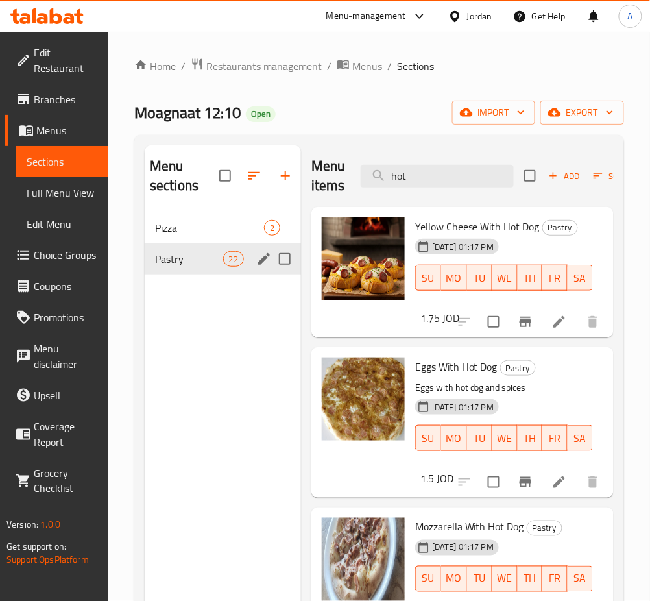
type input "hot"
click at [224, 236] on span "Pizza" at bounding box center [209, 228] width 109 height 16
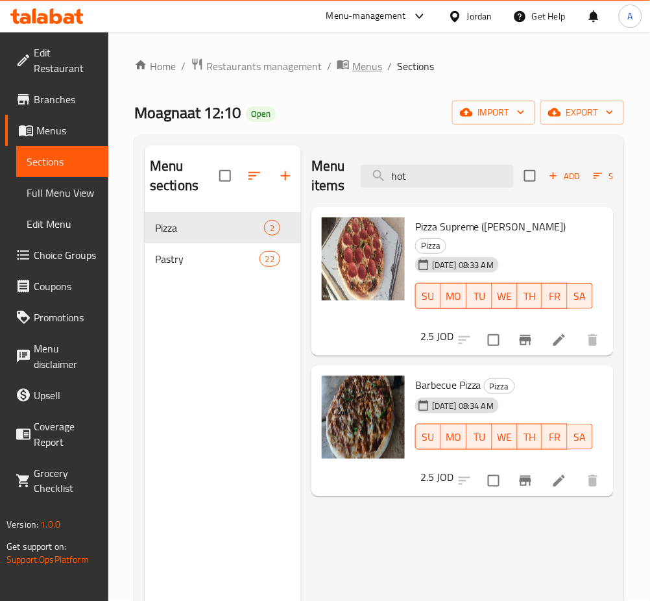
click at [362, 62] on span "Menus" at bounding box center [367, 66] width 30 height 16
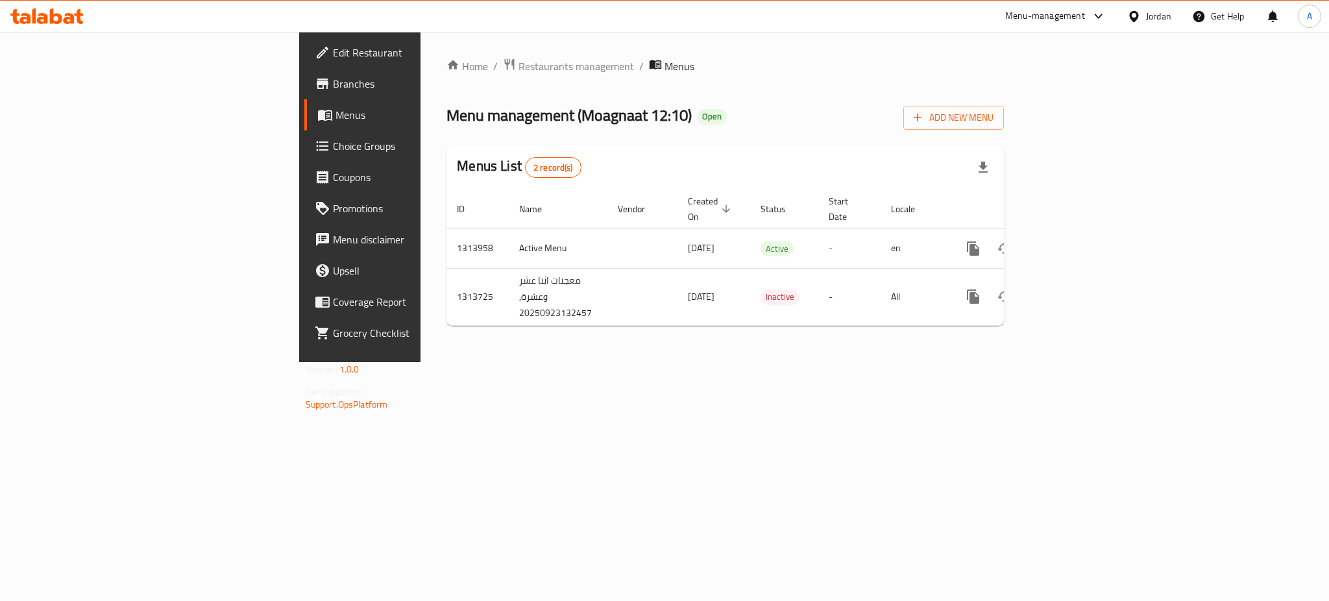
click at [447, 77] on div "Home / Restaurants management / Menus Menu management ( Moagnaat 12:10 ) Open A…" at bounding box center [726, 197] width 558 height 278
click at [519, 66] on span "Restaurants management" at bounding box center [577, 66] width 116 height 16
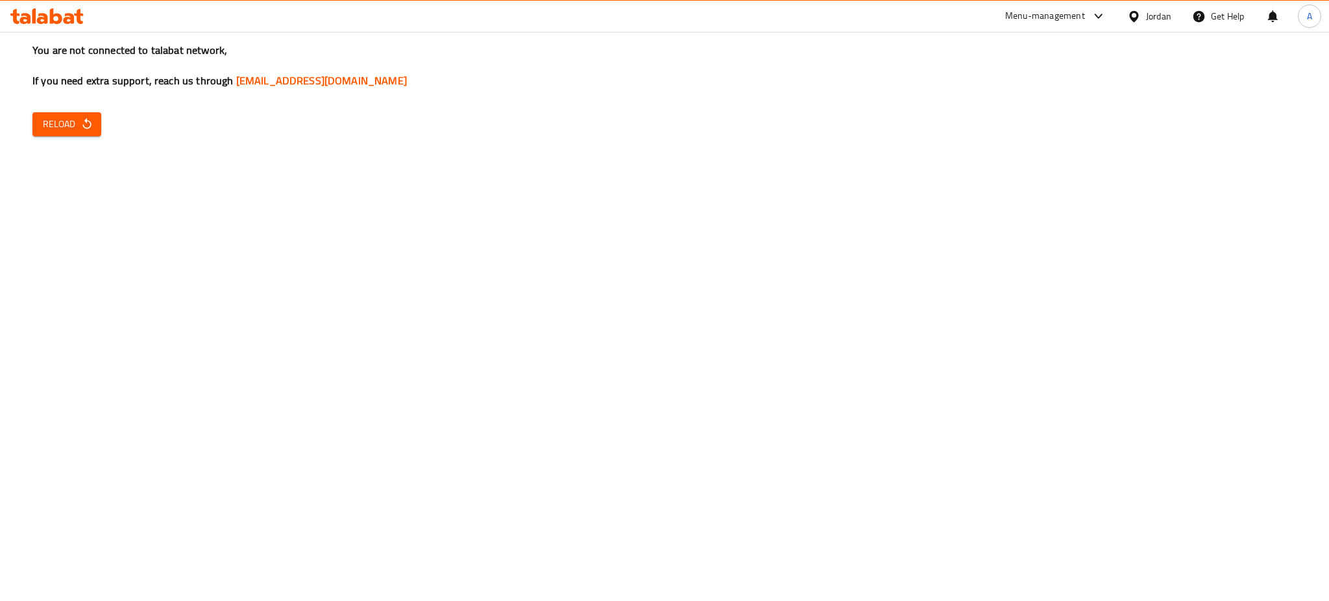
click at [1131, 433] on div "You are not connected to talabat network, If you need extra support, reach us t…" at bounding box center [664, 300] width 1329 height 601
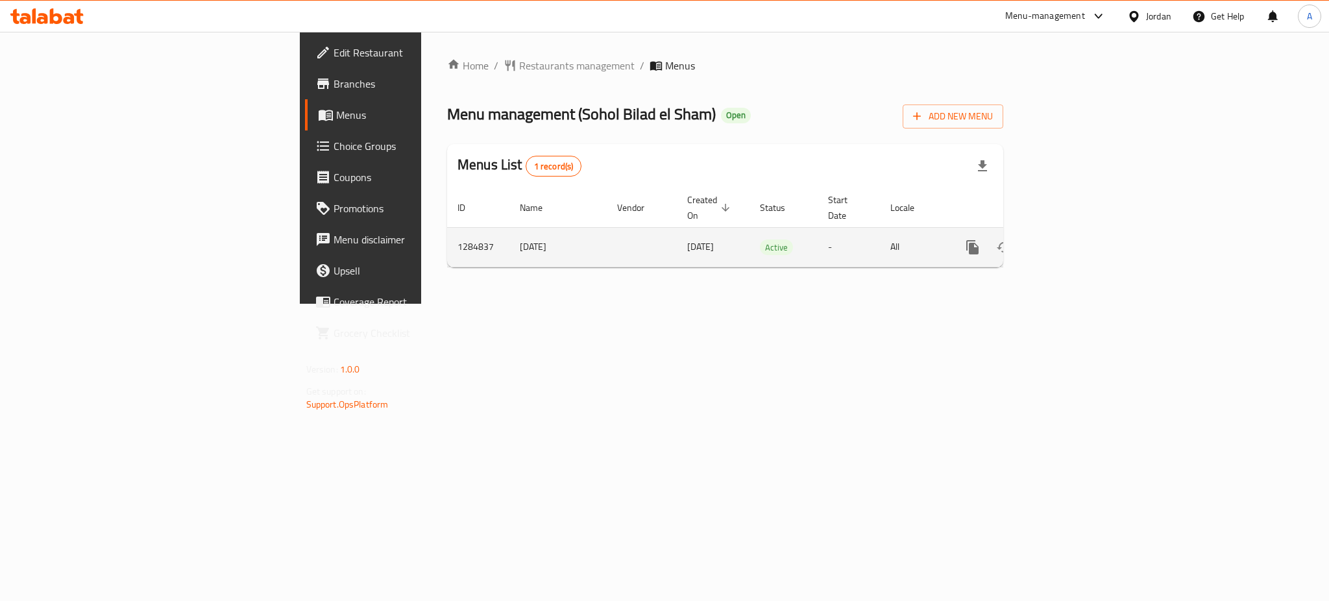
click at [1074, 240] on icon "enhanced table" at bounding box center [1067, 248] width 16 height 16
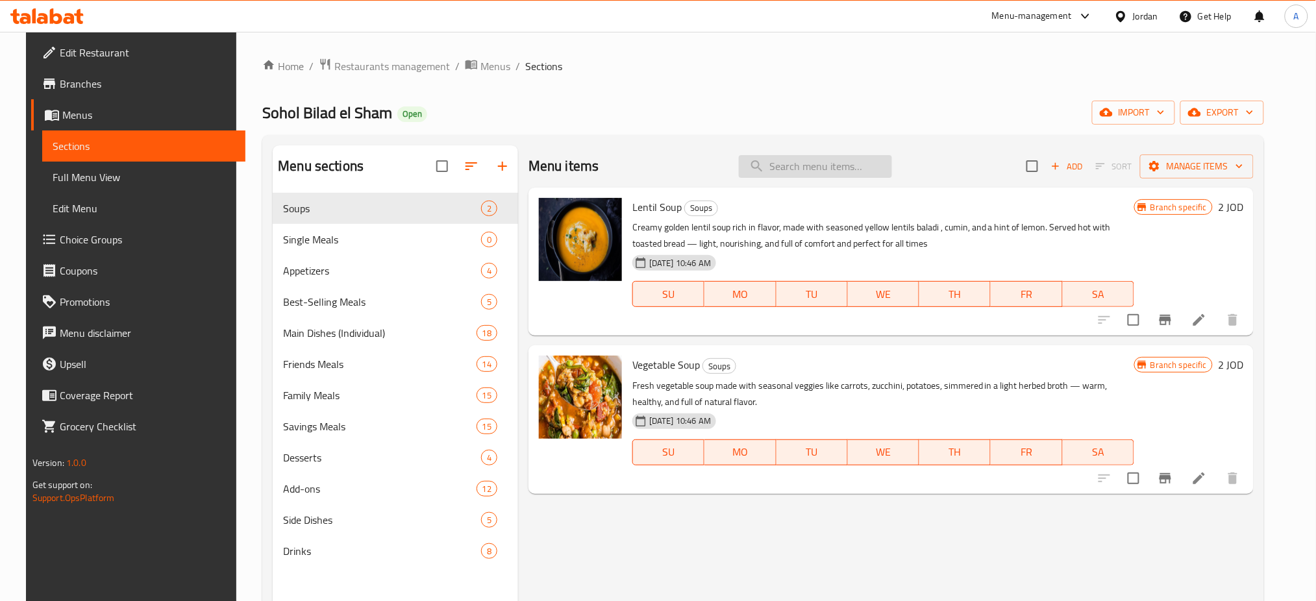
click at [825, 167] on input "search" at bounding box center [815, 166] width 153 height 23
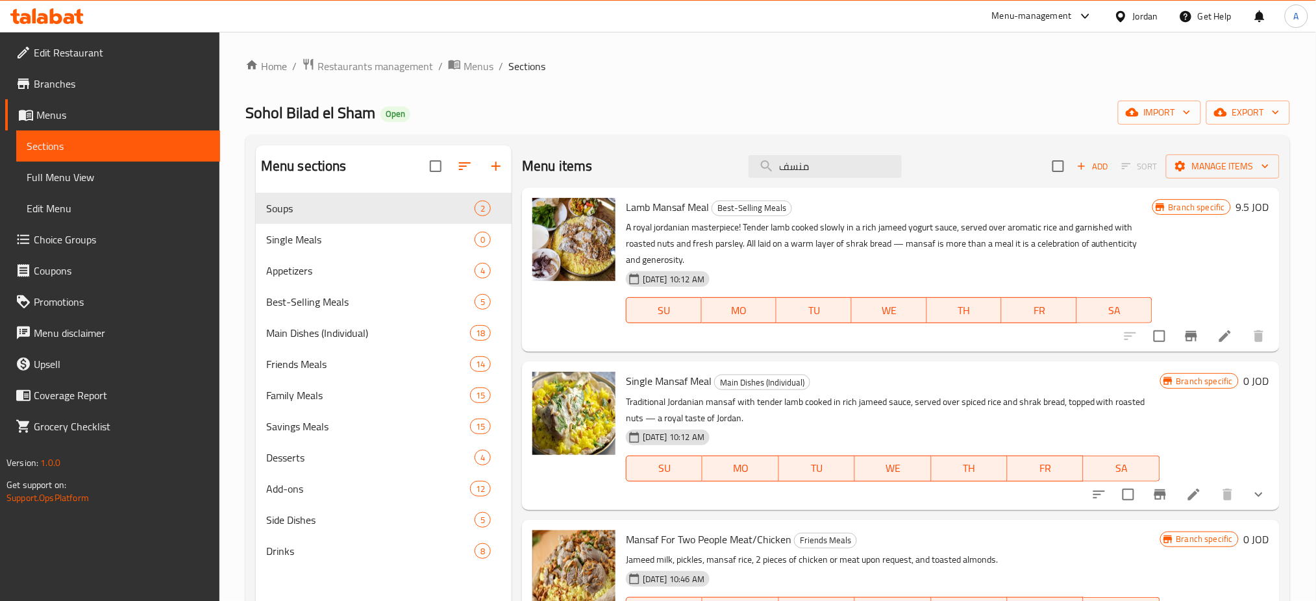
type input "منسف"
click at [1151, 335] on input "checkbox" at bounding box center [1159, 336] width 27 height 27
checkbox input "true"
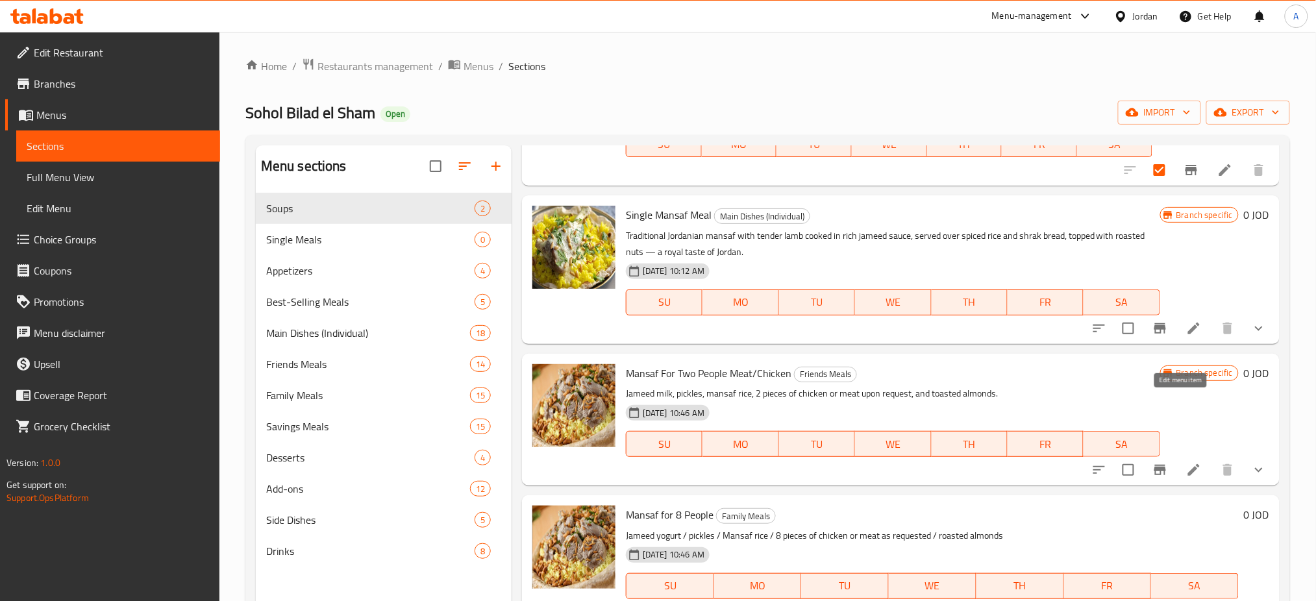
scroll to position [173, 0]
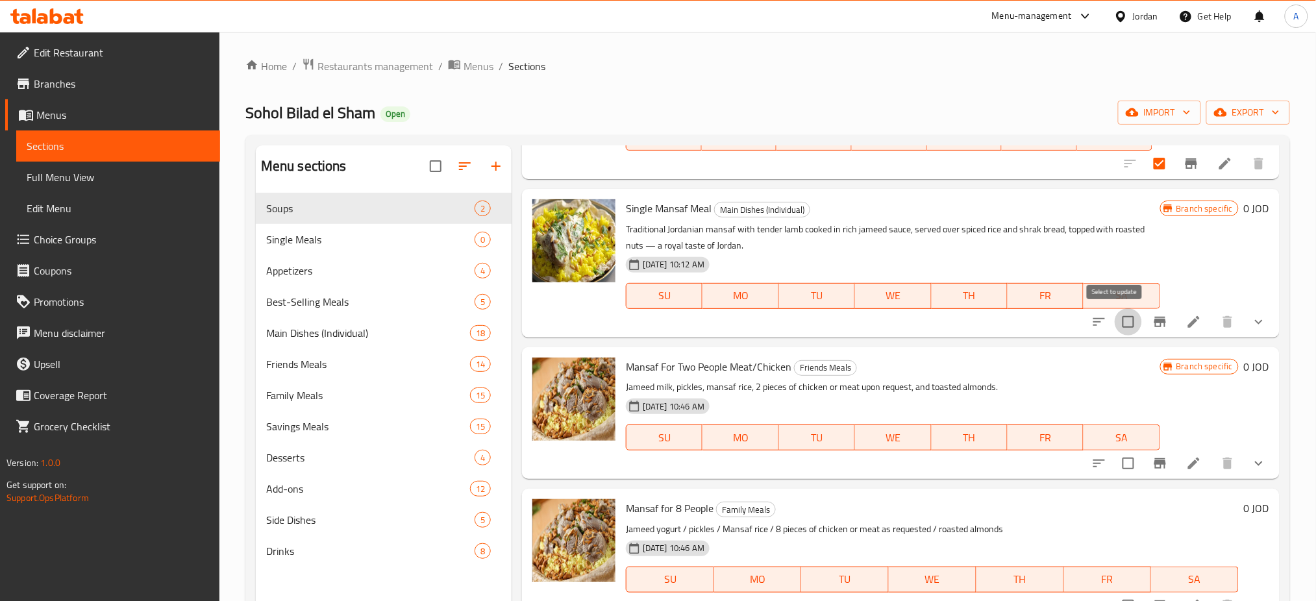
click at [1114, 326] on input "checkbox" at bounding box center [1127, 321] width 27 height 27
checkbox input "true"
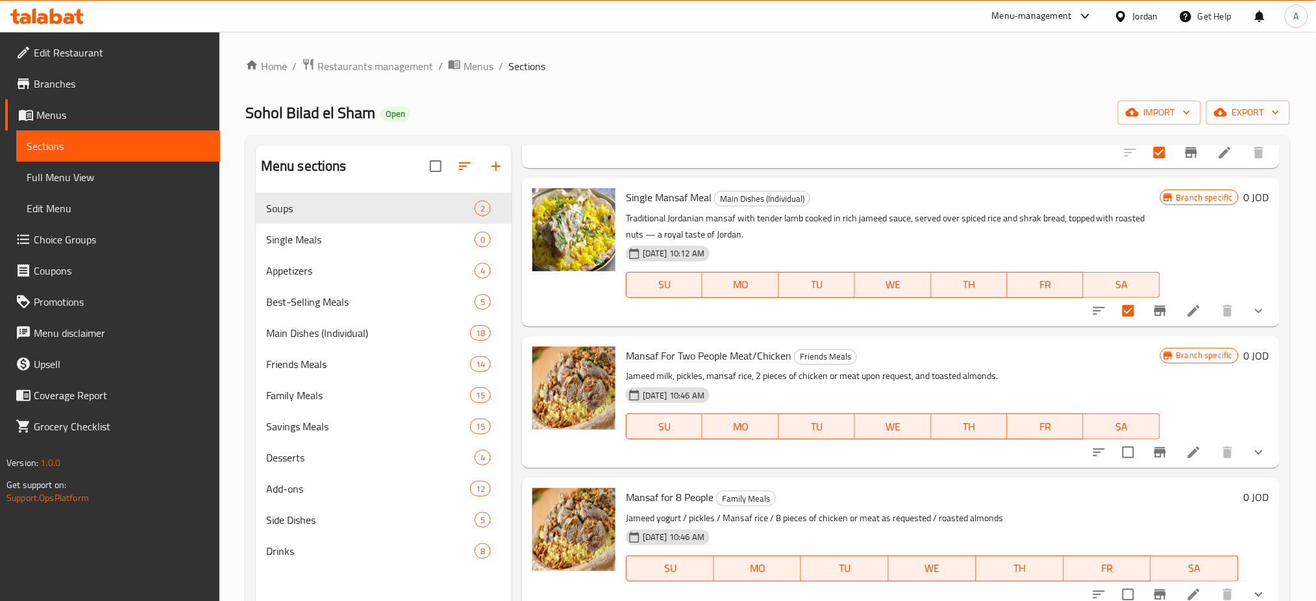
scroll to position [188, 0]
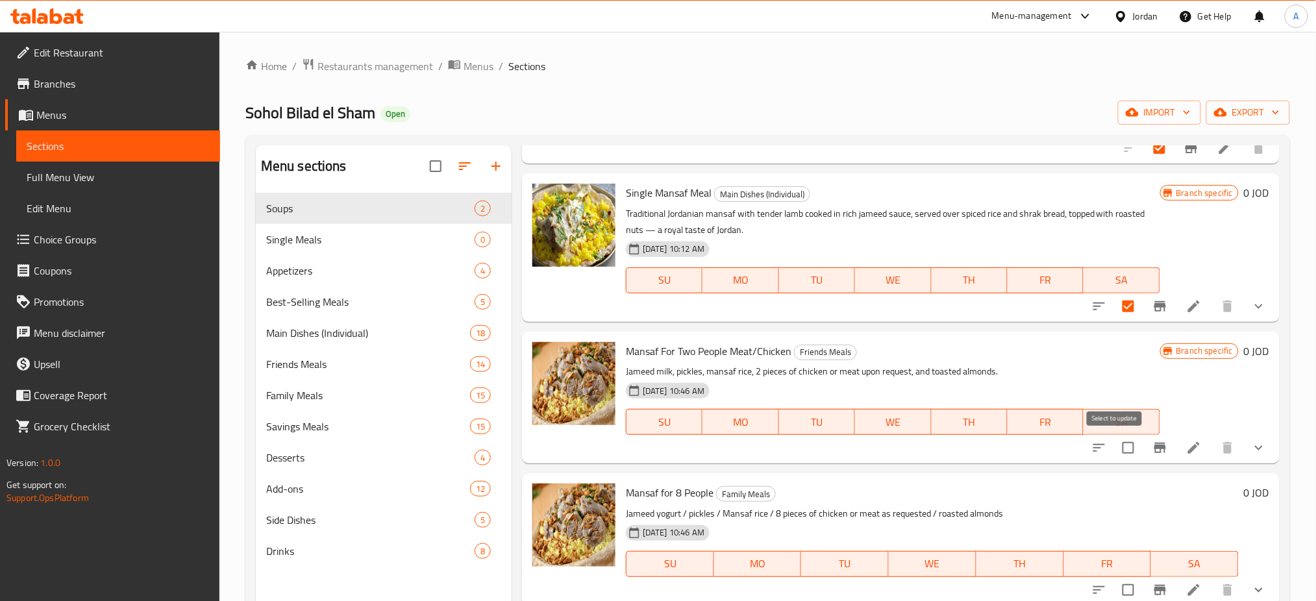
click at [1125, 446] on input "checkbox" at bounding box center [1127, 447] width 27 height 27
checkbox input "true"
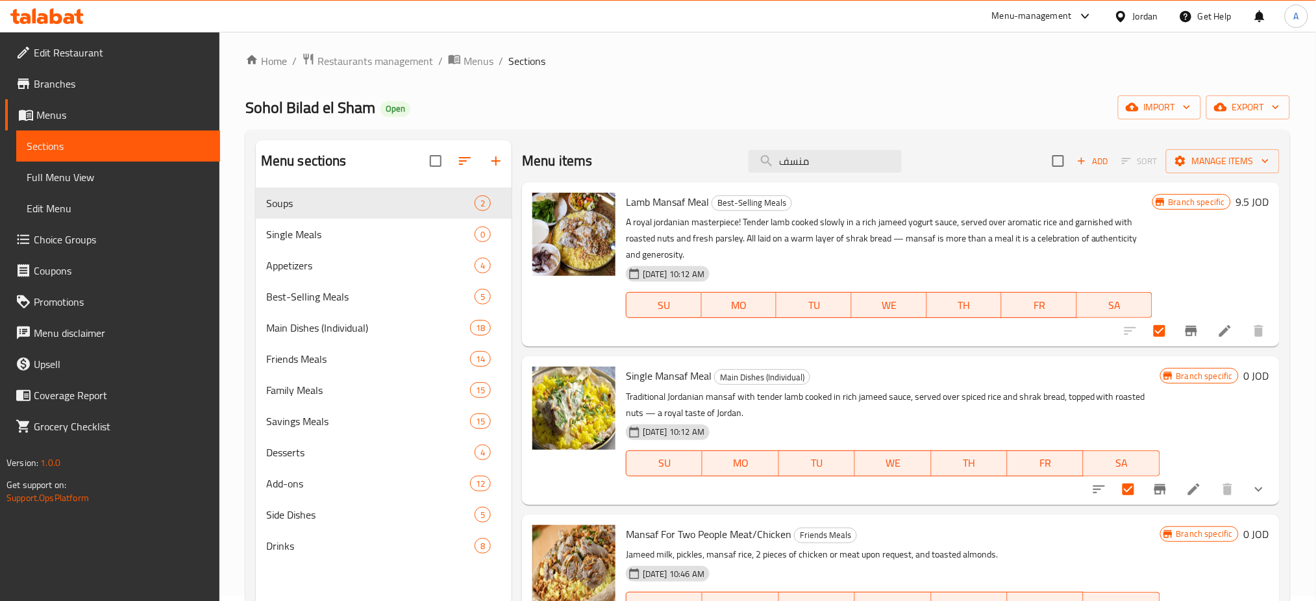
scroll to position [0, 0]
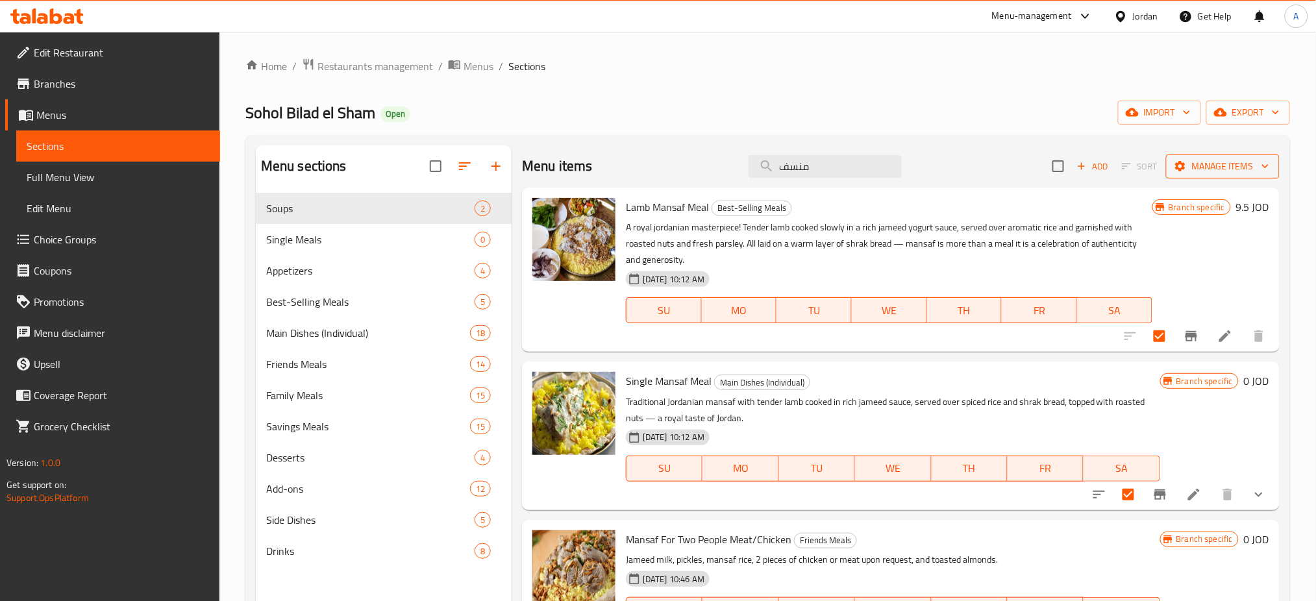
click at [1223, 154] on button "Manage items" at bounding box center [1223, 166] width 114 height 24
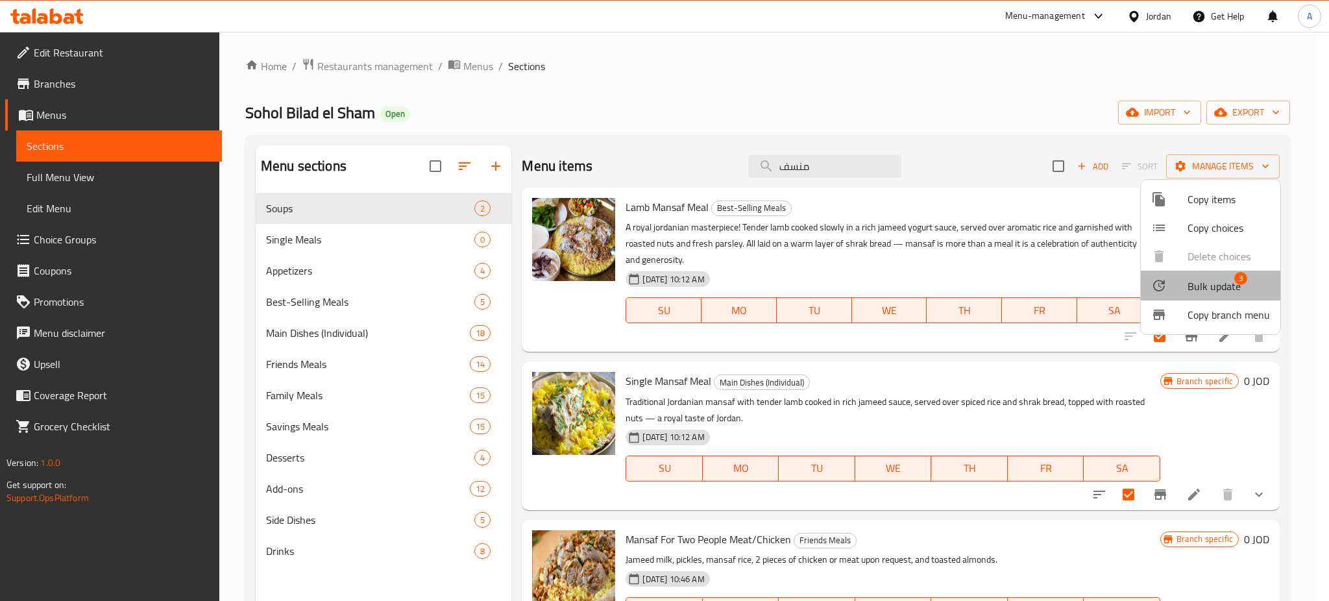
click at [1232, 271] on li "Bulk update 3" at bounding box center [1211, 286] width 140 height 30
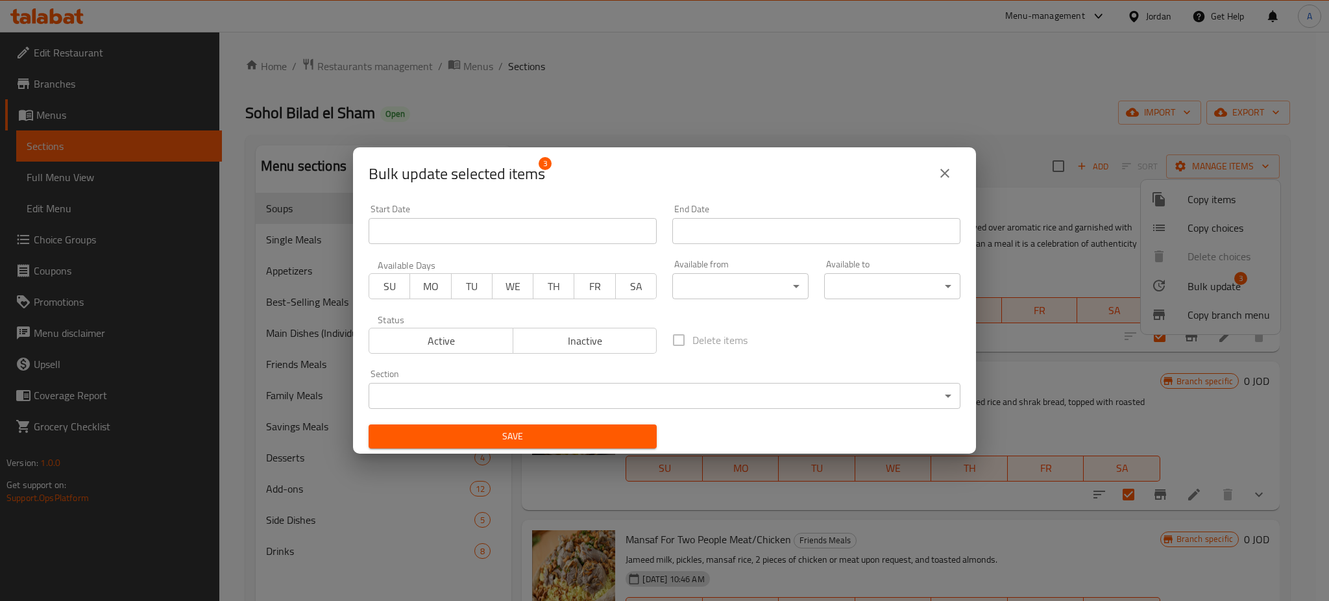
click at [445, 344] on span "Active" at bounding box center [442, 341] width 134 height 19
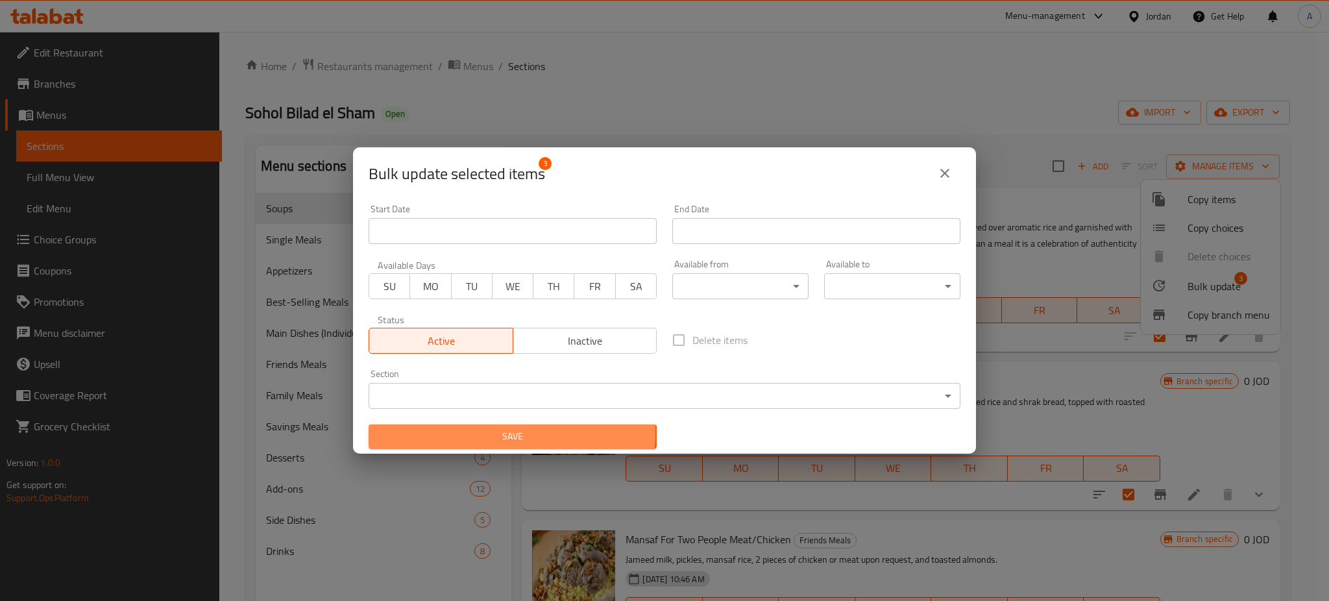
click at [511, 433] on span "Save" at bounding box center [512, 436] width 267 height 16
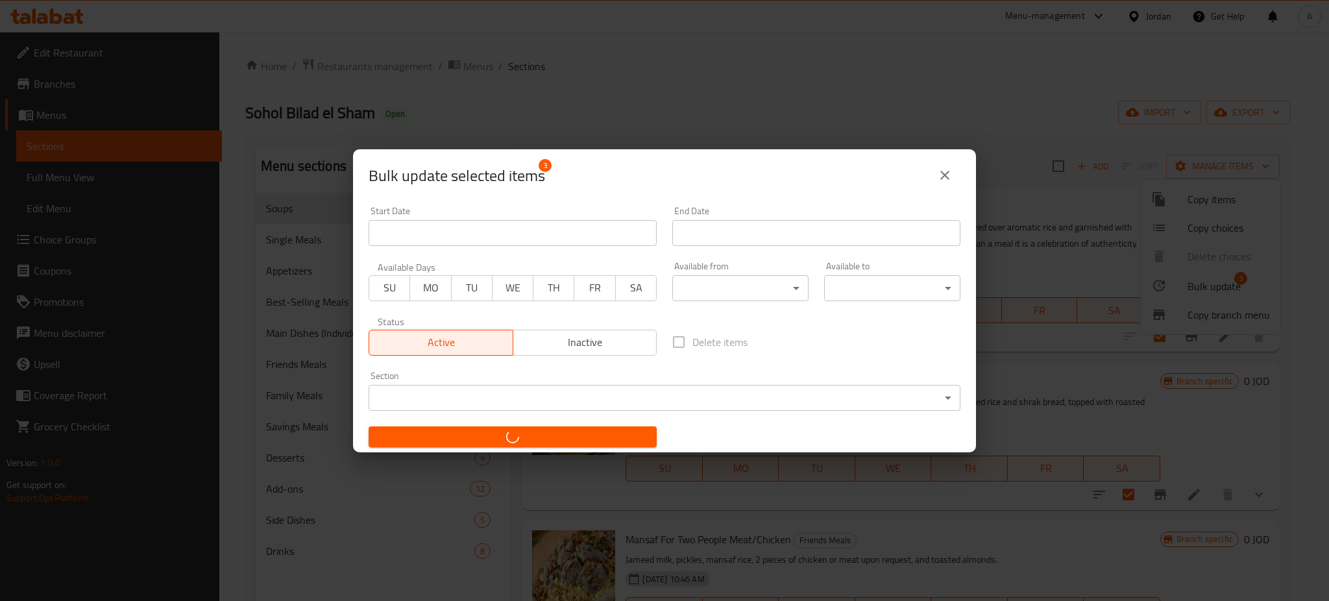
checkbox input "false"
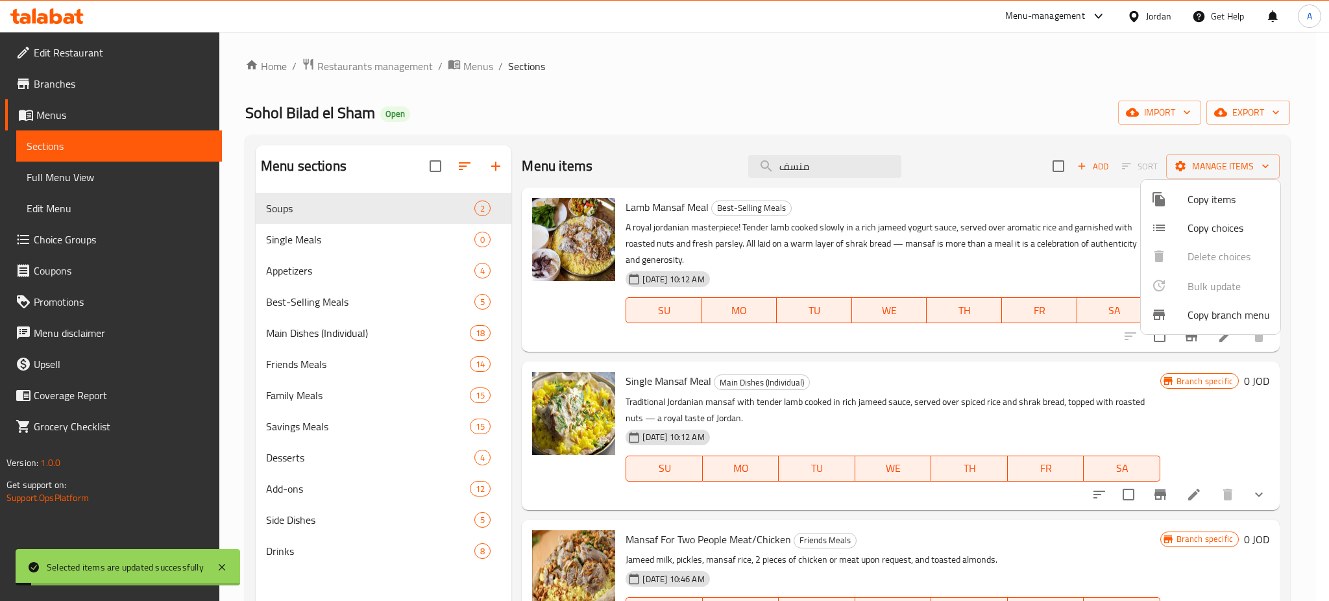
click at [1132, 425] on div at bounding box center [664, 300] width 1329 height 601
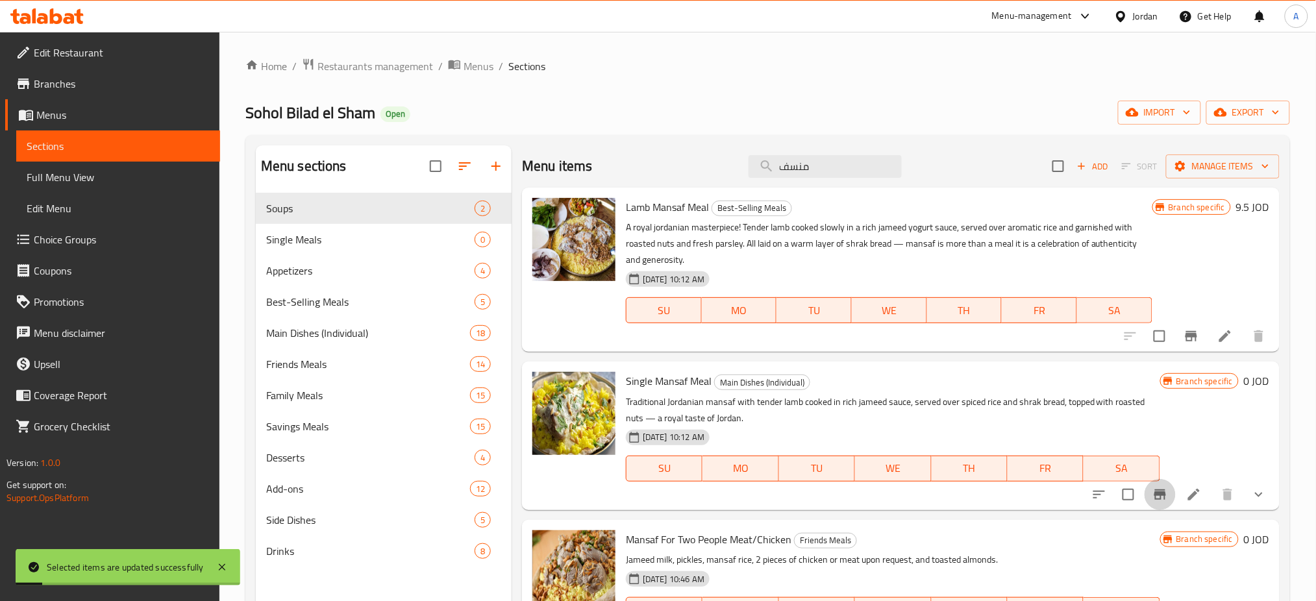
click at [1152, 489] on icon "Branch-specific-item" at bounding box center [1160, 495] width 16 height 16
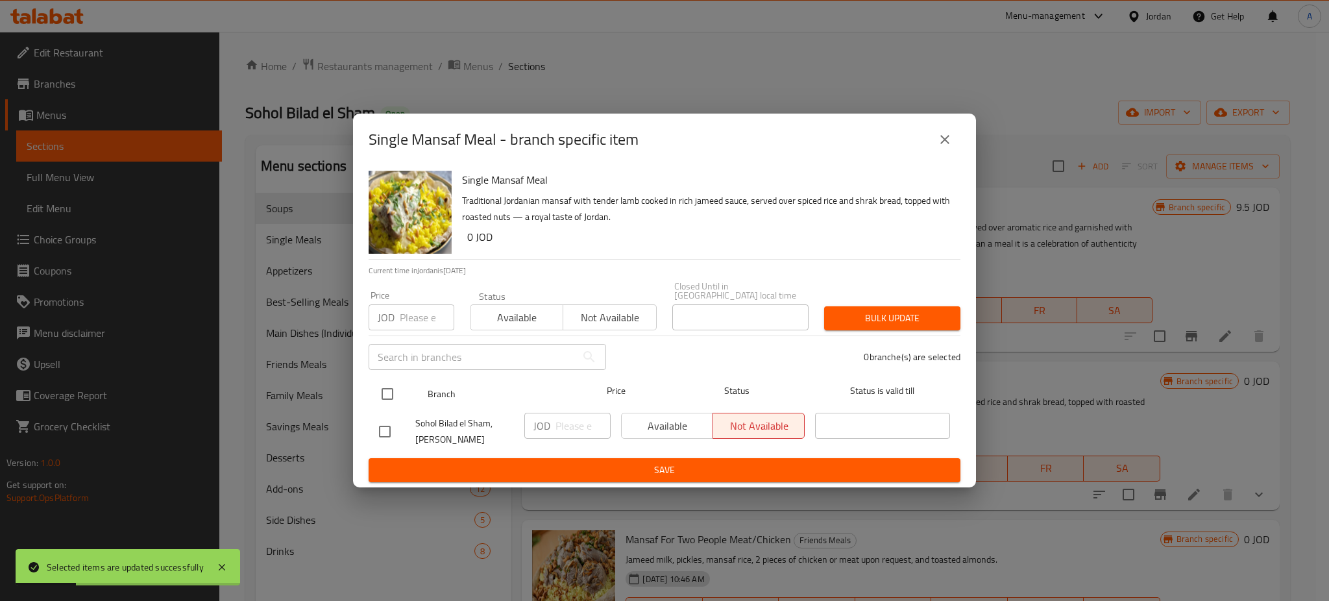
click at [392, 395] on input "checkbox" at bounding box center [387, 393] width 27 height 27
checkbox input "true"
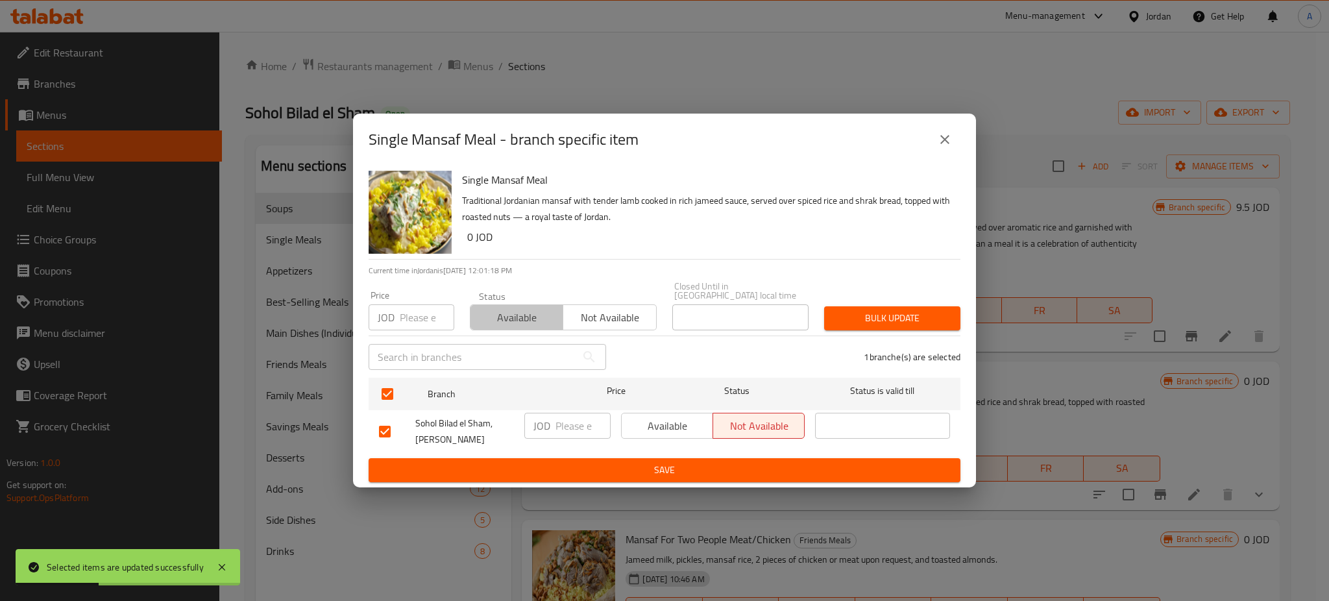
drag, startPoint x: 485, startPoint y: 312, endPoint x: 491, endPoint y: 326, distance: 15.2
click at [485, 314] on span "Available" at bounding box center [517, 317] width 82 height 19
click at [631, 462] on span "Save" at bounding box center [664, 470] width 571 height 16
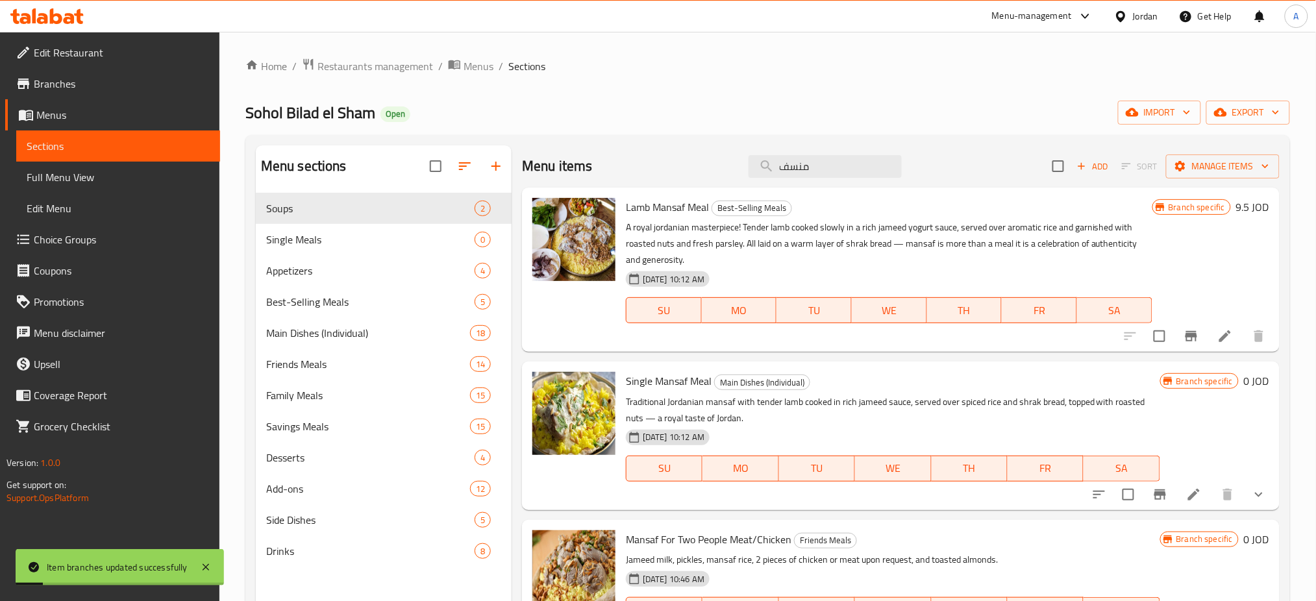
click at [1172, 314] on div "Branch specific 9.5 JOD" at bounding box center [1210, 269] width 117 height 143
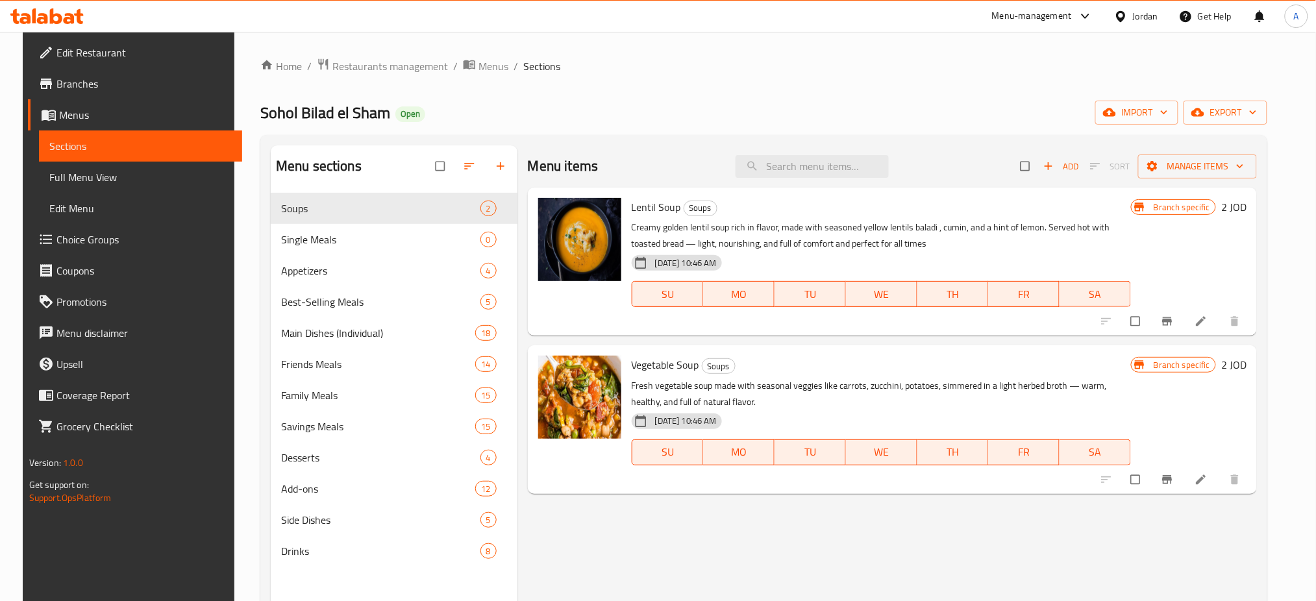
click at [1247, 567] on div "Menu items Add Sort Manage items Lentil Soup Soups Creamy golden lentil soup ri…" at bounding box center [886, 445] width 739 height 601
click at [857, 166] on input "search" at bounding box center [811, 166] width 153 height 23
type input "ة"
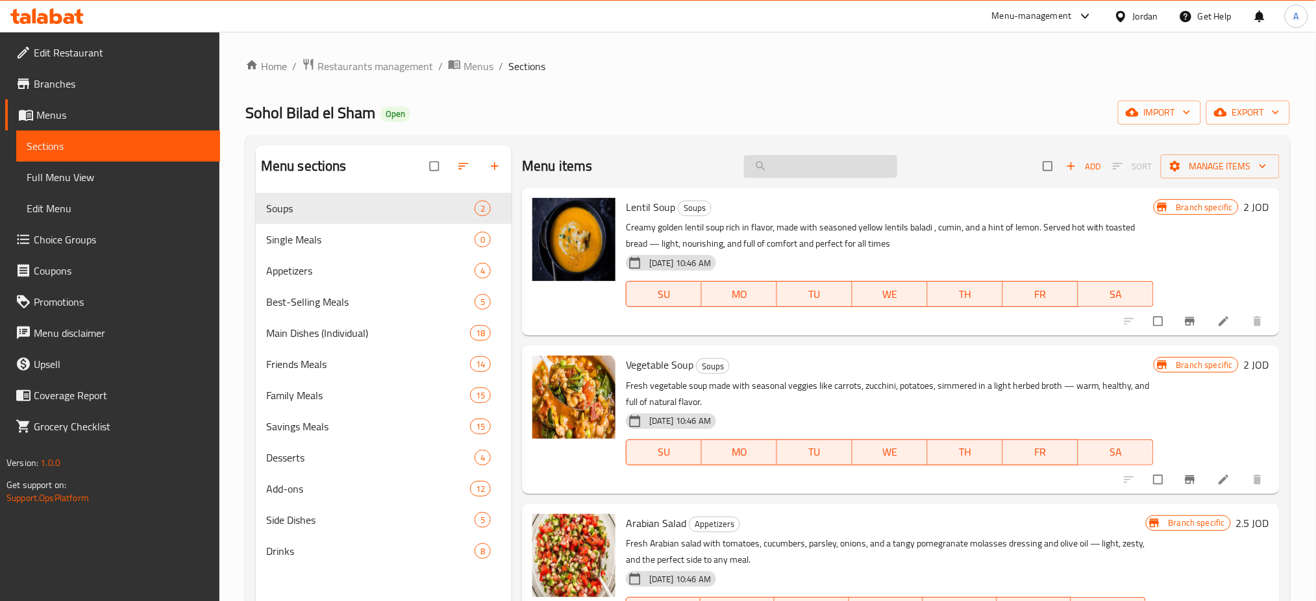
click at [819, 154] on div "Menu items Add Sort Manage items" at bounding box center [900, 166] width 757 height 42
click at [818, 164] on input "search" at bounding box center [820, 166] width 153 height 23
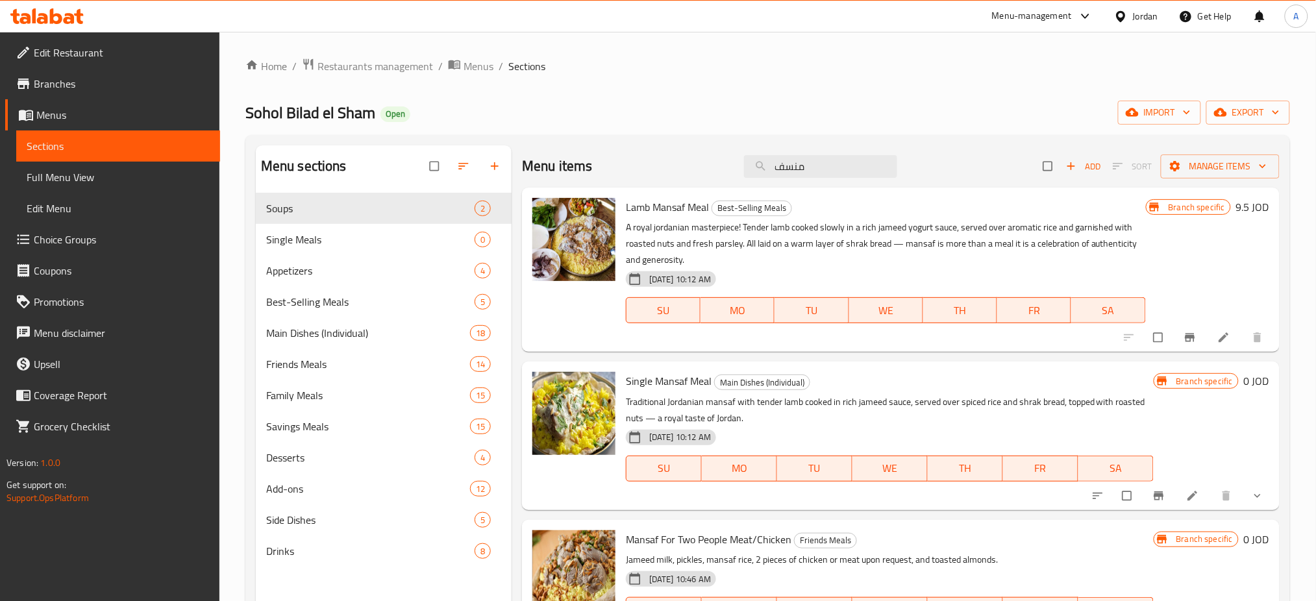
type input "منسف"
click at [1185, 339] on icon "Branch-specific-item" at bounding box center [1190, 338] width 10 height 8
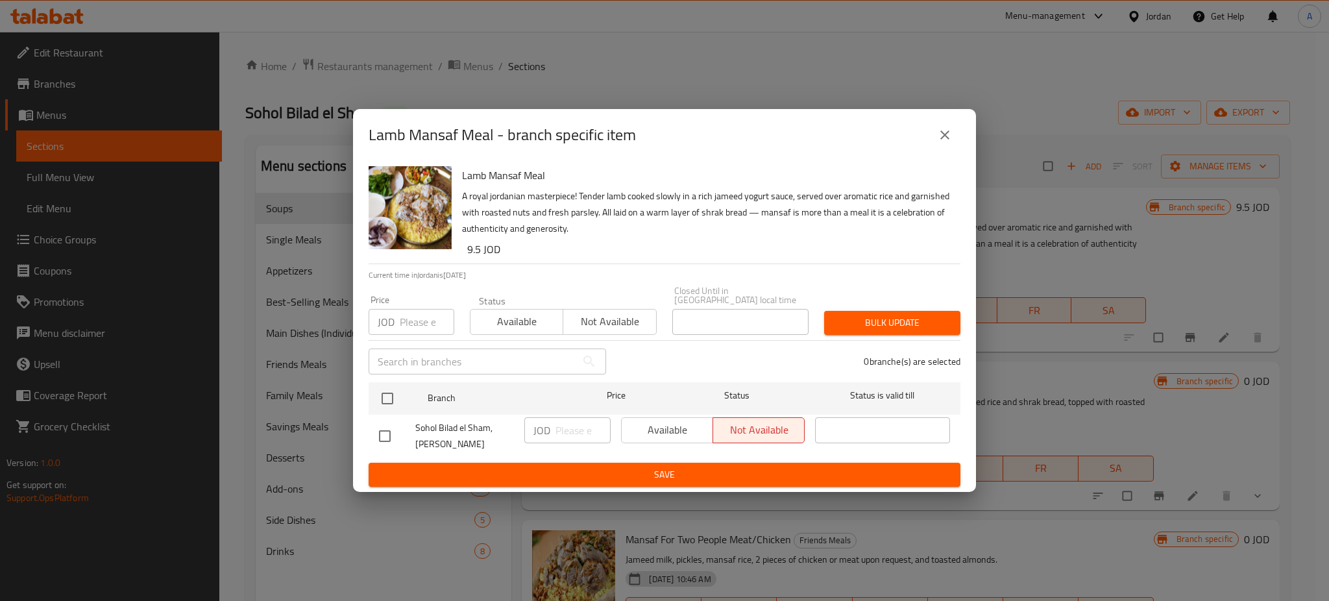
click at [391, 429] on input "checkbox" at bounding box center [384, 436] width 27 height 27
checkbox input "true"
click at [501, 328] on button "Available" at bounding box center [516, 322] width 93 height 26
click at [606, 456] on ul "Branch Price Status Status is valid till Sohol Bilad el Sham, [PERSON_NAME] JOD…" at bounding box center [665, 420] width 592 height 86
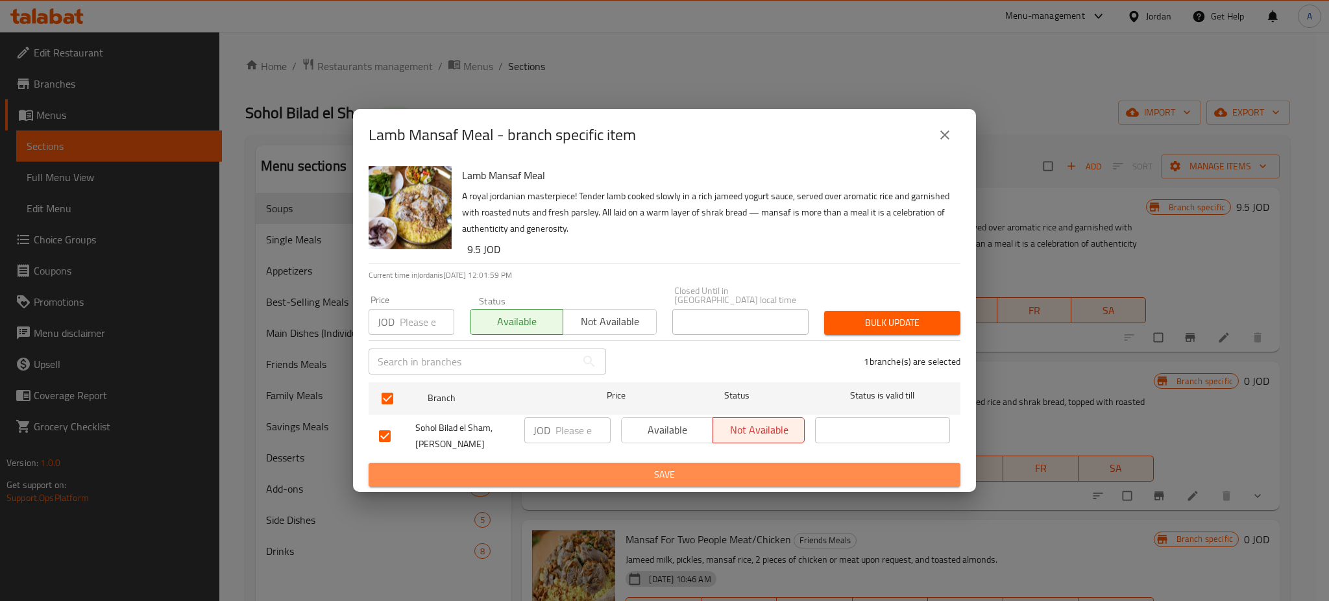
click at [689, 472] on span "Save" at bounding box center [664, 475] width 571 height 16
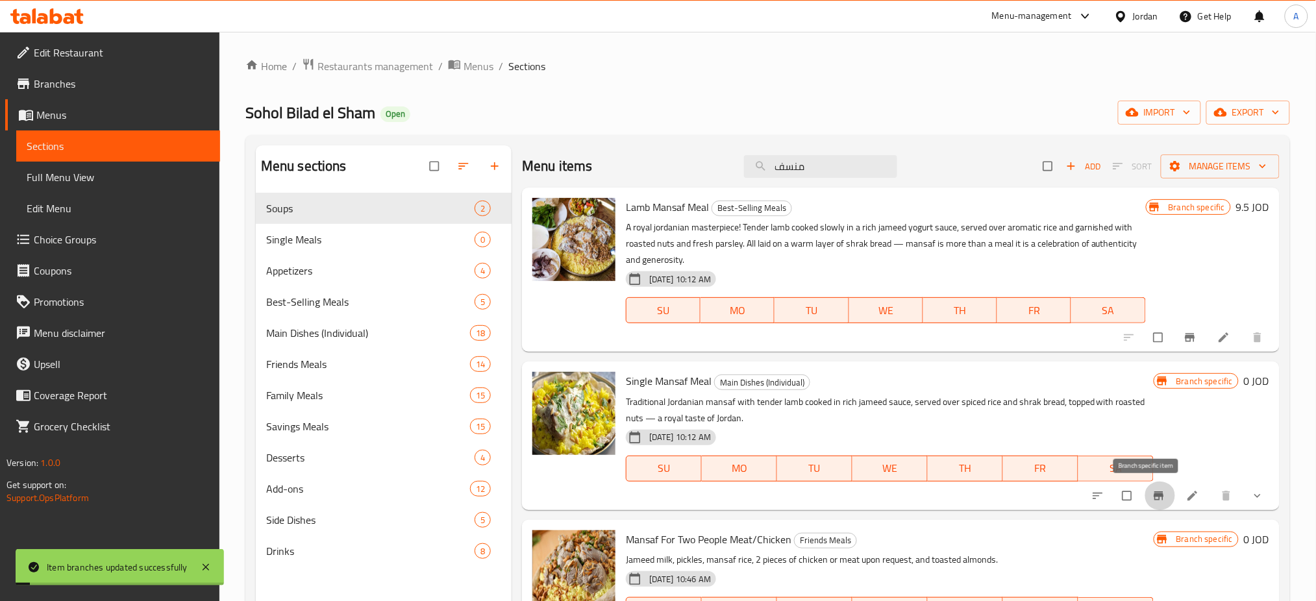
click at [1152, 491] on icon "Branch-specific-item" at bounding box center [1158, 495] width 13 height 13
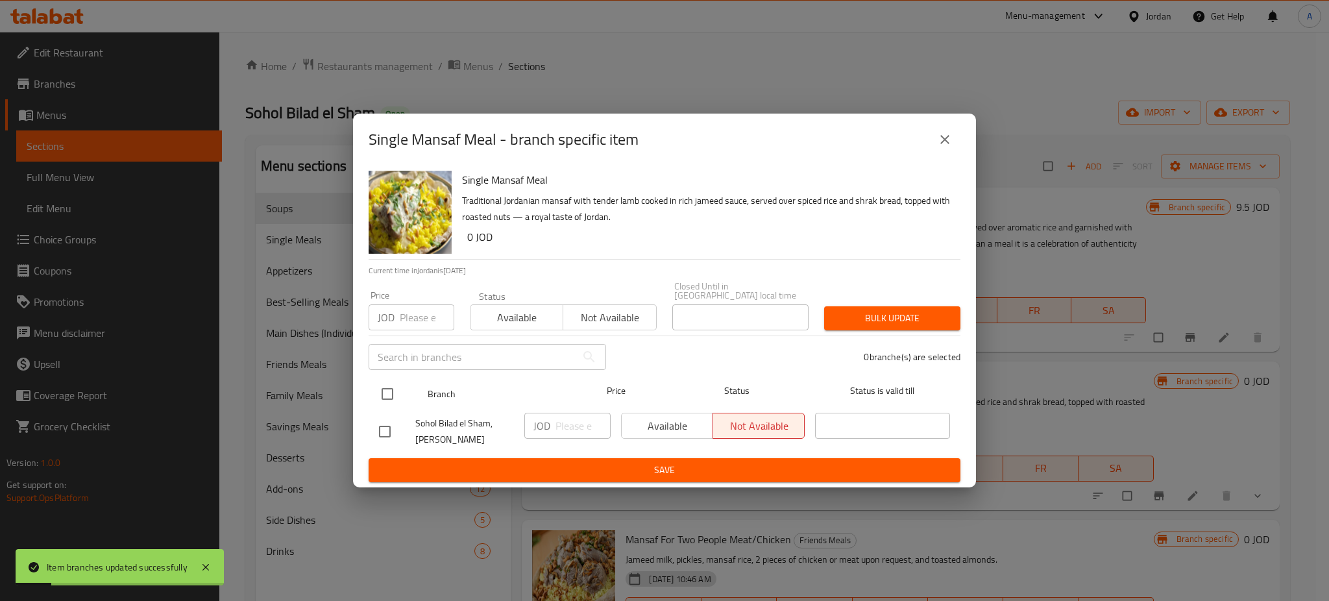
click at [387, 385] on input "checkbox" at bounding box center [387, 393] width 27 height 27
checkbox input "true"
click at [395, 436] on input "checkbox" at bounding box center [384, 431] width 27 height 27
checkbox input "false"
click at [507, 319] on span "Available" at bounding box center [517, 317] width 82 height 19
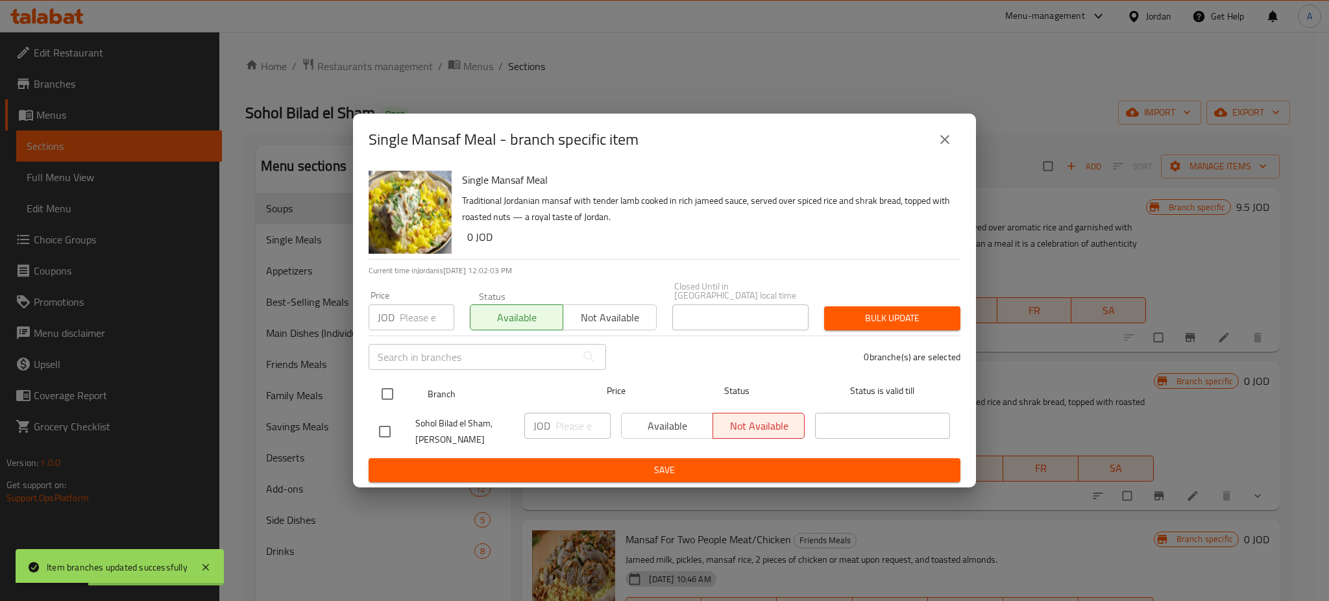
click at [389, 393] on input "checkbox" at bounding box center [387, 393] width 27 height 27
checkbox input "true"
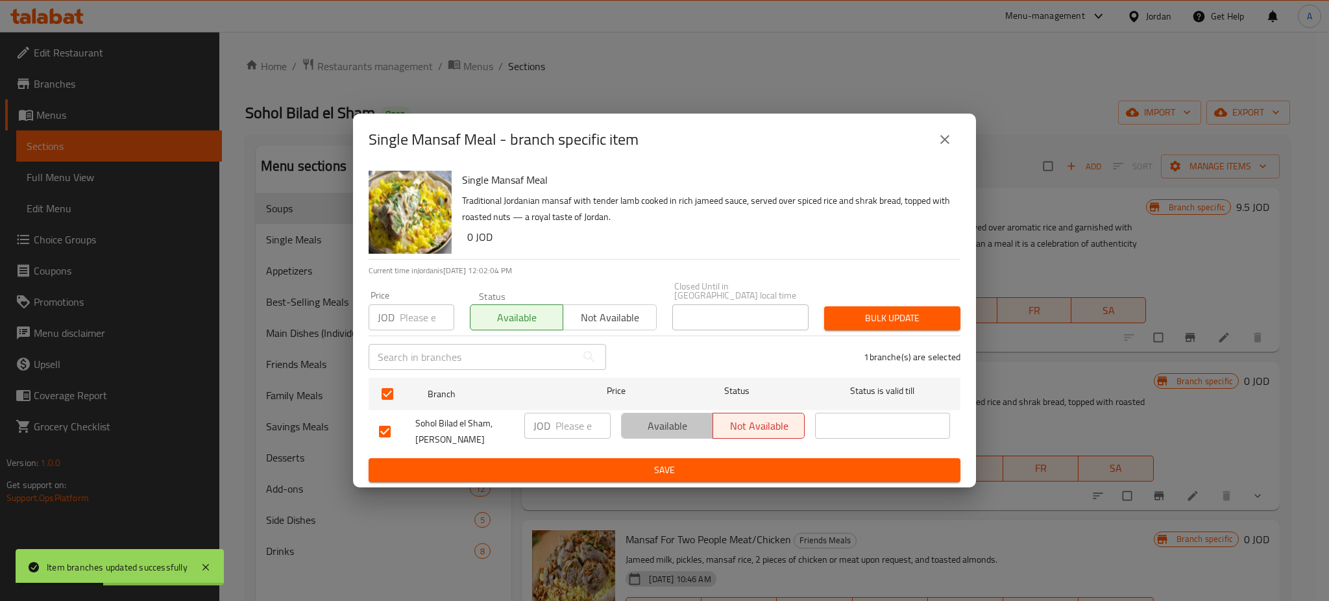
click at [645, 423] on span "Available" at bounding box center [667, 426] width 81 height 19
click at [648, 458] on button "Save" at bounding box center [665, 470] width 592 height 24
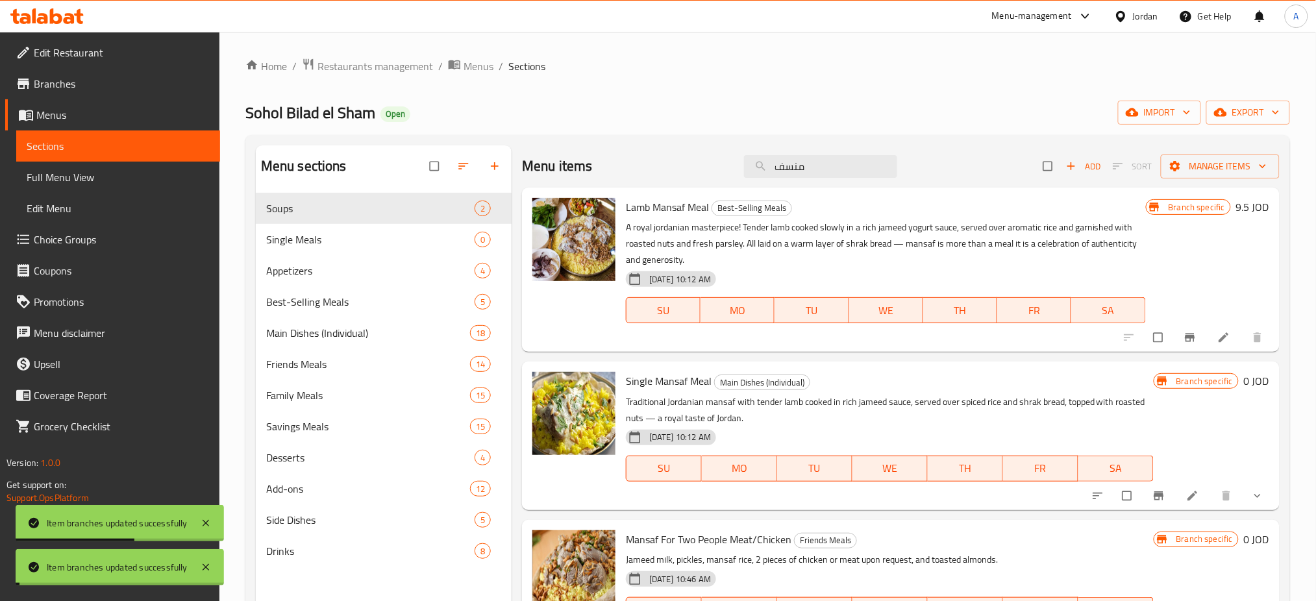
click at [1183, 344] on icon "Branch-specific-item" at bounding box center [1189, 337] width 13 height 13
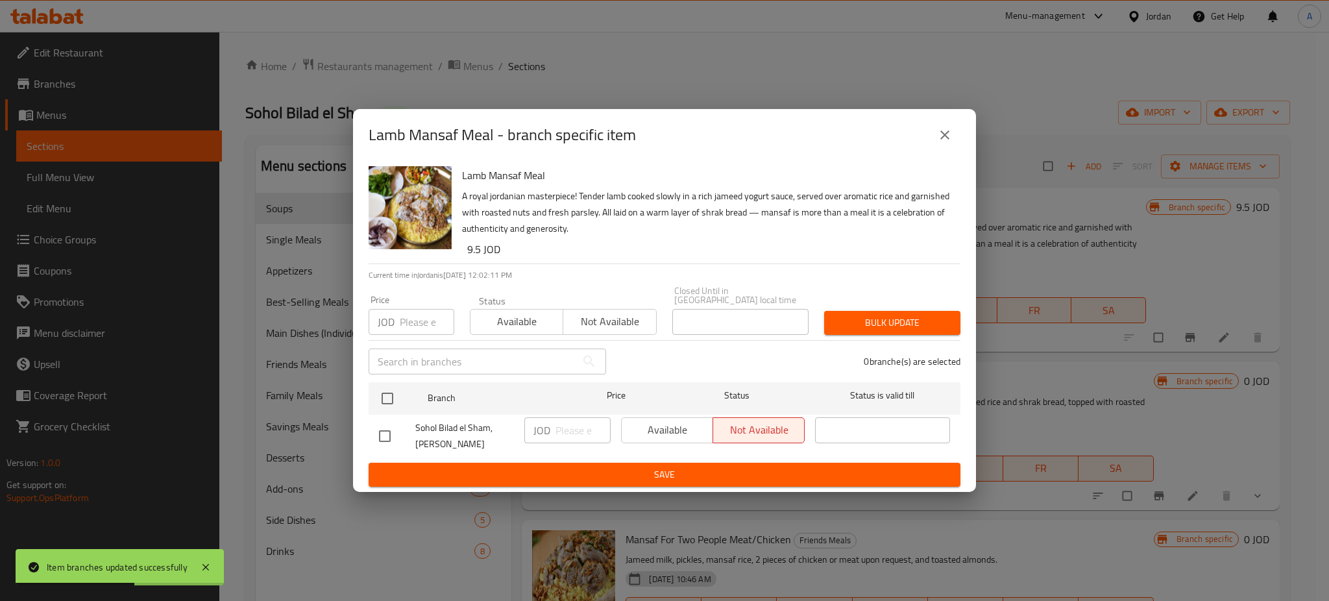
click at [513, 314] on span "Available" at bounding box center [517, 321] width 82 height 19
click at [396, 401] on input "checkbox" at bounding box center [387, 398] width 27 height 27
checkbox input "true"
click at [390, 430] on input "checkbox" at bounding box center [384, 436] width 27 height 27
checkbox input "false"
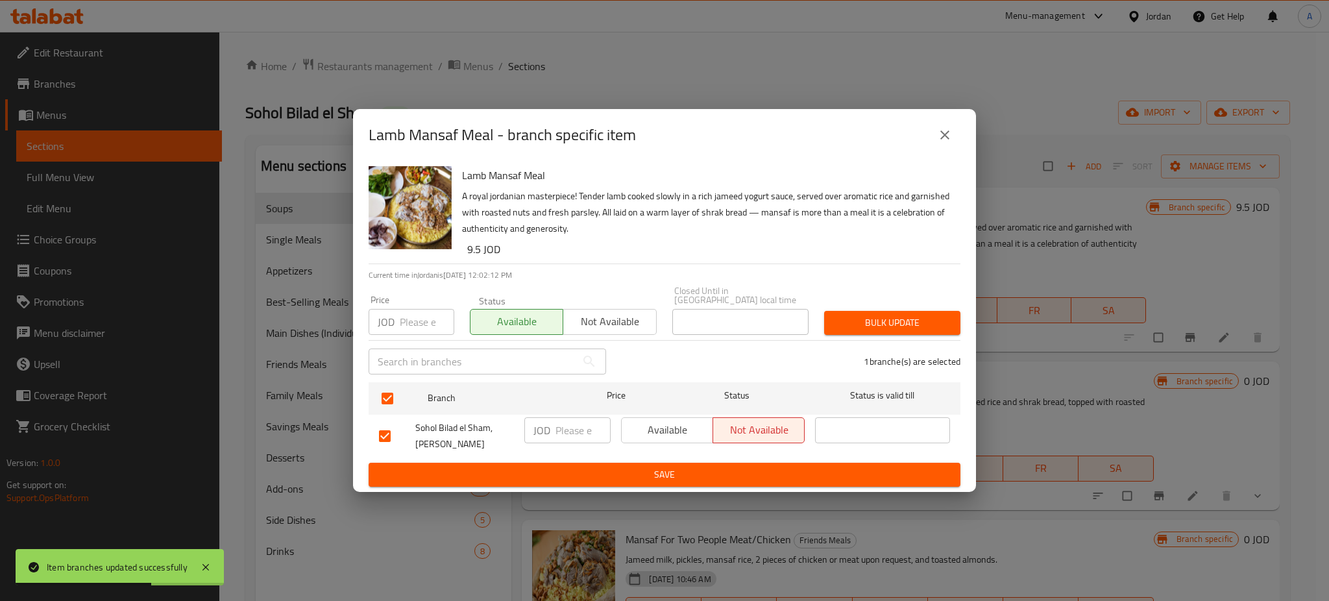
checkbox input "false"
click at [390, 430] on input "checkbox" at bounding box center [384, 436] width 27 height 27
checkbox input "true"
click at [710, 429] on button "Available" at bounding box center [667, 430] width 92 height 26
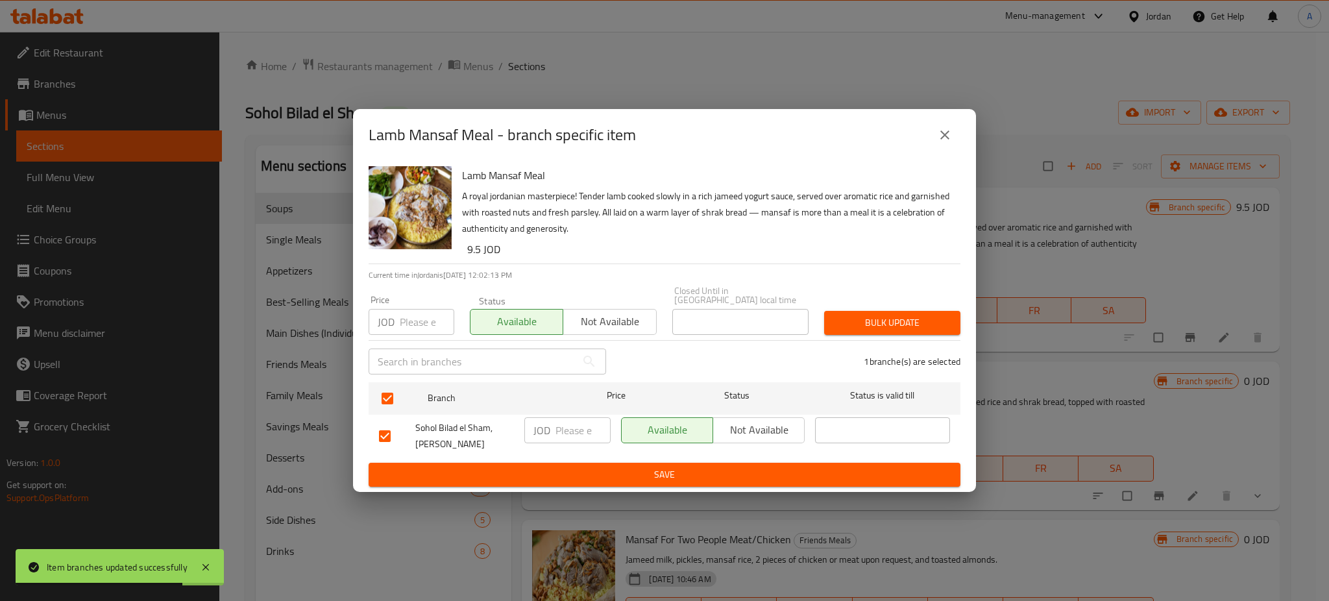
click at [693, 467] on span "Save" at bounding box center [664, 475] width 571 height 16
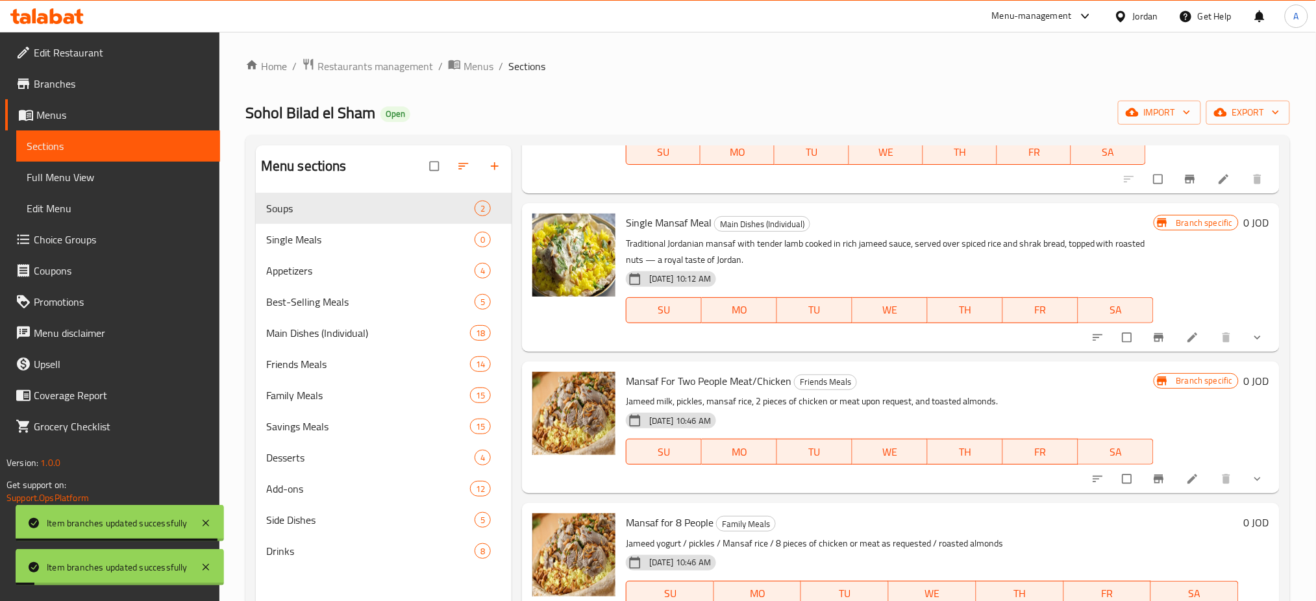
scroll to position [188, 0]
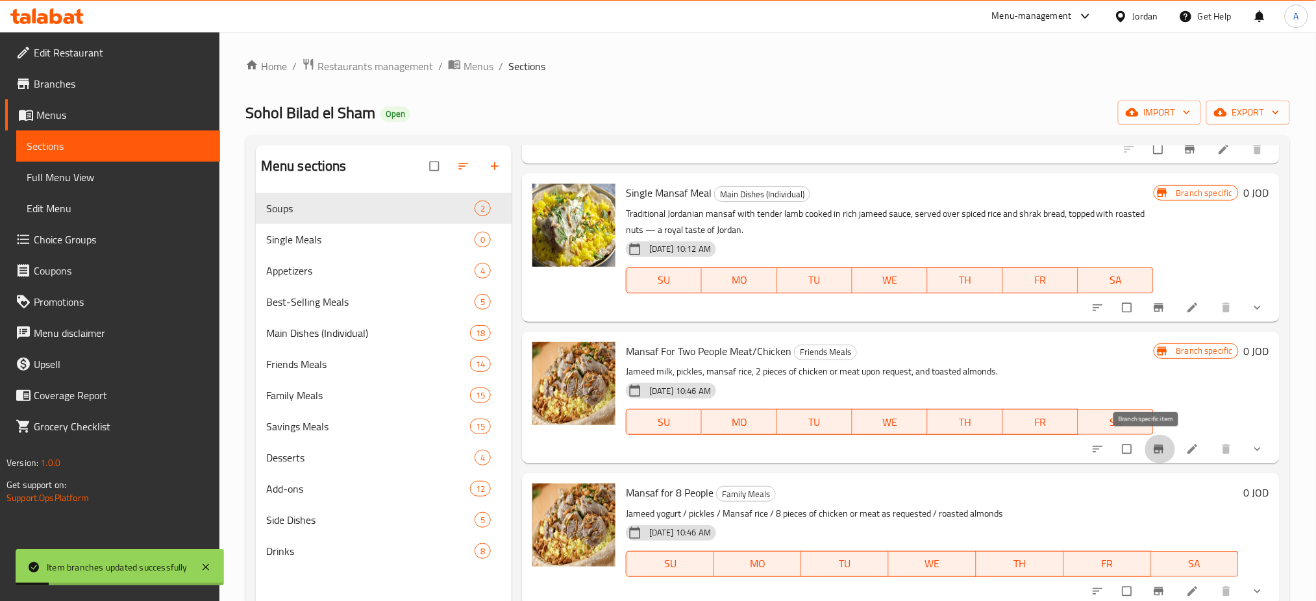
click at [1153, 447] on icon "Branch-specific-item" at bounding box center [1158, 449] width 10 height 8
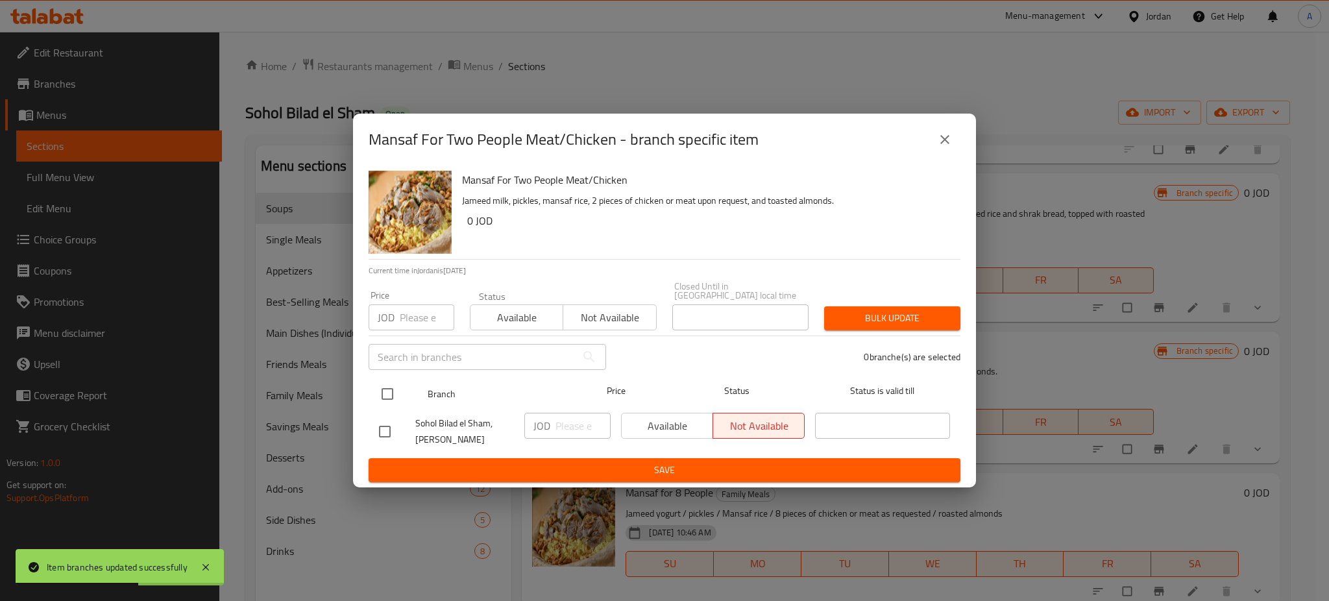
click at [380, 389] on input "checkbox" at bounding box center [387, 393] width 27 height 27
checkbox input "true"
click at [535, 321] on span "Available" at bounding box center [517, 317] width 82 height 19
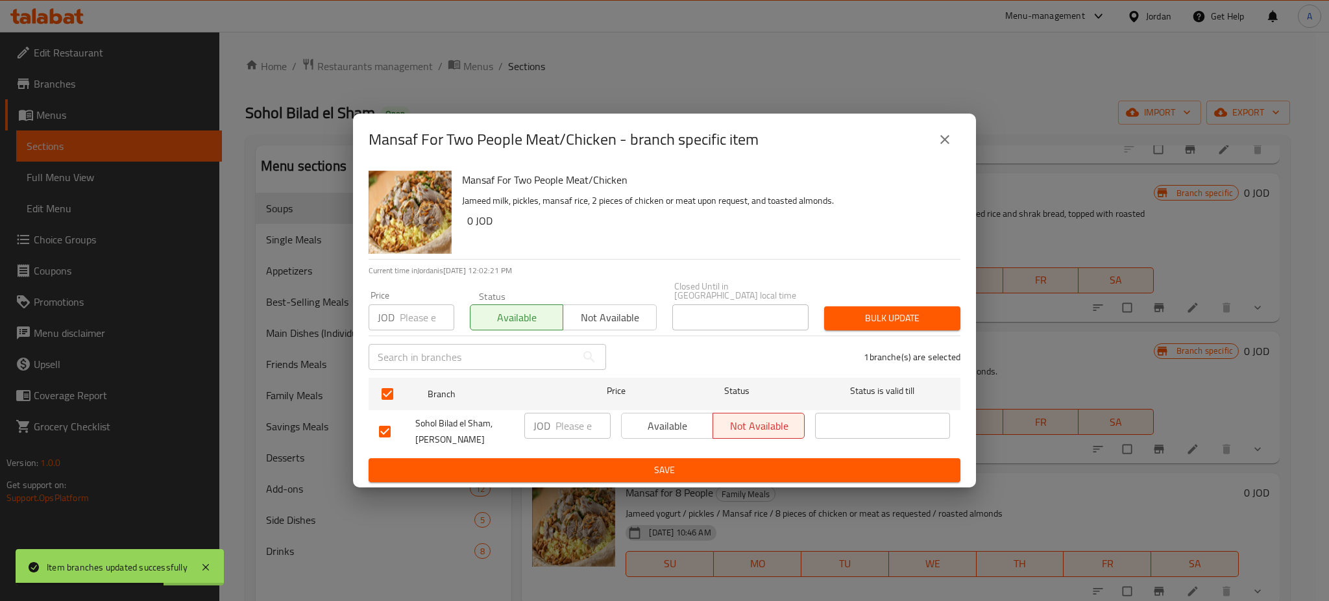
click at [694, 421] on span "Available" at bounding box center [667, 426] width 81 height 19
click at [698, 464] on span "Save" at bounding box center [664, 470] width 571 height 16
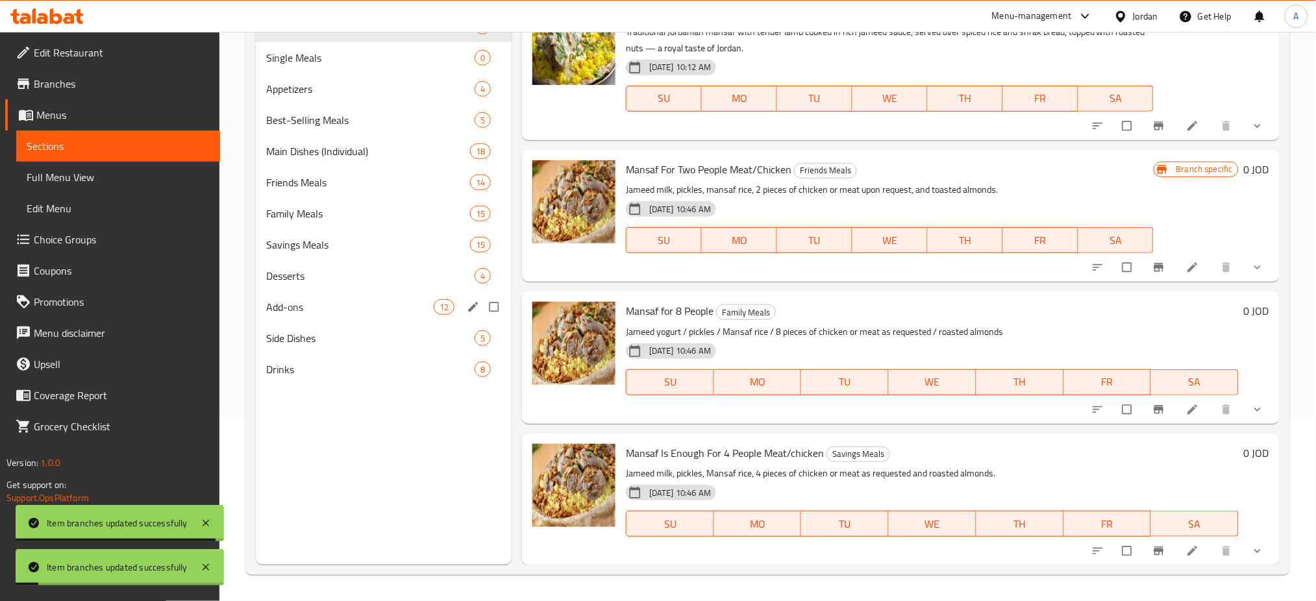
click at [402, 298] on div "Add-ons 12" at bounding box center [384, 306] width 256 height 31
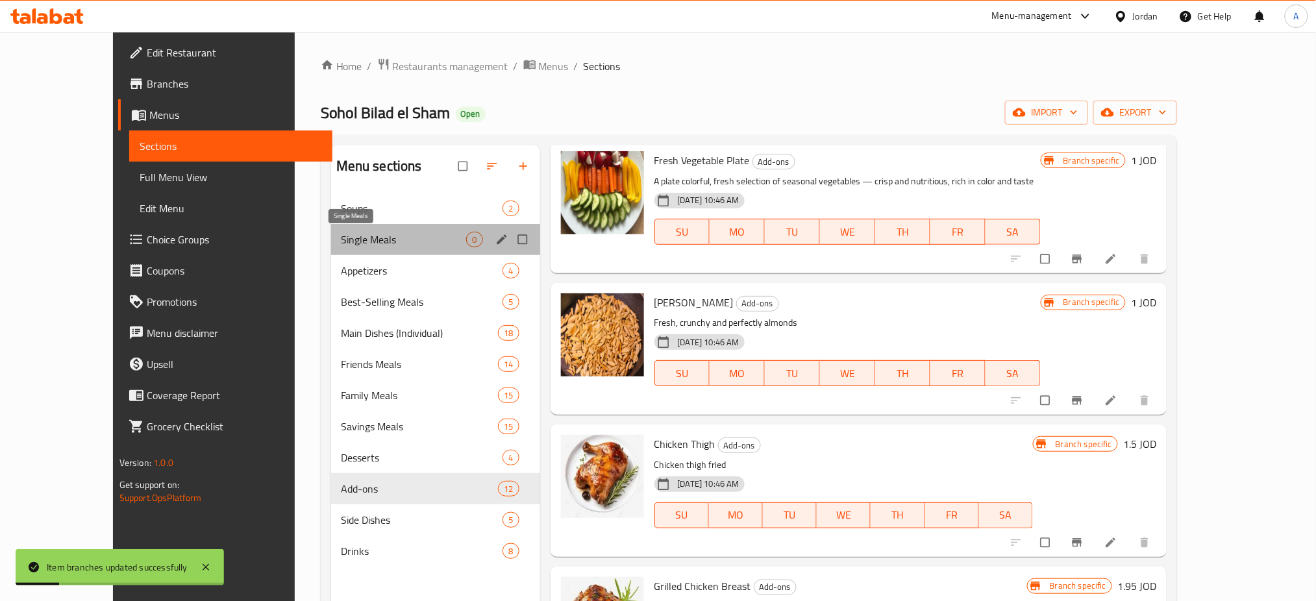
click at [371, 246] on span "Single Meals" at bounding box center [403, 240] width 125 height 16
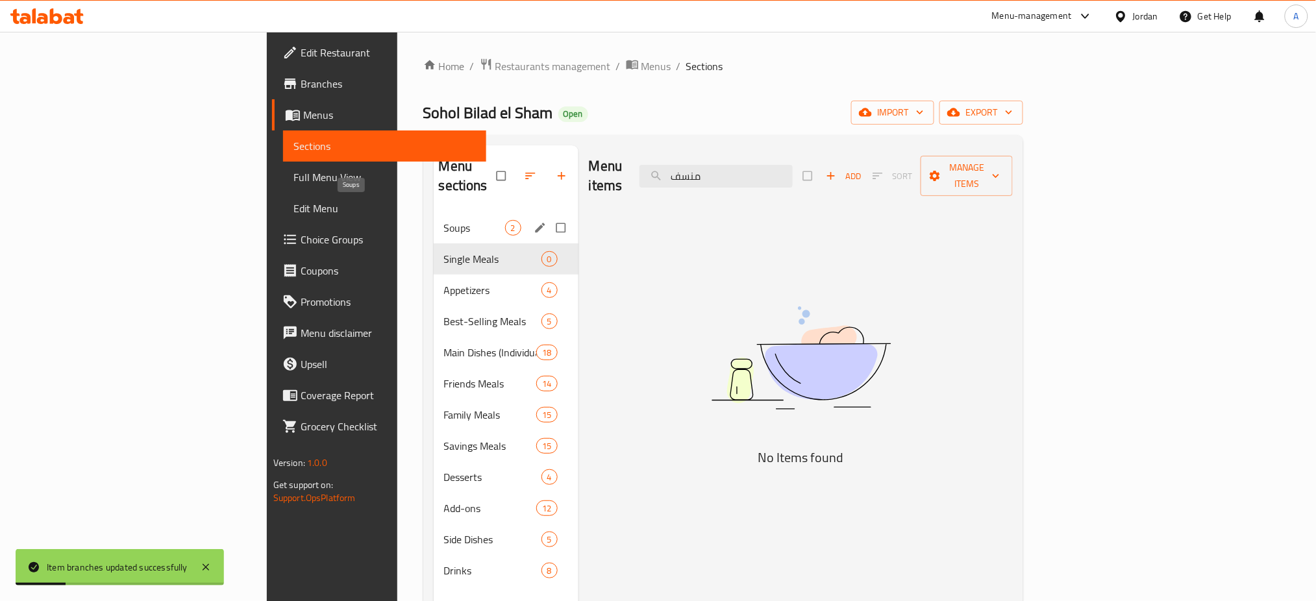
click at [444, 220] on span "Soups" at bounding box center [474, 228] width 61 height 16
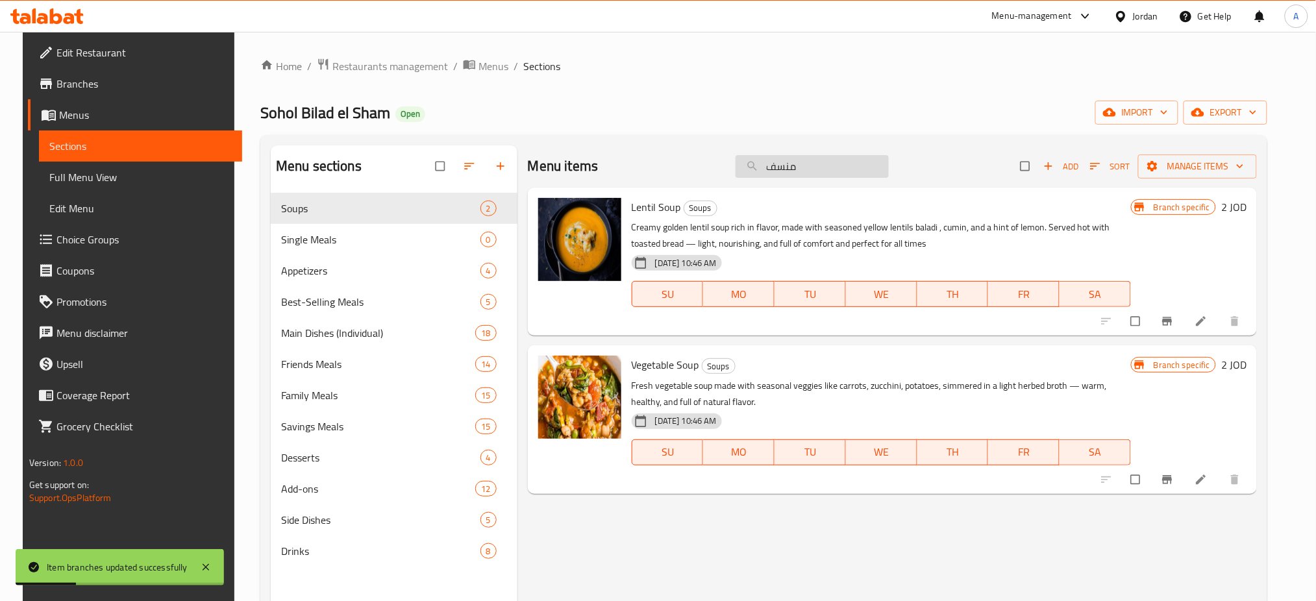
click at [829, 174] on input "منسف" at bounding box center [811, 166] width 153 height 23
drag, startPoint x: 822, startPoint y: 174, endPoint x: 679, endPoint y: 171, distance: 142.8
click at [679, 171] on div "Menu items منسف Add Sort Manage items" at bounding box center [892, 166] width 729 height 42
type input "منسف"
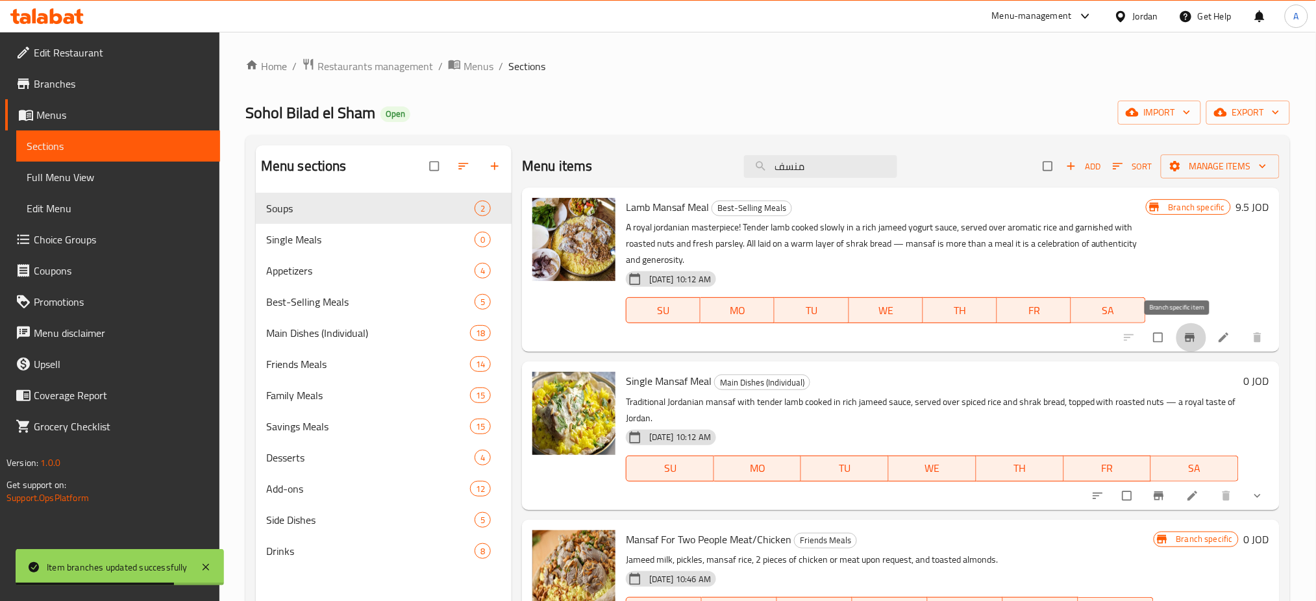
click at [1185, 335] on icon "Branch-specific-item" at bounding box center [1190, 338] width 10 height 8
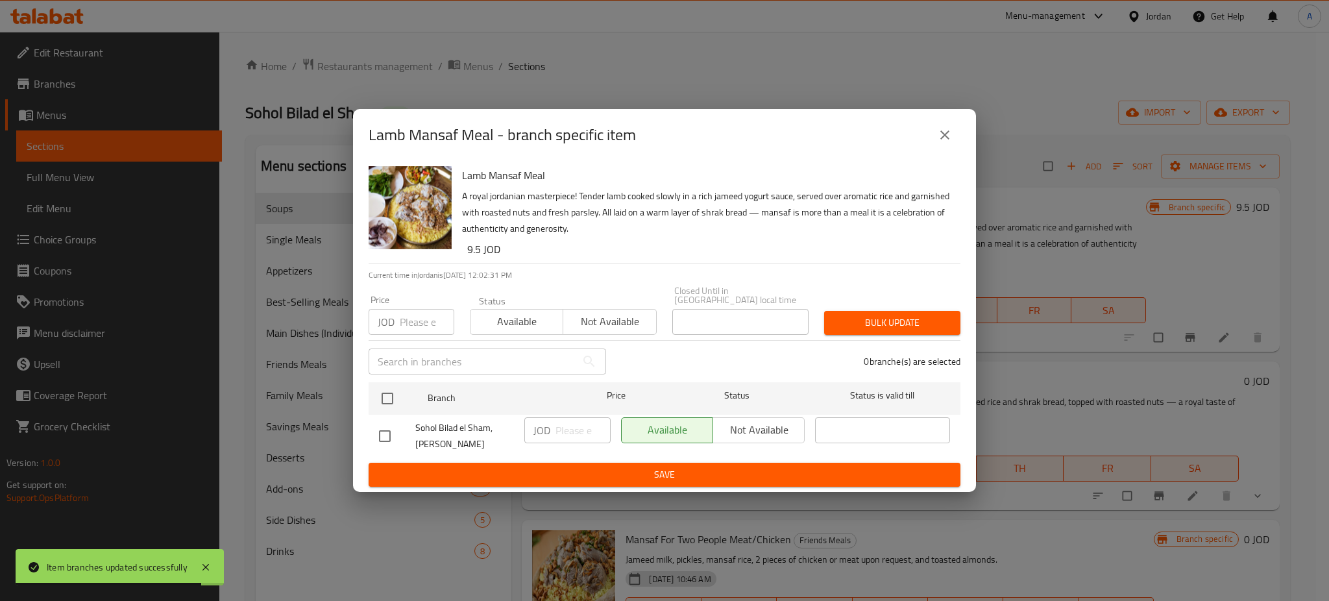
click at [948, 151] on button "close" at bounding box center [944, 134] width 31 height 31
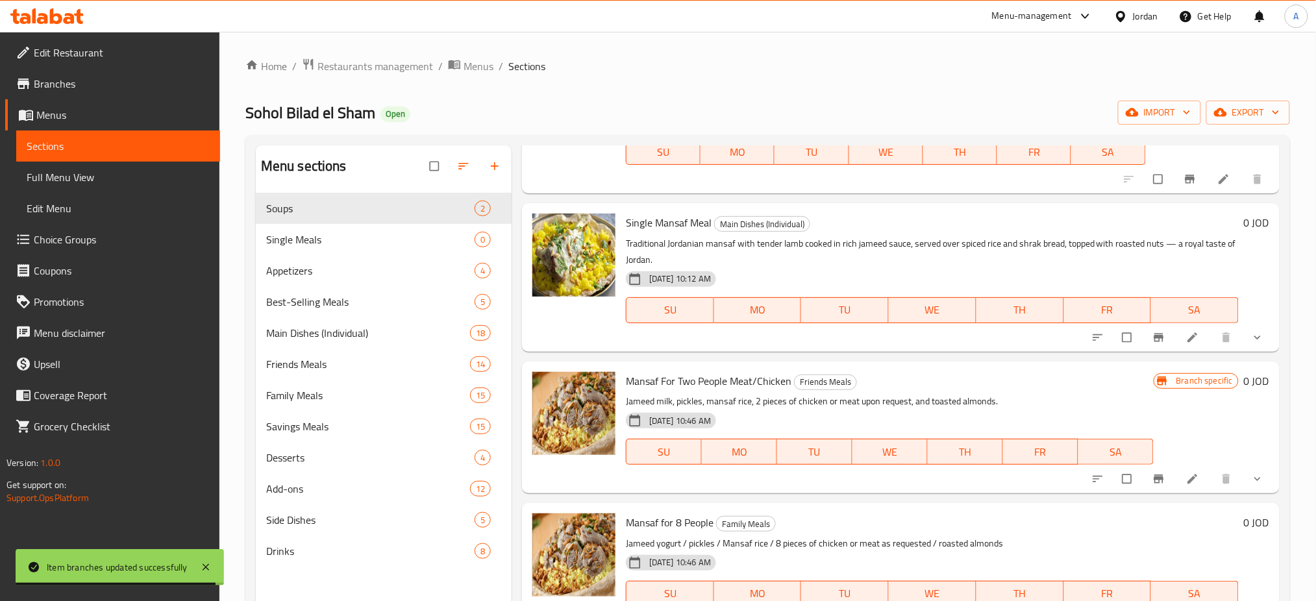
scroll to position [173, 0]
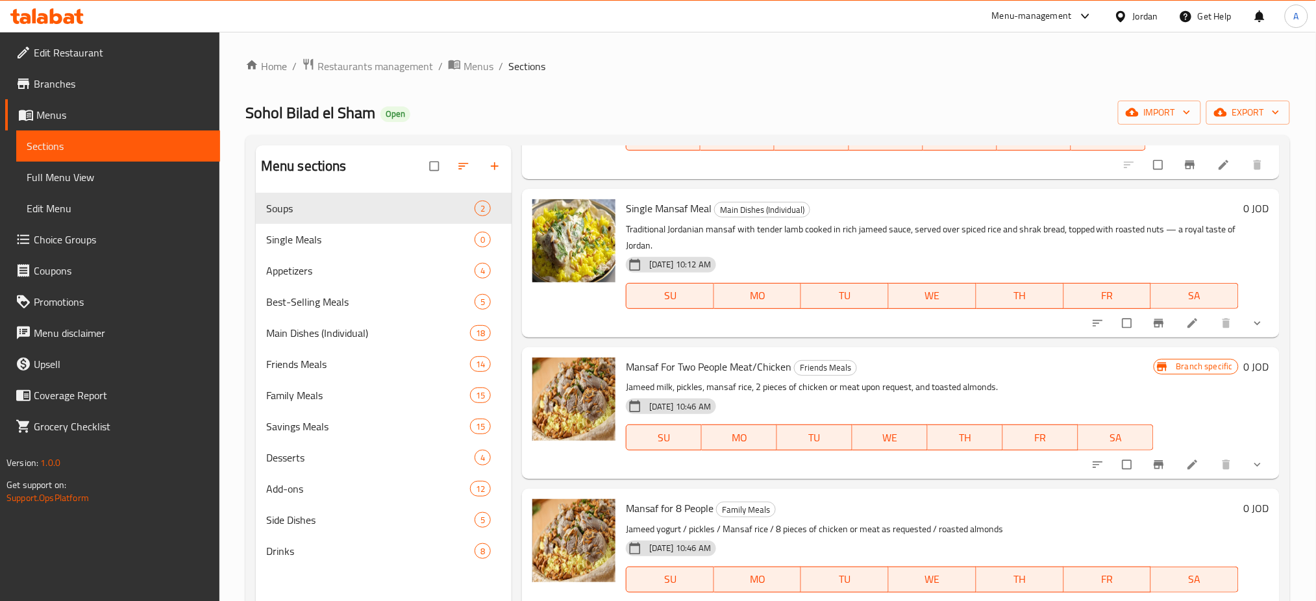
click at [1160, 456] on div at bounding box center [1178, 464] width 191 height 29
click at [1152, 462] on icon "Branch-specific-item" at bounding box center [1158, 464] width 13 height 13
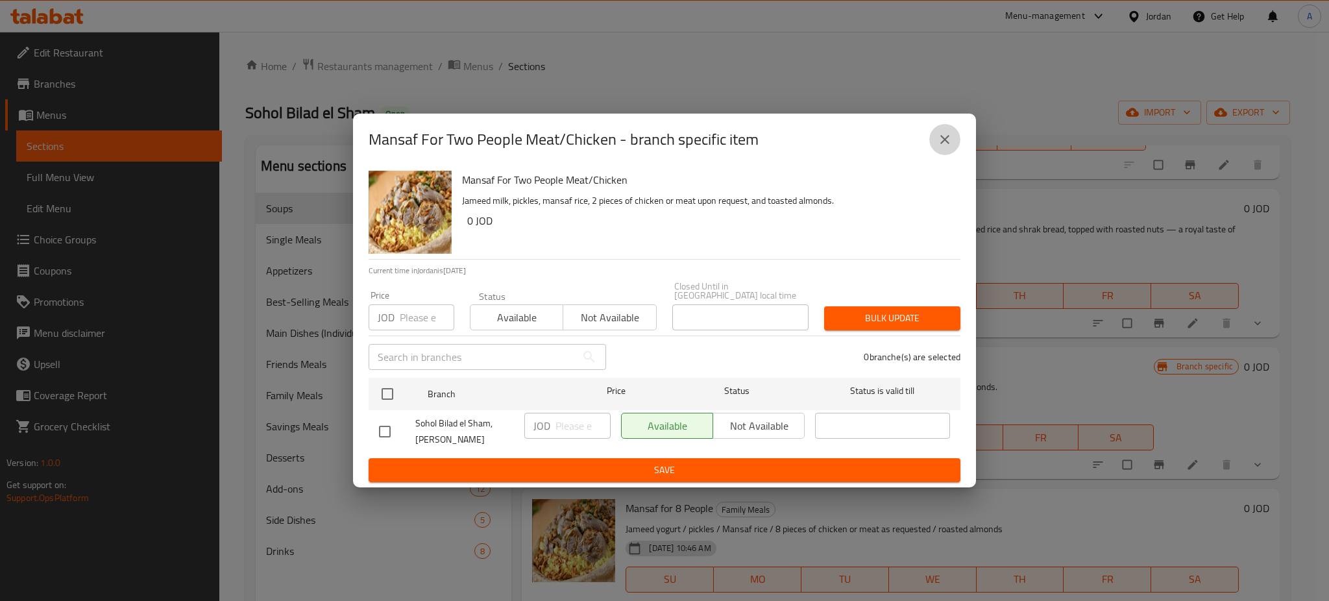
click at [937, 145] on icon "close" at bounding box center [945, 140] width 16 height 16
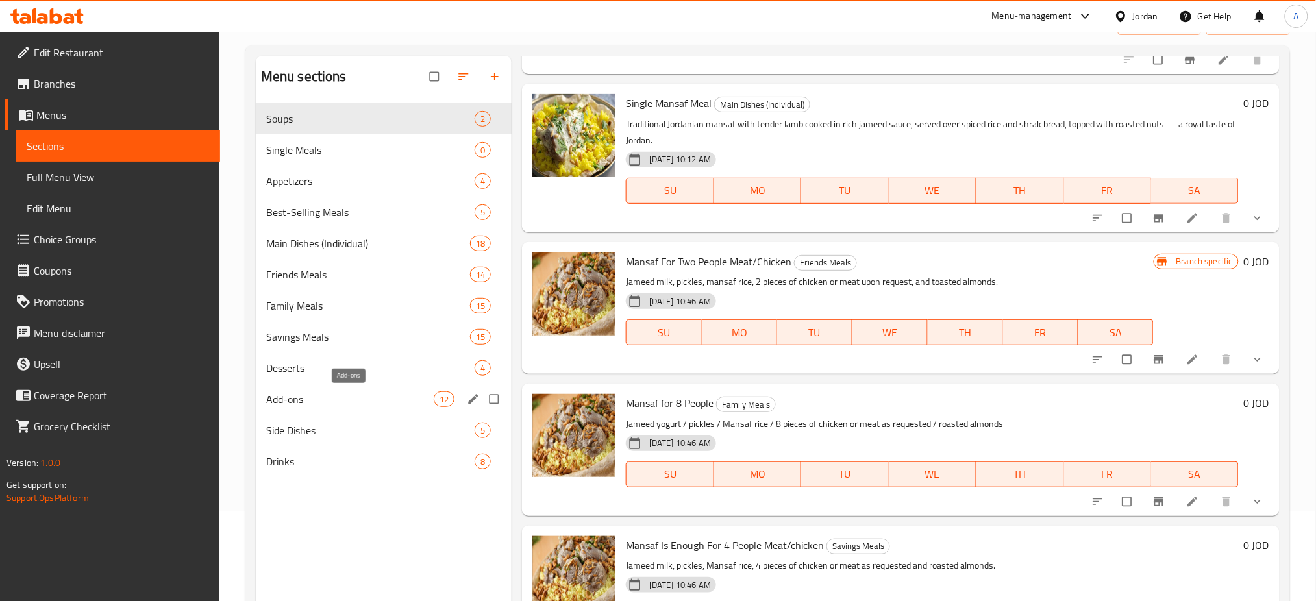
scroll to position [0, 0]
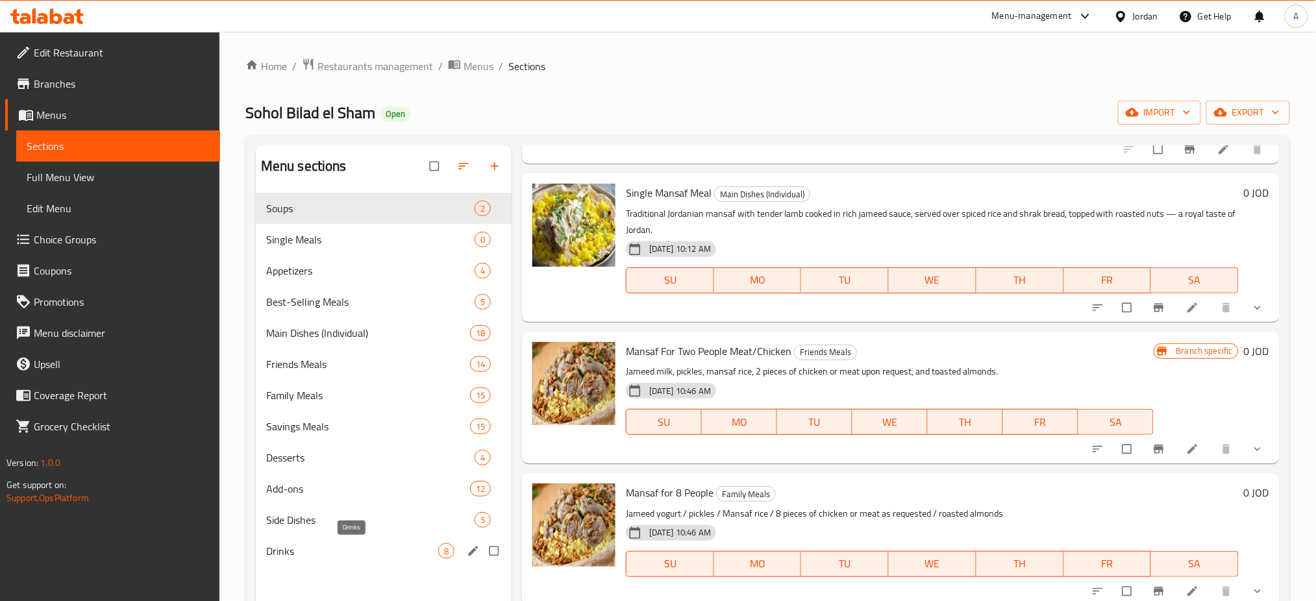
click at [350, 550] on span "Drinks" at bounding box center [352, 551] width 172 height 16
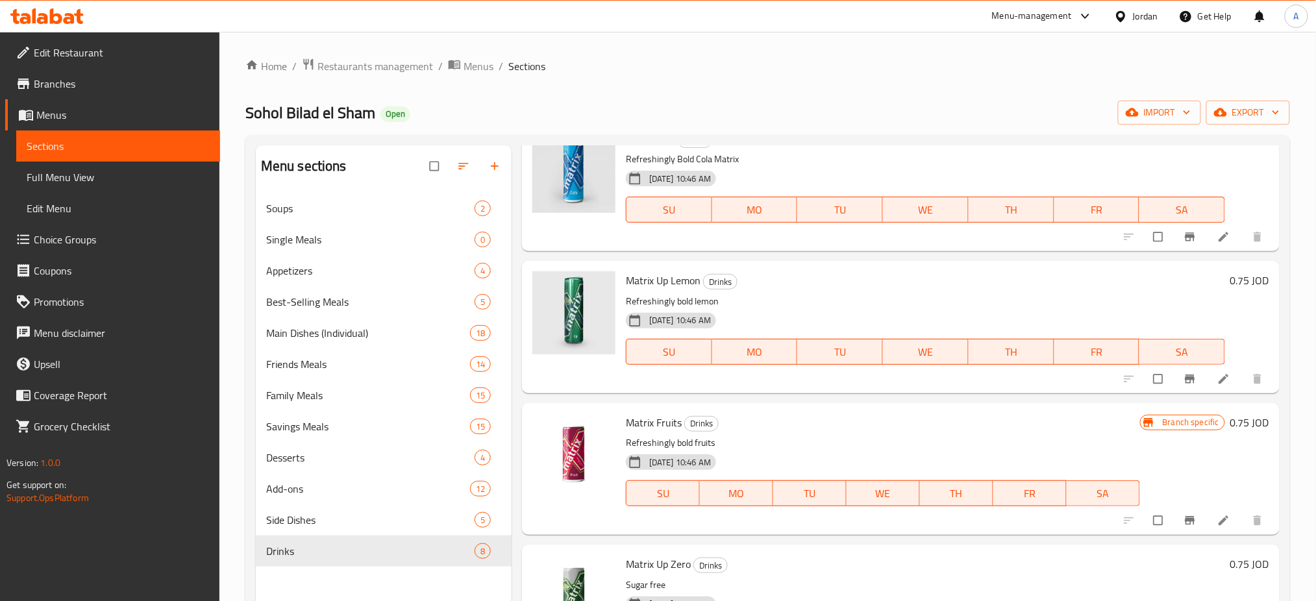
scroll to position [173, 0]
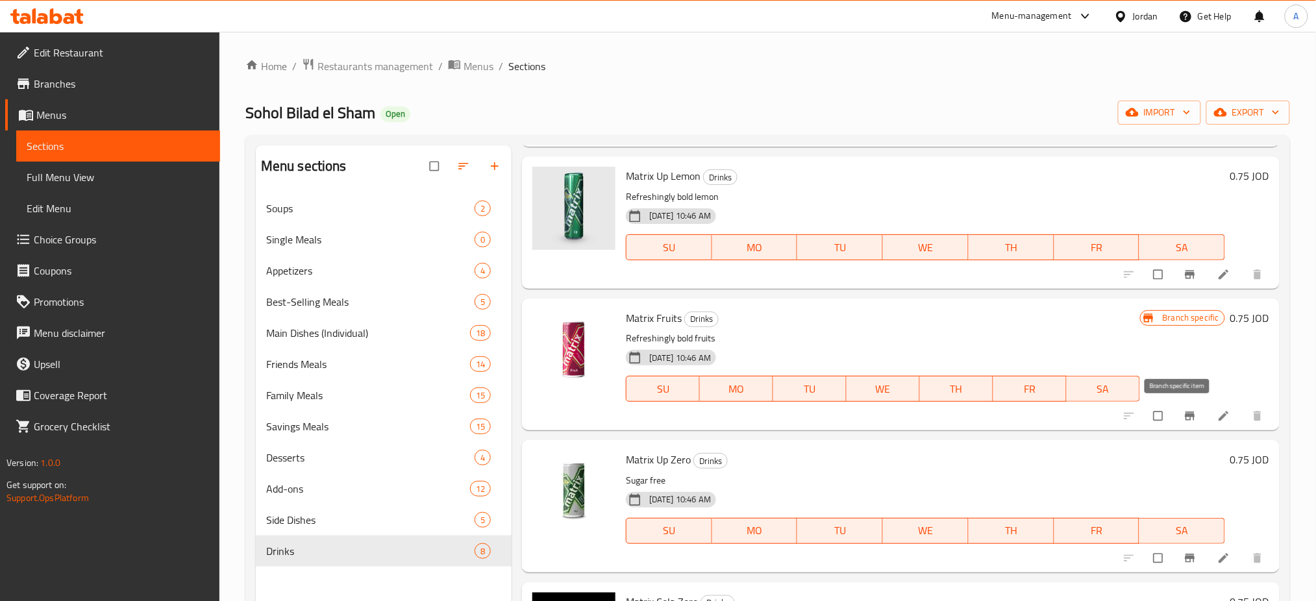
click at [1183, 422] on icon "Branch-specific-item" at bounding box center [1189, 416] width 13 height 13
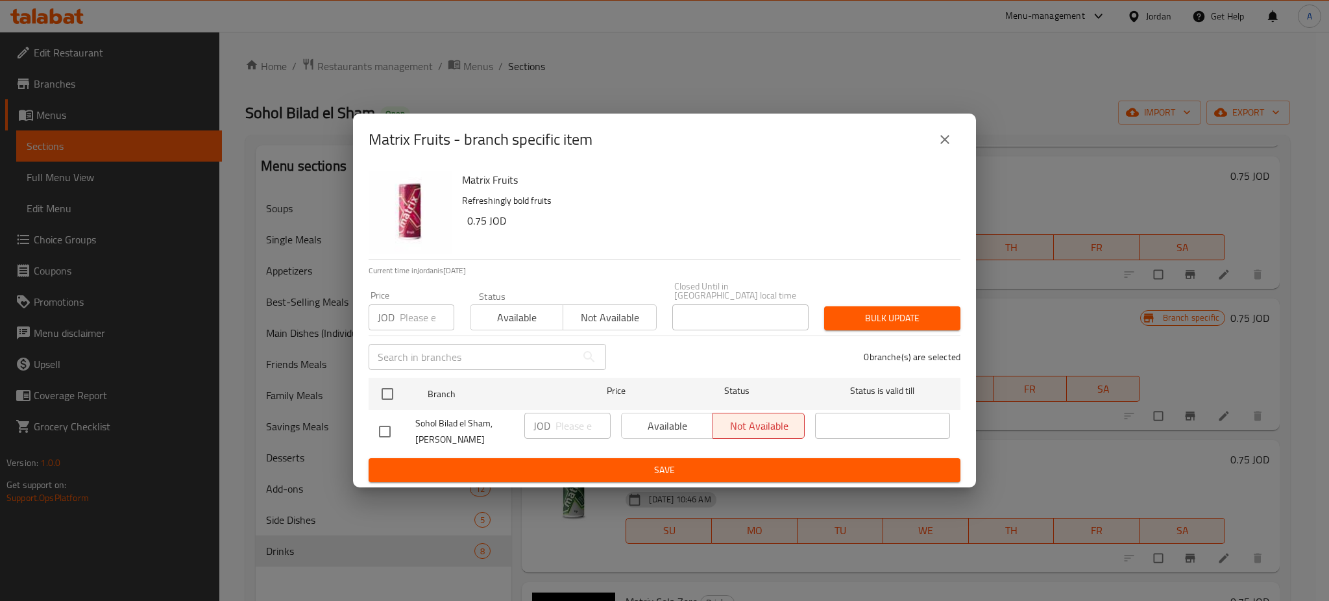
drag, startPoint x: 387, startPoint y: 424, endPoint x: 543, endPoint y: 424, distance: 155.1
click at [389, 424] on input "checkbox" at bounding box center [384, 431] width 27 height 27
checkbox input "true"
click at [626, 424] on button "Available" at bounding box center [667, 426] width 92 height 26
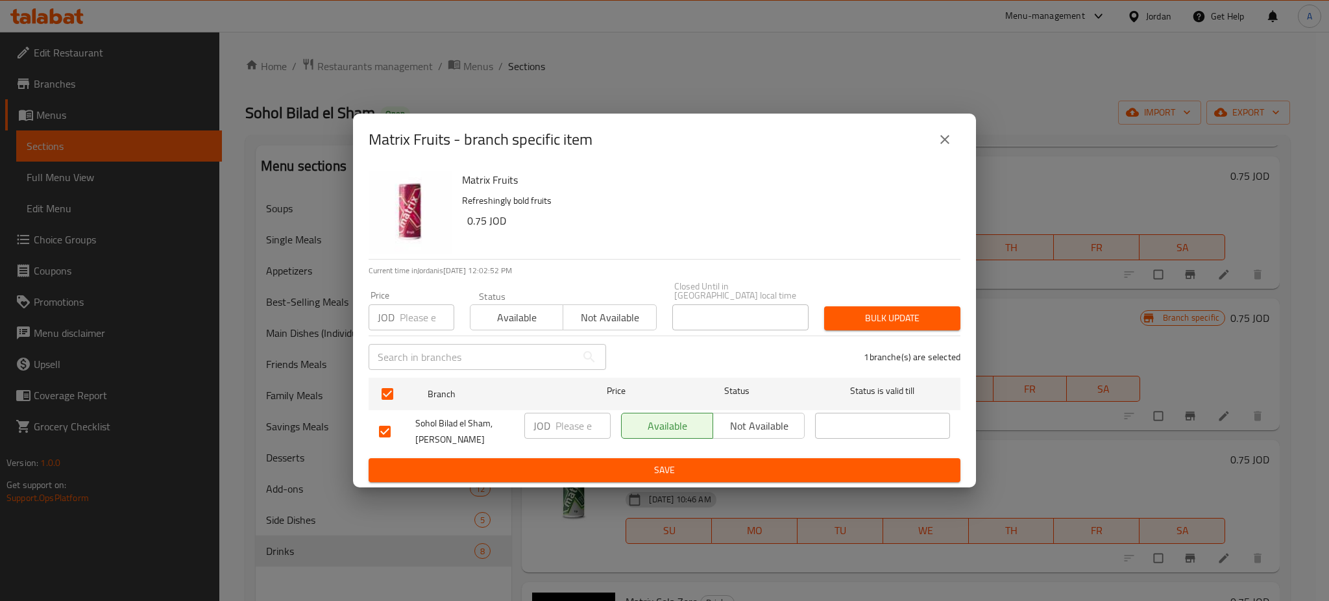
click at [655, 462] on span "Save" at bounding box center [664, 470] width 571 height 16
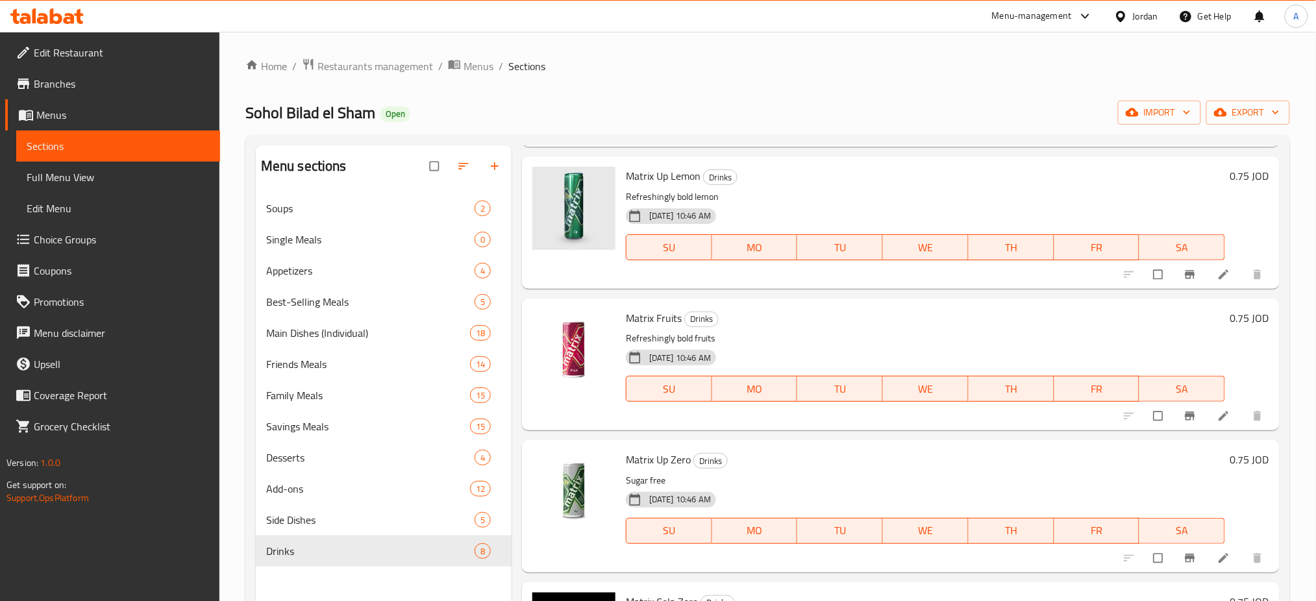
click at [1185, 452] on h6 "Matrix Up Zero Drinks" at bounding box center [925, 459] width 599 height 18
click at [321, 510] on div "Side Dishes 5" at bounding box center [384, 519] width 256 height 31
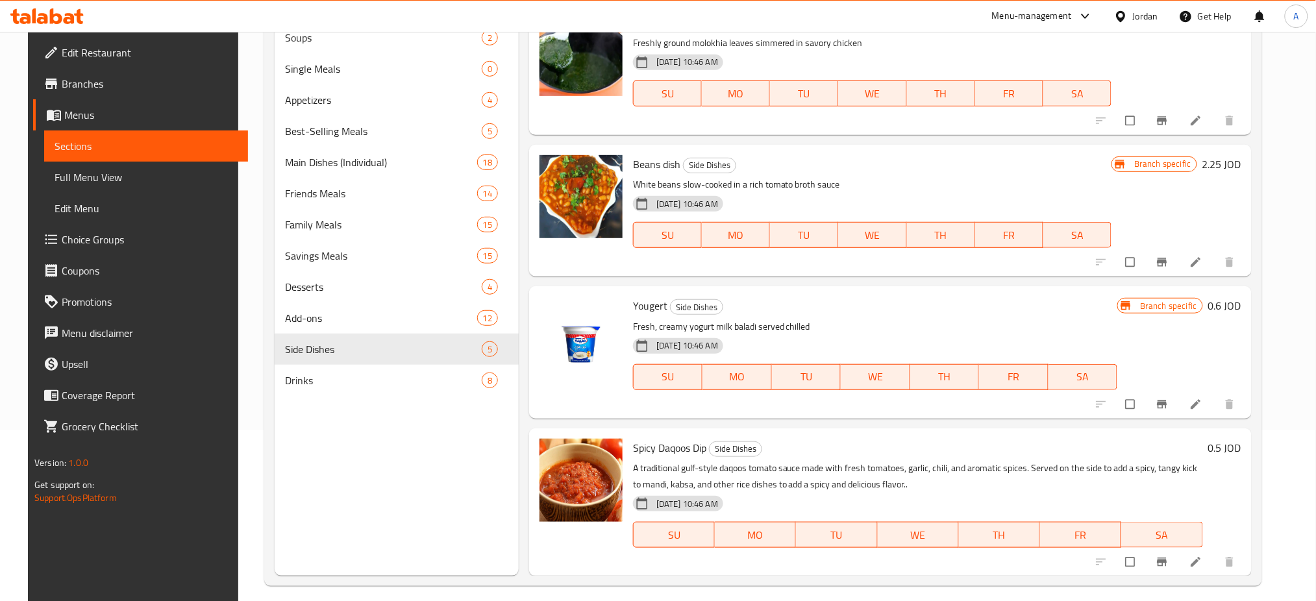
scroll to position [173, 0]
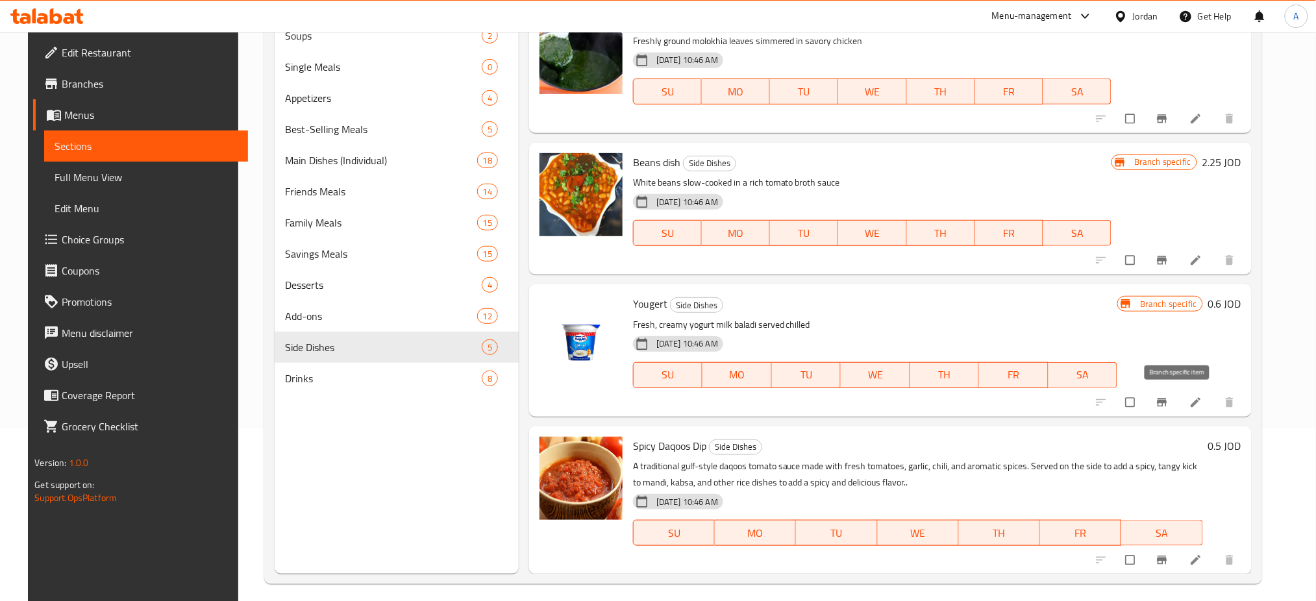
click at [1167, 401] on button "Branch-specific-item" at bounding box center [1163, 402] width 31 height 29
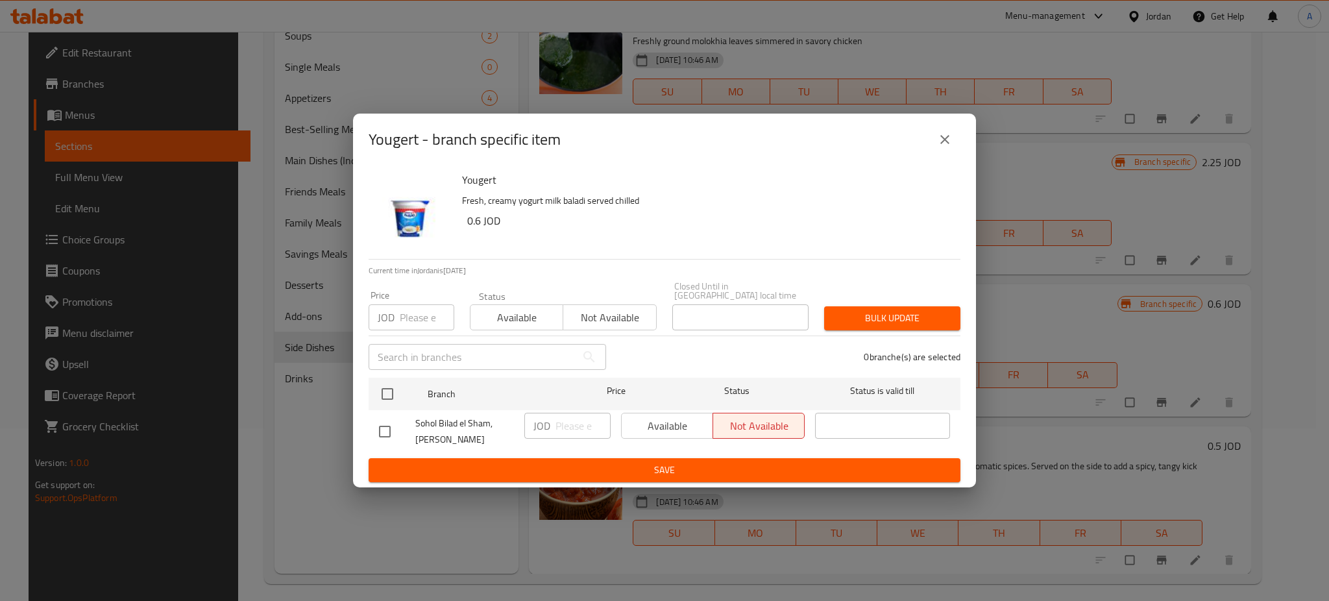
click at [389, 434] on input "checkbox" at bounding box center [384, 431] width 27 height 27
checkbox input "true"
click at [634, 423] on span "Available" at bounding box center [667, 426] width 81 height 19
click at [681, 467] on span "Save" at bounding box center [664, 470] width 571 height 16
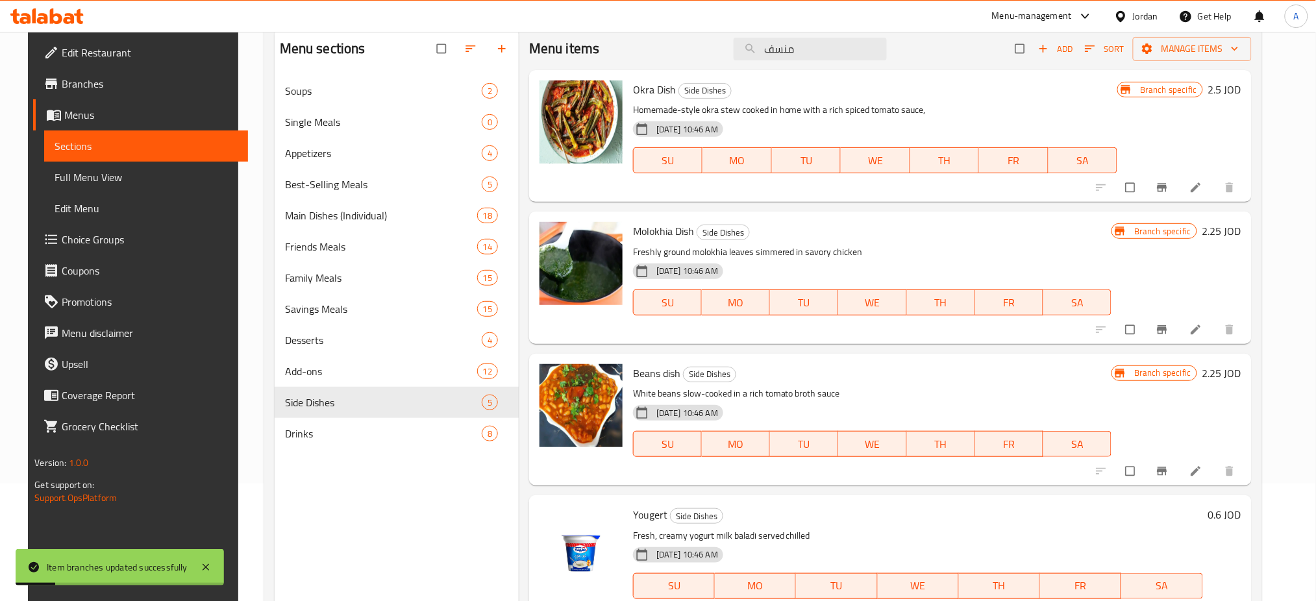
scroll to position [0, 0]
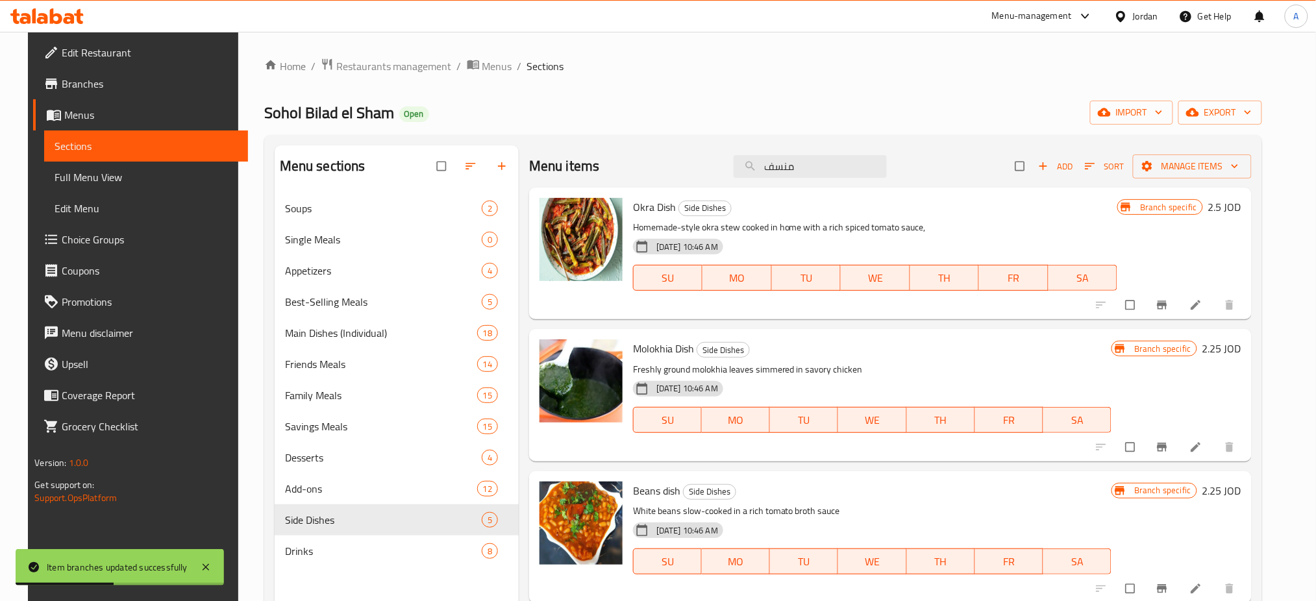
click at [1053, 19] on div "Menu-management" at bounding box center [1032, 16] width 80 height 16
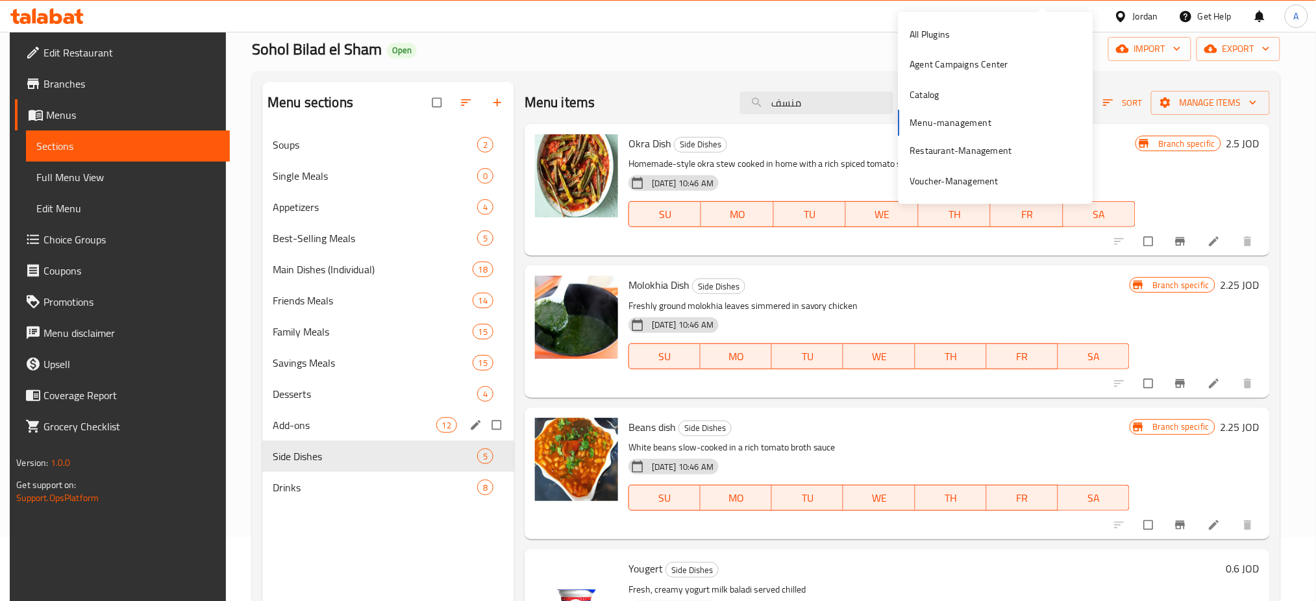
scroll to position [86, 0]
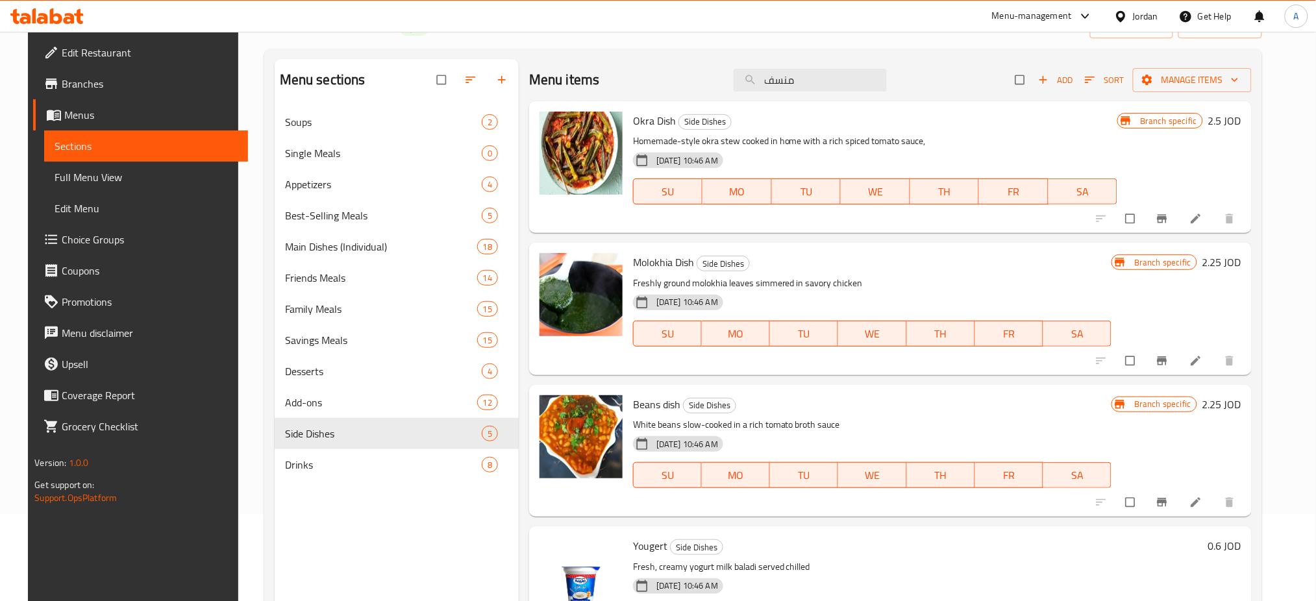
click at [1057, 260] on h6 "Molokhia Dish Side Dishes" at bounding box center [872, 262] width 478 height 18
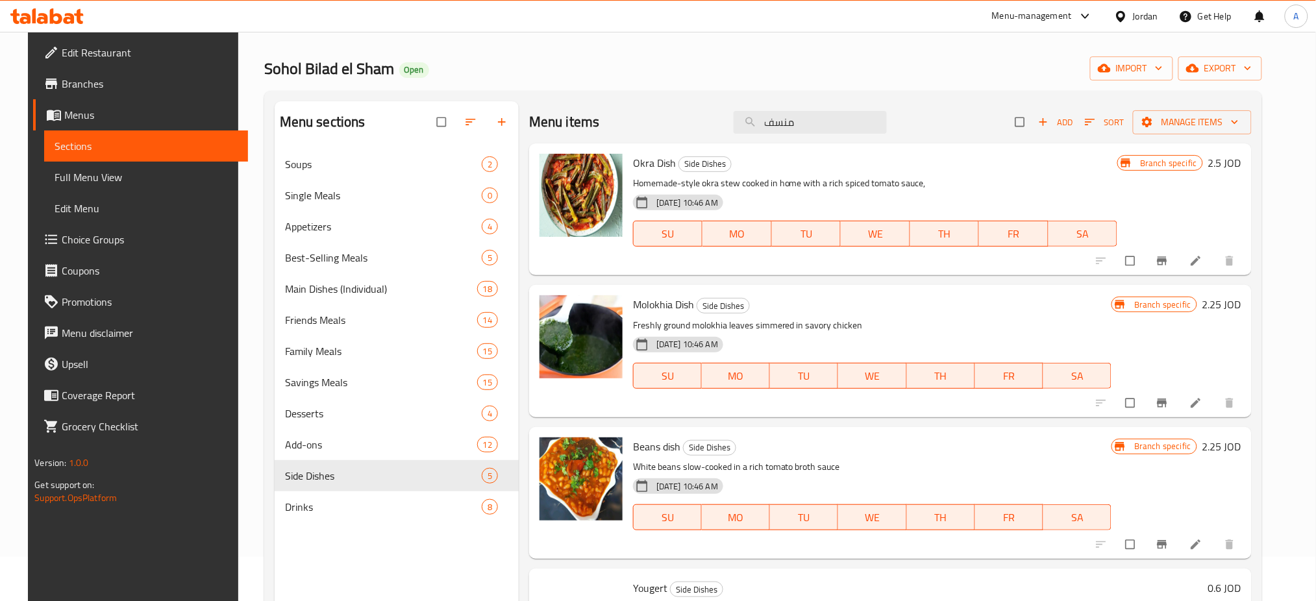
scroll to position [0, 0]
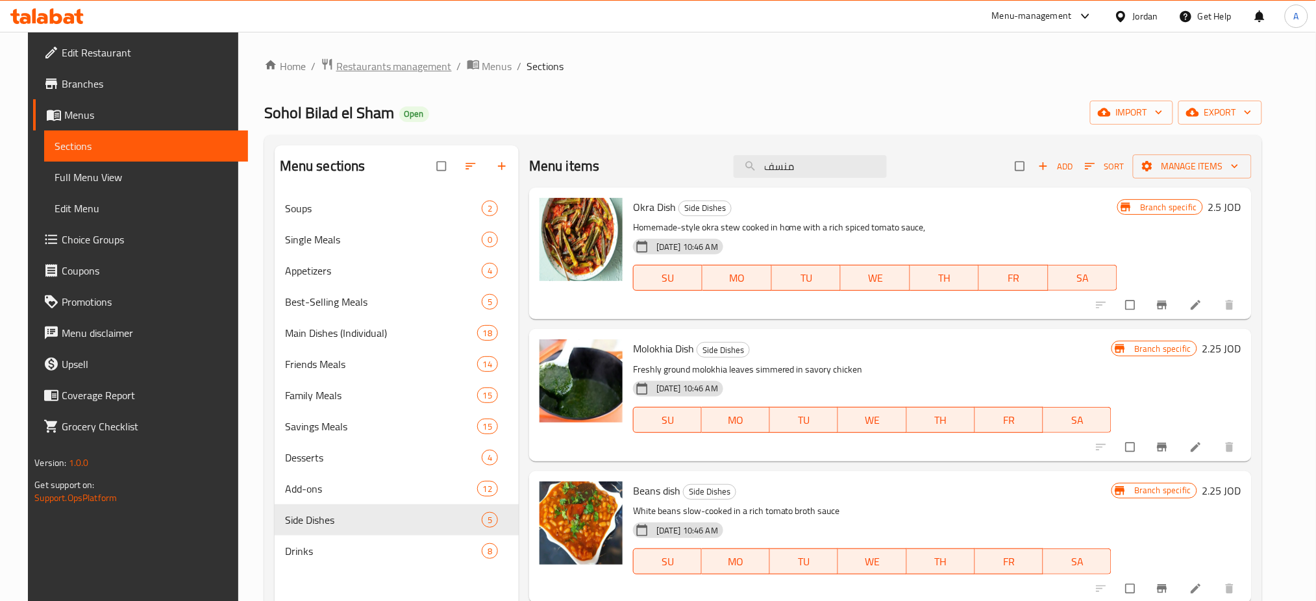
click at [360, 73] on span "Restaurants management" at bounding box center [394, 66] width 116 height 16
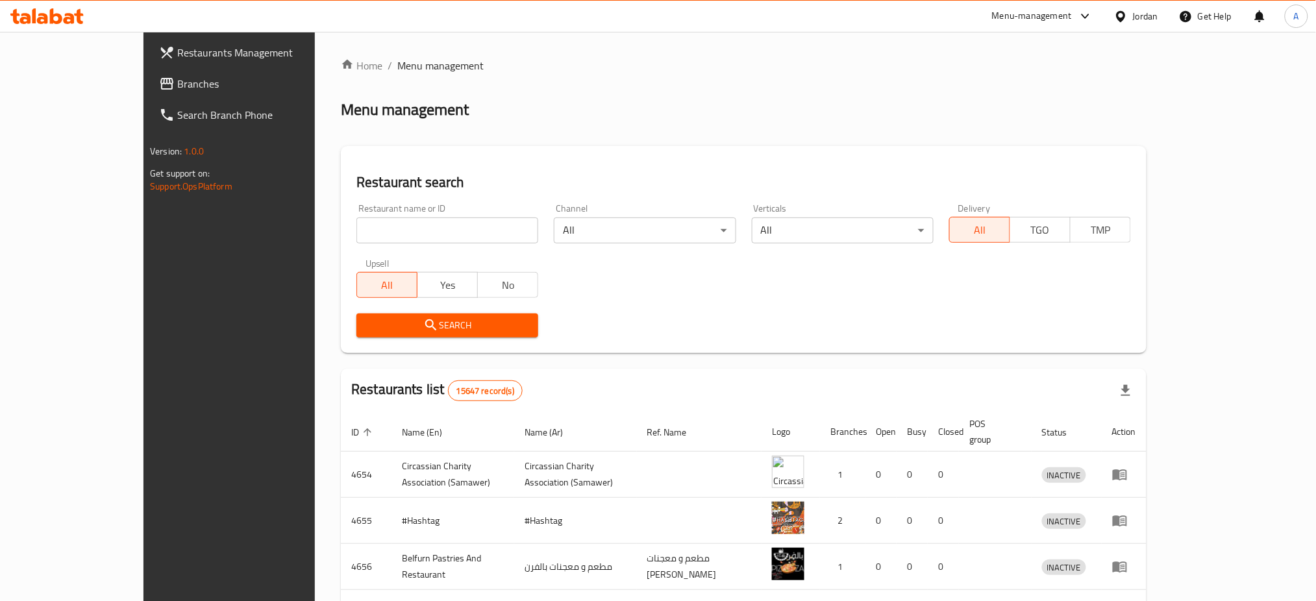
click at [392, 231] on input "search" at bounding box center [447, 230] width 182 height 26
type input "12:10"
click button "Search" at bounding box center [447, 325] width 182 height 24
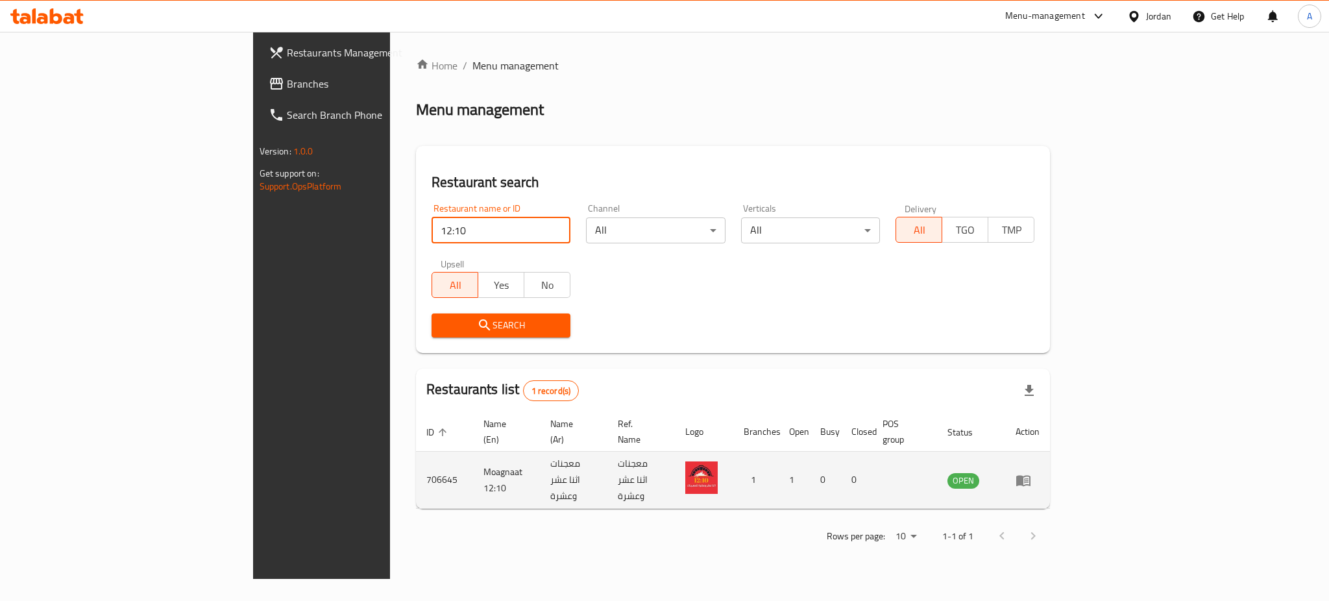
click at [1050, 470] on td "enhanced table" at bounding box center [1027, 480] width 45 height 57
click at [1050, 452] on td "enhanced table" at bounding box center [1027, 480] width 45 height 57
click at [1031, 473] on icon "enhanced table" at bounding box center [1024, 481] width 16 height 16
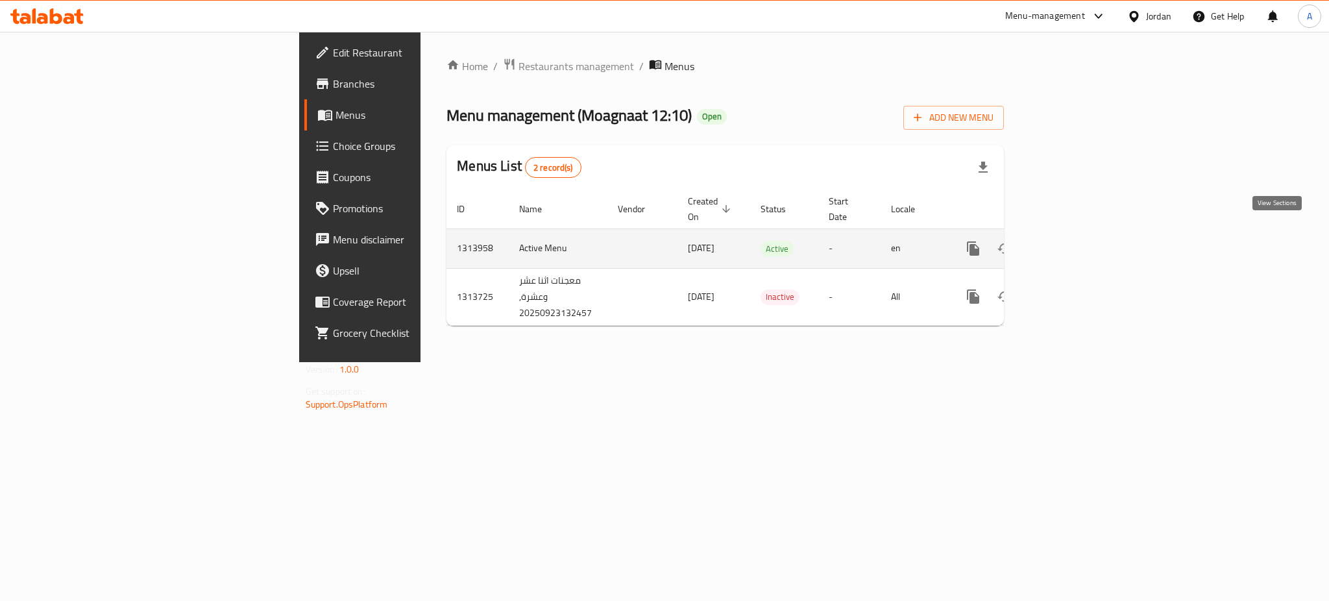
click at [1083, 233] on link "enhanced table" at bounding box center [1066, 248] width 31 height 31
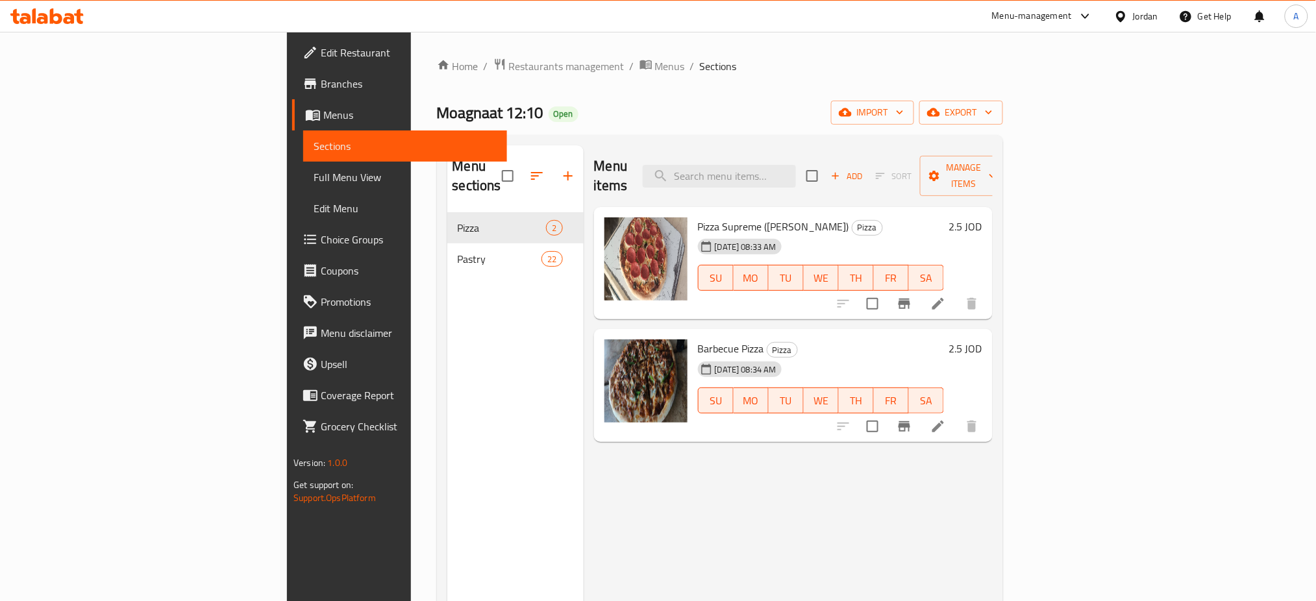
click at [992, 517] on div "Menu items Add Sort Manage items Pizza Supreme (Salami) Pizza [DATE] 08:33 AM S…" at bounding box center [788, 445] width 409 height 601
drag, startPoint x: 1064, startPoint y: 526, endPoint x: 981, endPoint y: 467, distance: 101.6
click at [992, 524] on div "Menu items Add Sort Manage items Pizza Supreme (Salami) Pizza [DATE] 08:33 AM S…" at bounding box center [788, 445] width 409 height 601
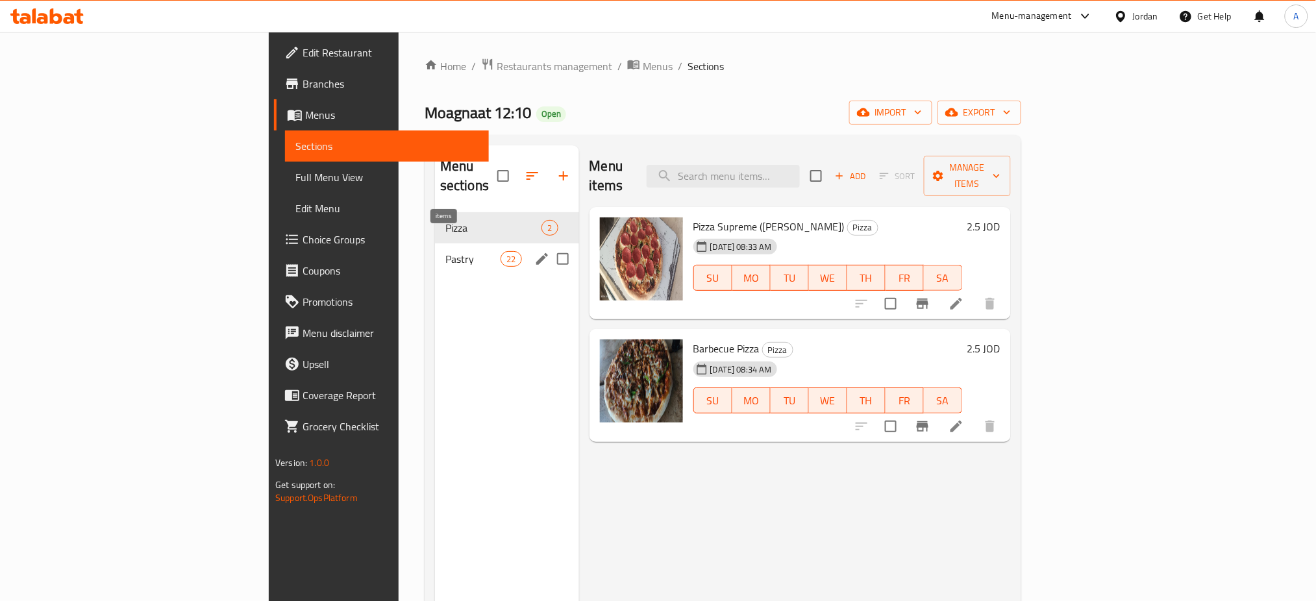
click at [501, 253] on span "22" at bounding box center [510, 259] width 19 height 12
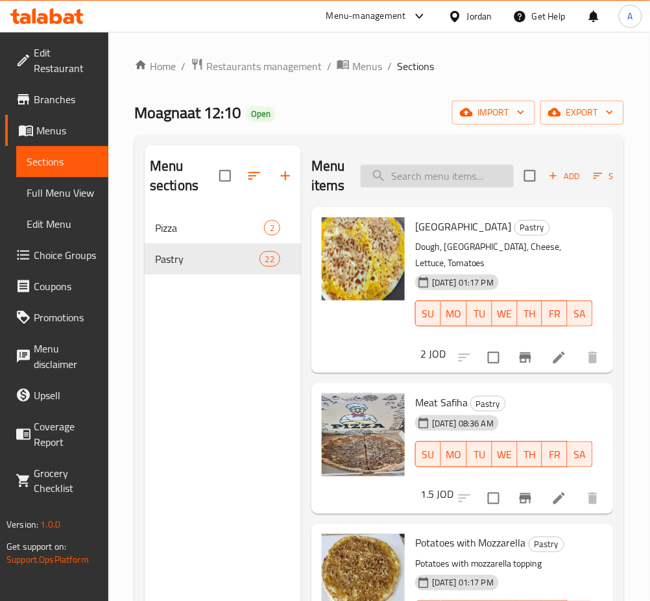
click at [460, 185] on input "search" at bounding box center [437, 176] width 153 height 23
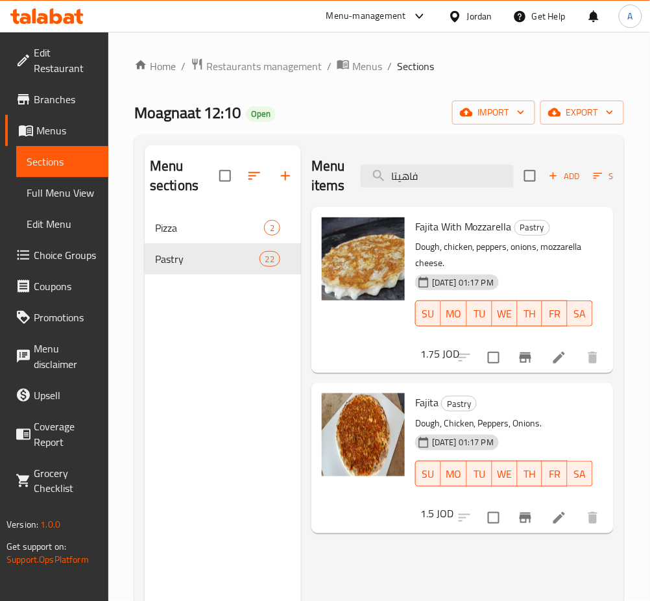
type input "فاهيتا"
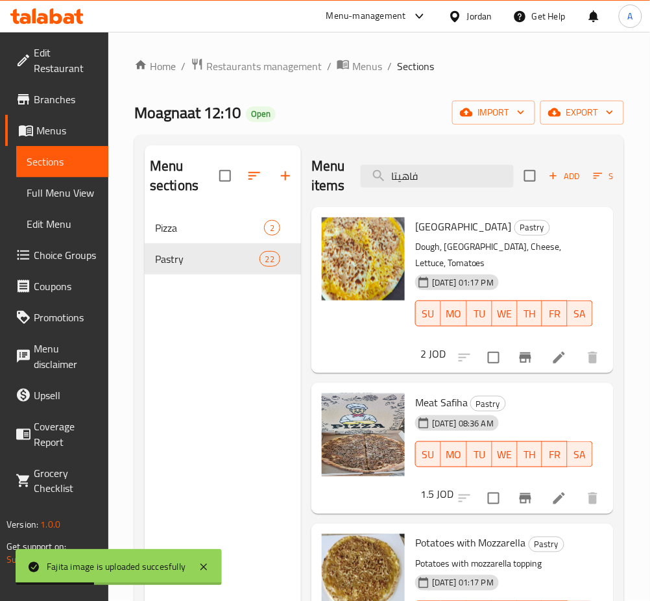
drag, startPoint x: 447, startPoint y: 174, endPoint x: 221, endPoint y: 177, distance: 225.2
click at [221, 177] on div "Menu sections Pizza 2 Pastry 22 Menu items فاهيتا Add Sort Manage items Turkey …" at bounding box center [379, 445] width 469 height 601
